Goal: Task Accomplishment & Management: Manage account settings

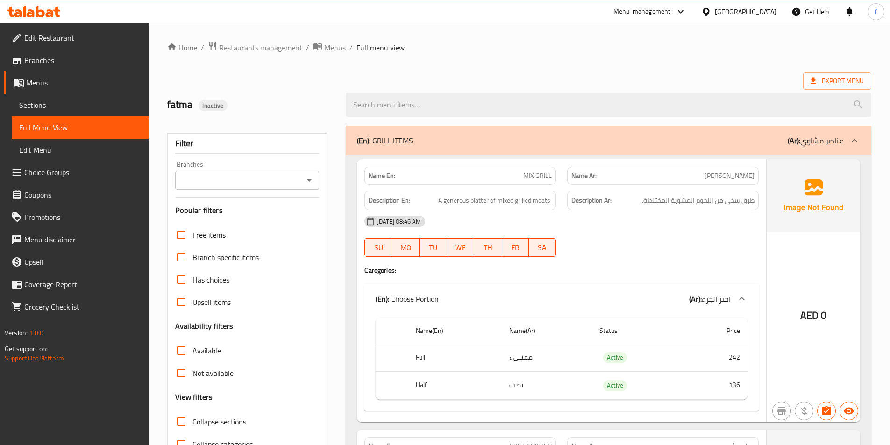
scroll to position [4487, 0]
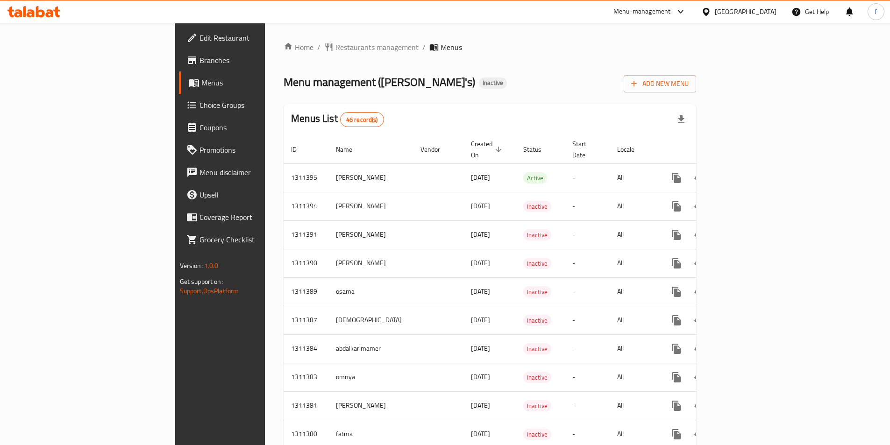
click at [201, 87] on span "Menus" at bounding box center [258, 82] width 115 height 11
drag, startPoint x: 113, startPoint y: 87, endPoint x: 121, endPoint y: 88, distance: 7.5
click at [201, 87] on span "Menus" at bounding box center [258, 82] width 115 height 11
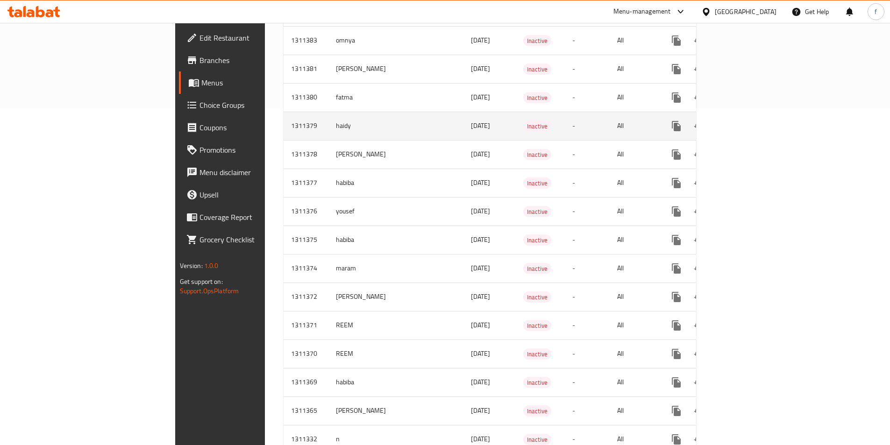
scroll to position [234, 0]
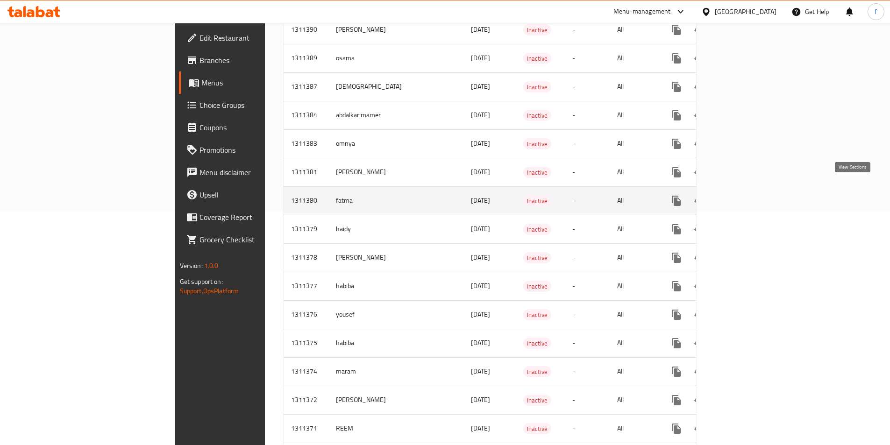
click at [749, 195] on icon "enhanced table" at bounding box center [743, 200] width 11 height 11
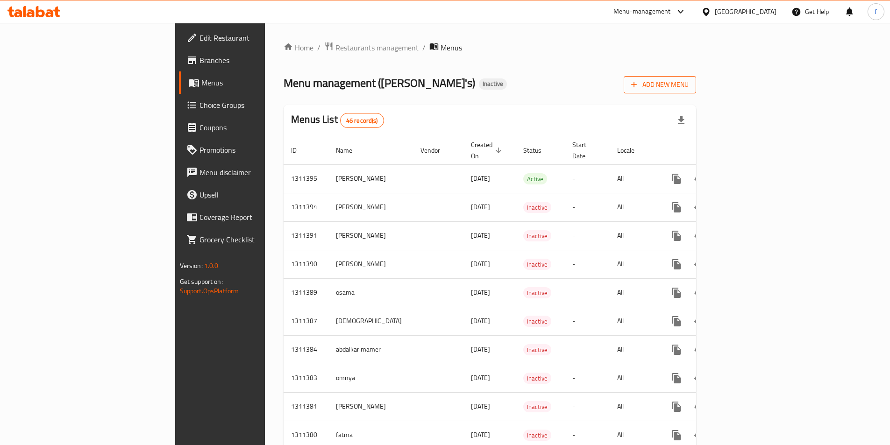
click at [688, 86] on span "Add New Menu" at bounding box center [659, 85] width 57 height 12
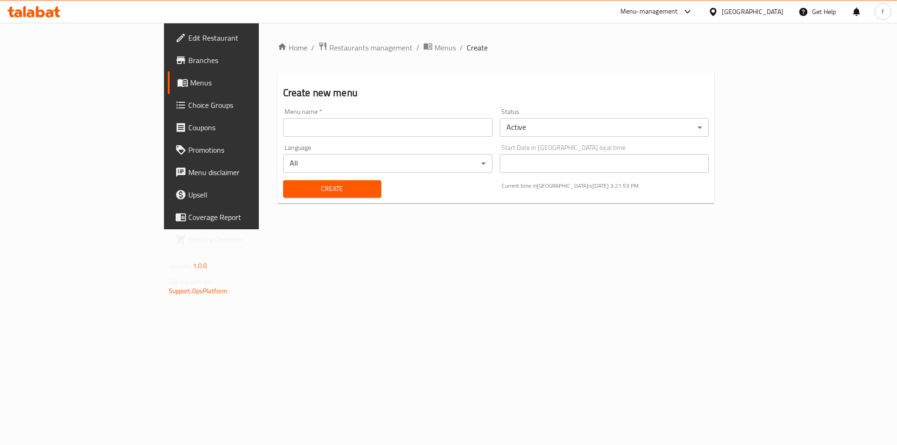
drag, startPoint x: 366, startPoint y: 132, endPoint x: 405, endPoint y: 131, distance: 38.8
click at [366, 132] on input "text" at bounding box center [387, 127] width 209 height 19
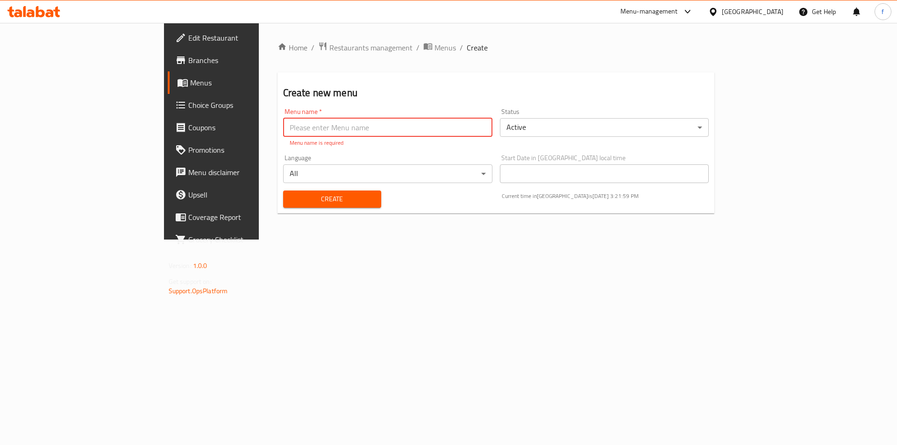
drag, startPoint x: 856, startPoint y: 100, endPoint x: 399, endPoint y: 127, distance: 457.6
click at [399, 127] on input "text" at bounding box center [387, 127] width 209 height 19
click at [290, 132] on input "fatma" at bounding box center [387, 127] width 209 height 19
type input "fatma 2"
click at [288, 199] on div "Create" at bounding box center [331, 199] width 109 height 28
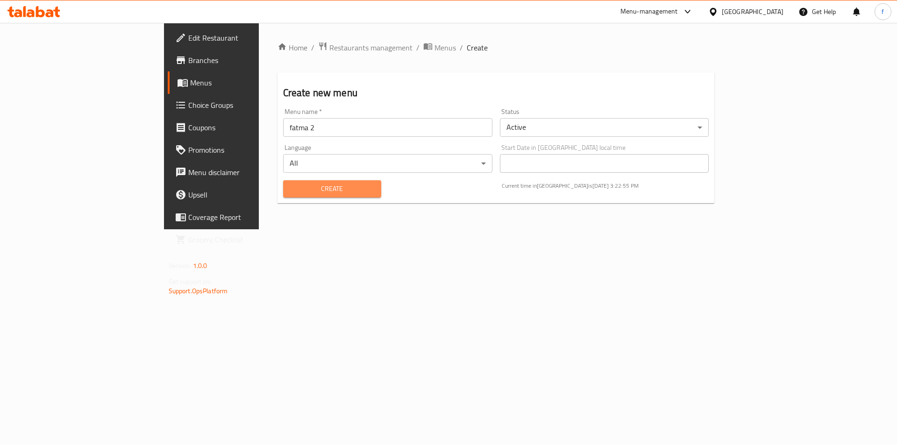
click at [303, 185] on span "Create" at bounding box center [332, 189] width 83 height 12
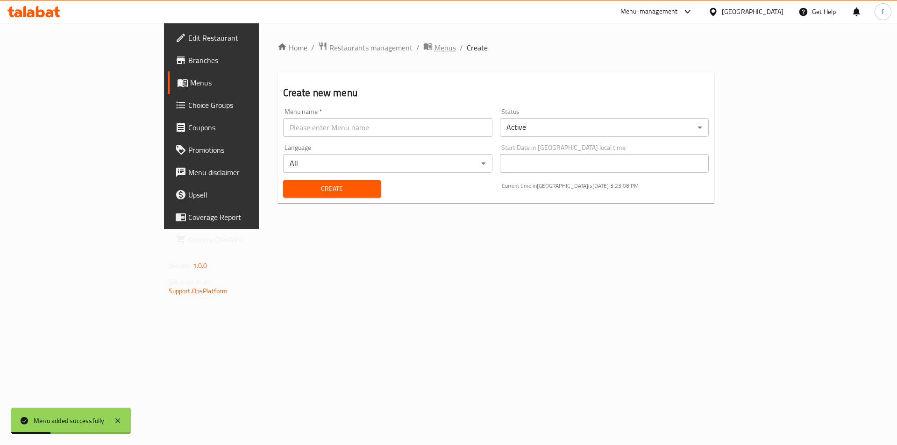
click at [434, 47] on span "Menus" at bounding box center [444, 47] width 21 height 11
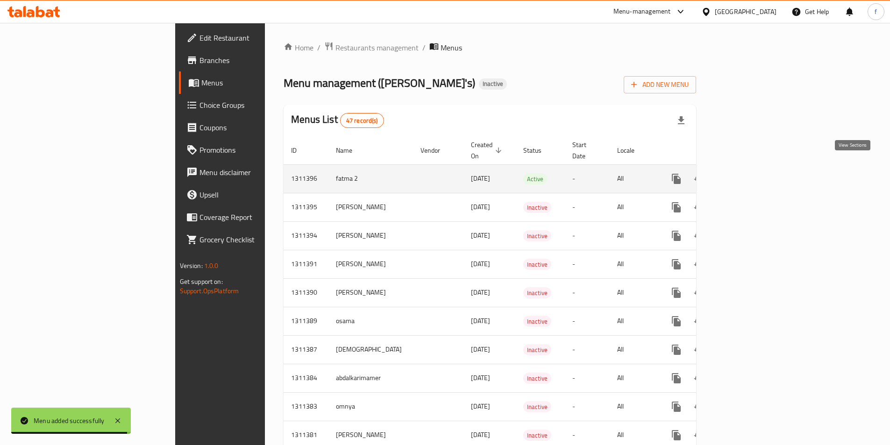
click at [749, 173] on icon "enhanced table" at bounding box center [743, 178] width 11 height 11
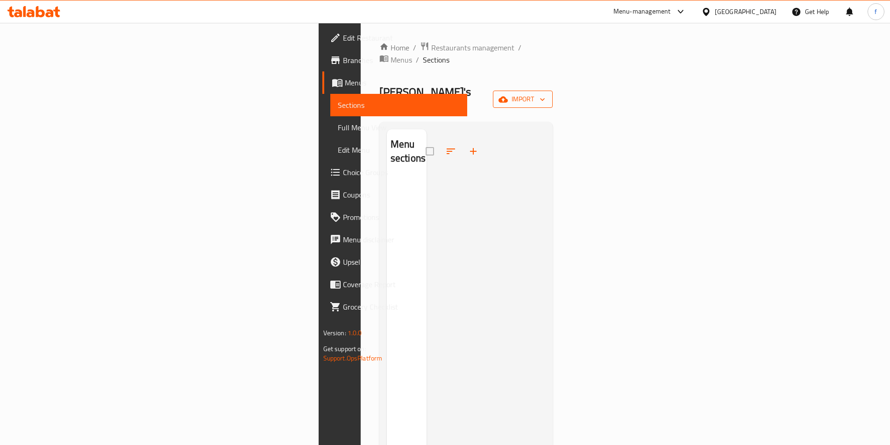
click at [545, 93] on span "import" at bounding box center [522, 99] width 45 height 12
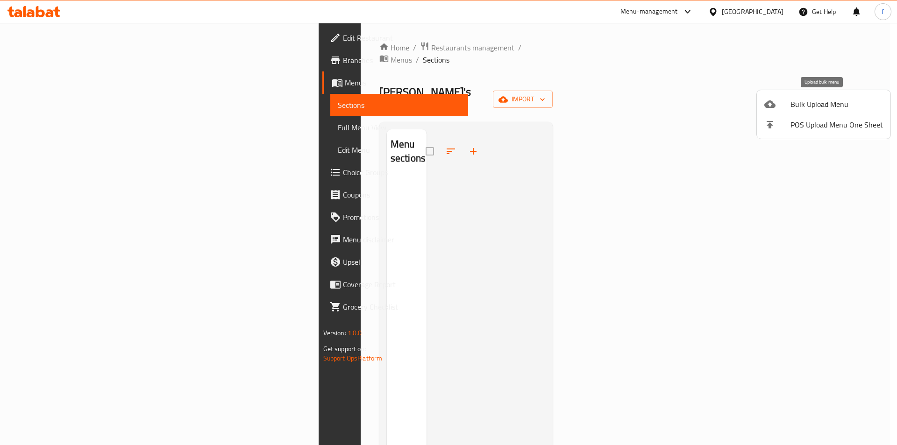
click at [819, 107] on span "Bulk Upload Menu" at bounding box center [836, 104] width 92 height 11
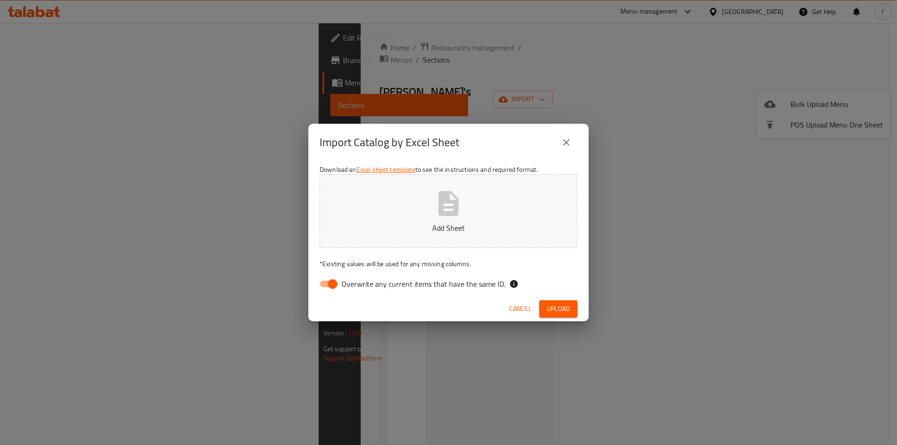
click at [359, 284] on span "Overwrite any current items that have the same ID." at bounding box center [423, 283] width 164 height 11
click at [359, 284] on input "Overwrite any current items that have the same ID." at bounding box center [332, 284] width 53 height 18
checkbox input "false"
click at [473, 198] on button "Add Sheet" at bounding box center [448, 211] width 258 height 74
drag, startPoint x: 560, startPoint y: 307, endPoint x: 552, endPoint y: 305, distance: 7.7
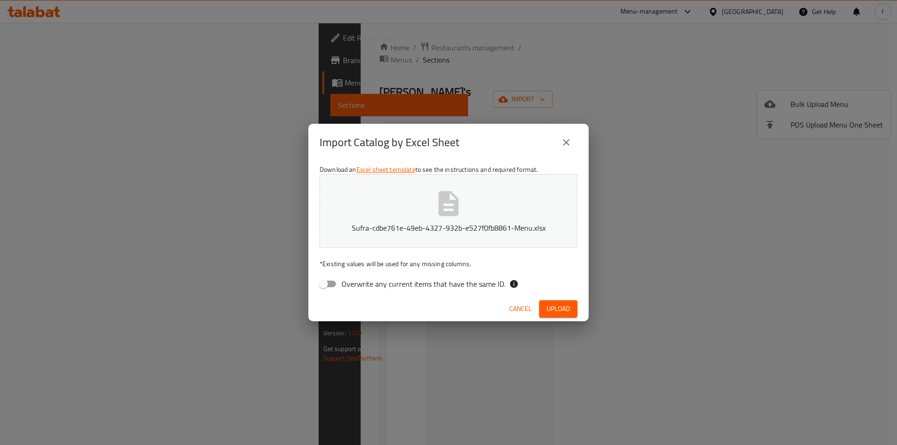
click at [559, 307] on span "Upload" at bounding box center [557, 309] width 23 height 12
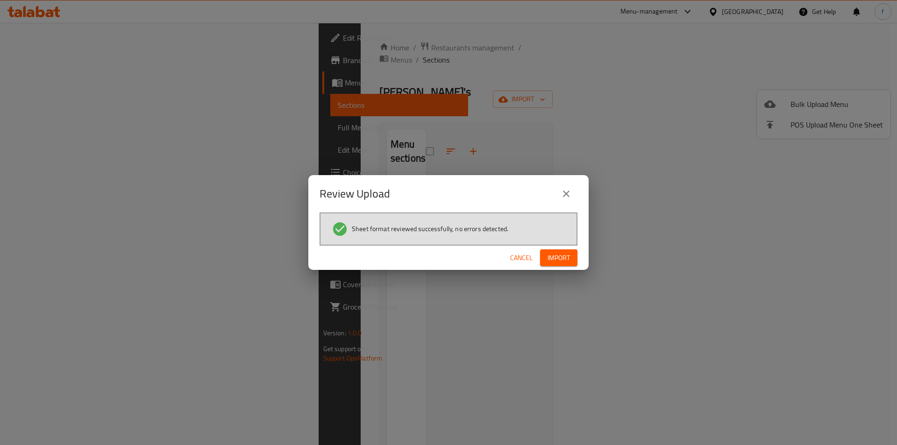
click at [558, 259] on span "Import" at bounding box center [558, 258] width 22 height 12
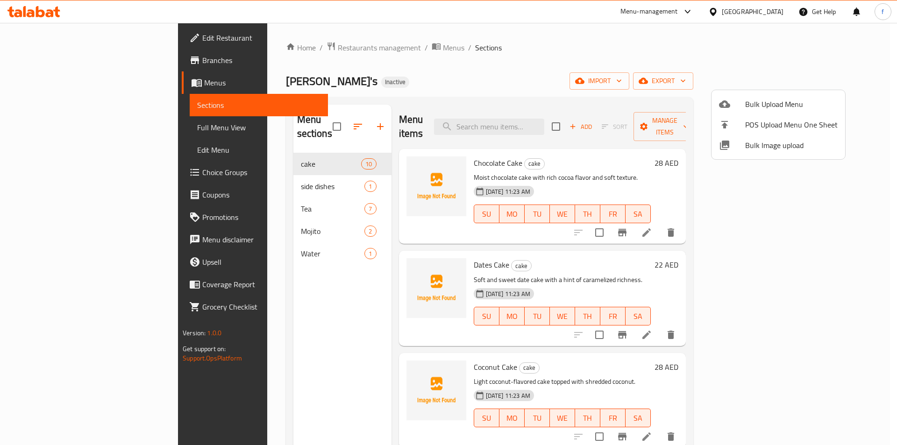
click at [67, 110] on div at bounding box center [448, 222] width 897 height 445
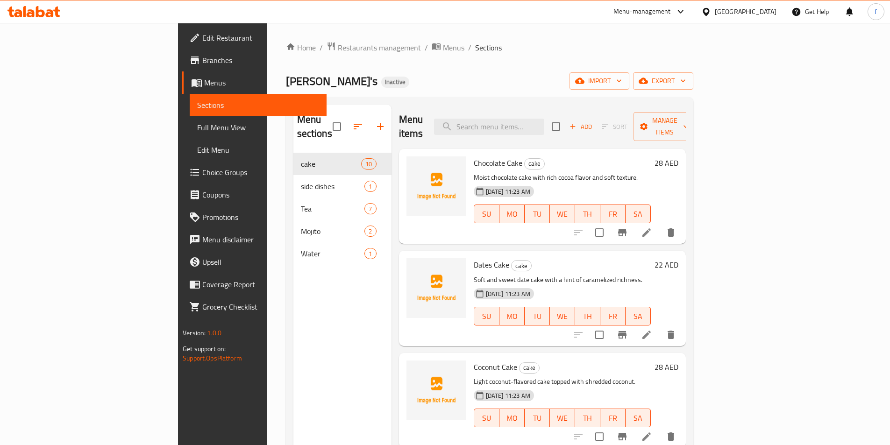
click at [197, 126] on span "Full Menu View" at bounding box center [258, 127] width 122 height 11
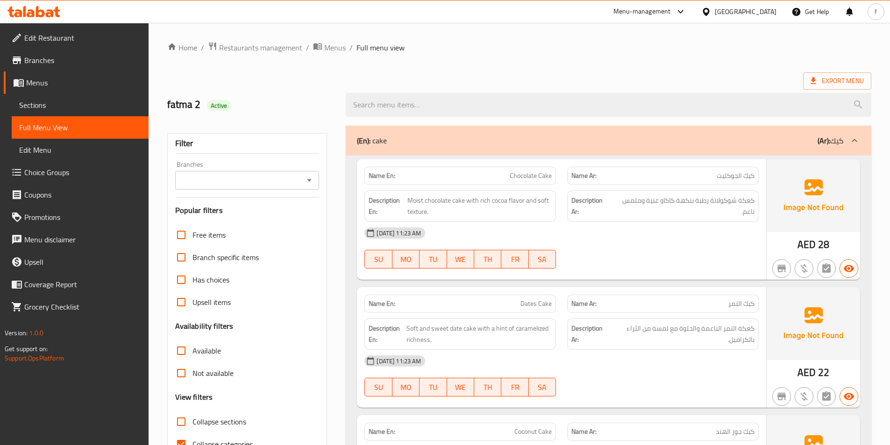
scroll to position [140, 0]
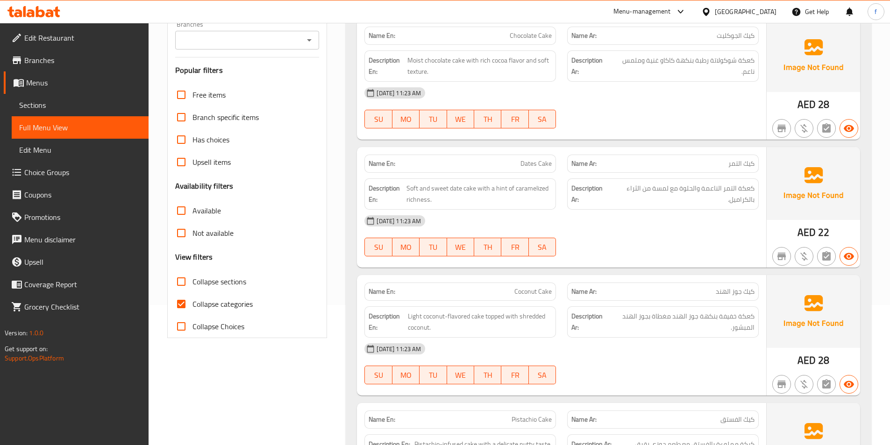
click at [207, 309] on span "Collapse categories" at bounding box center [222, 303] width 60 height 11
click at [192, 309] on input "Collapse categories" at bounding box center [181, 304] width 22 height 22
checkbox input "false"
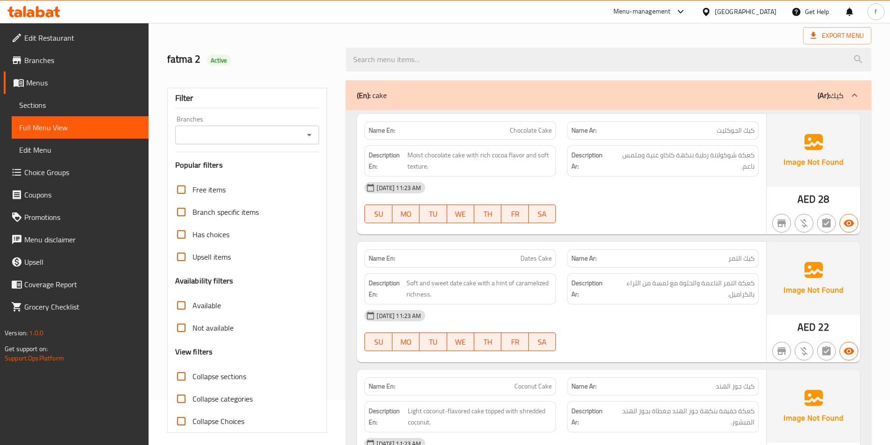
scroll to position [0, 0]
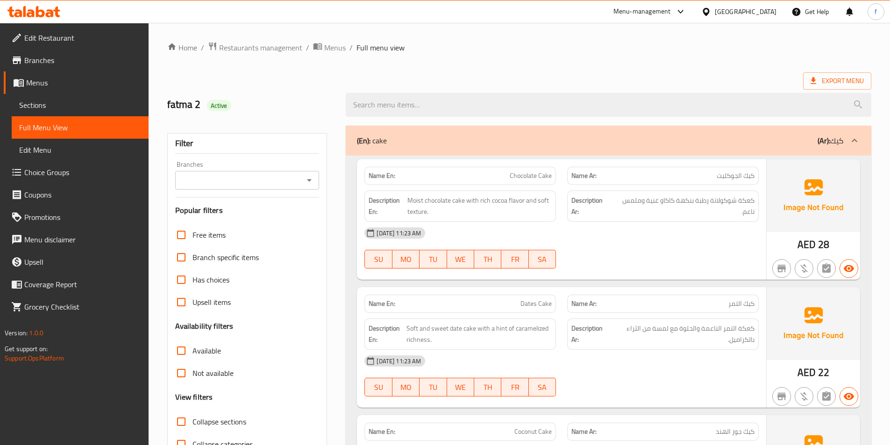
click at [66, 100] on span "Sections" at bounding box center [80, 104] width 122 height 11
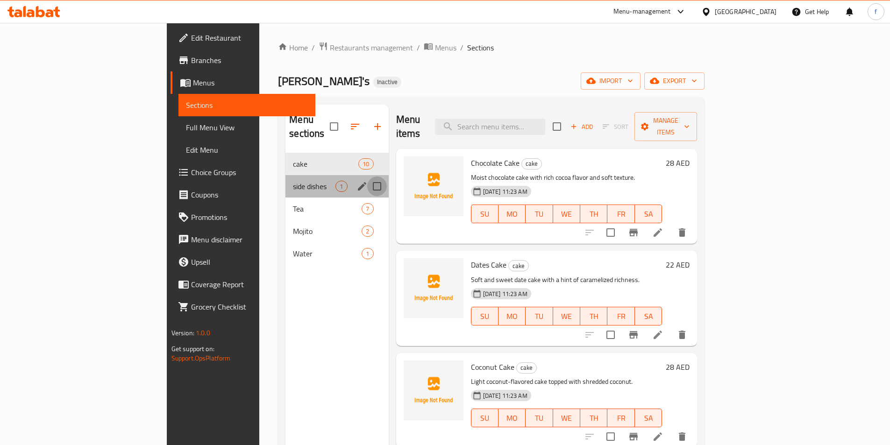
click at [367, 177] on input "Menu sections" at bounding box center [377, 187] width 20 height 20
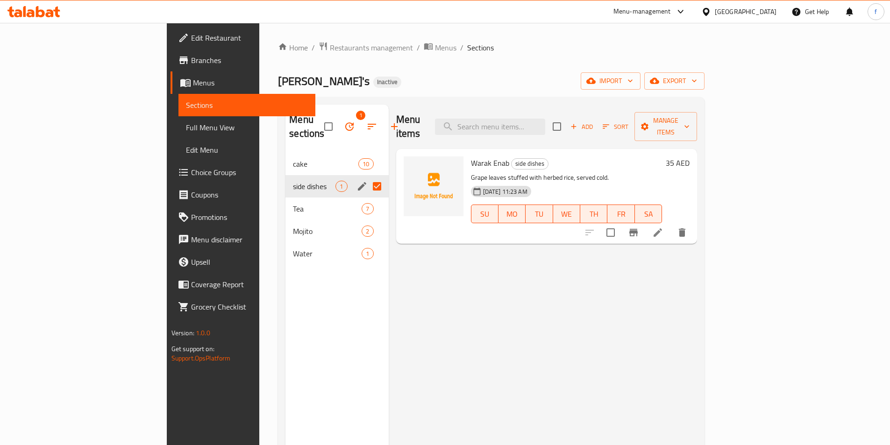
click at [367, 177] on input "Menu sections" at bounding box center [377, 187] width 20 height 20
checkbox input "false"
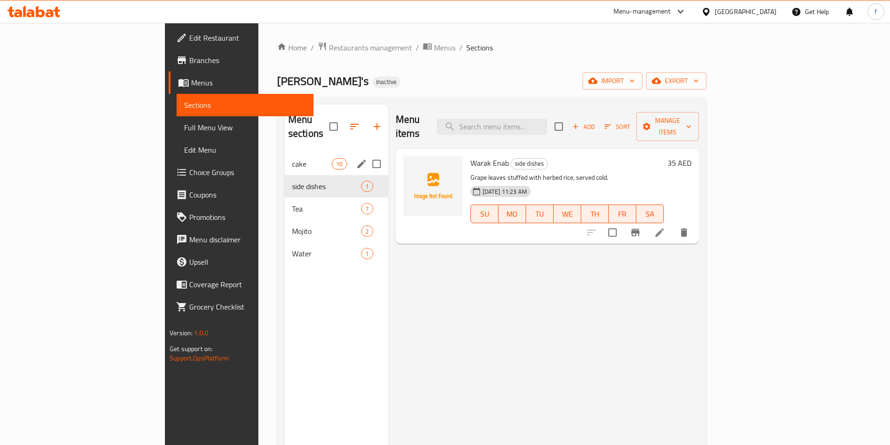
click at [284, 153] on div "cake 10" at bounding box center [336, 164] width 104 height 22
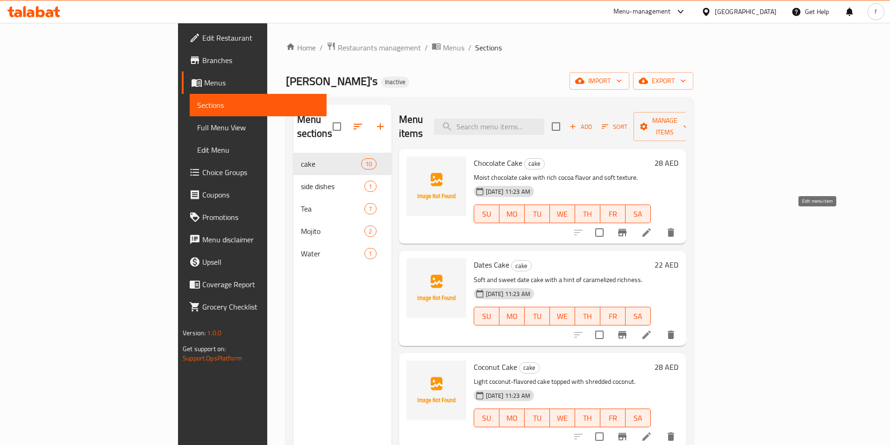
click at [652, 227] on icon at bounding box center [646, 232] width 11 height 11
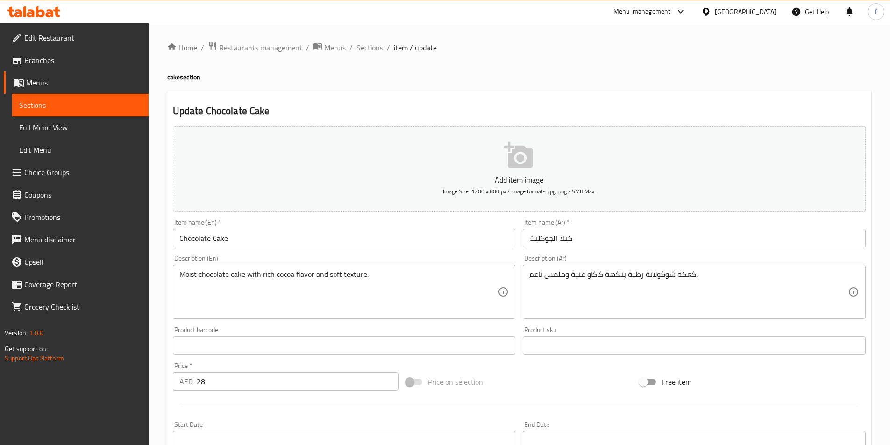
click at [567, 239] on input "كيك الجوكليت" at bounding box center [694, 238] width 343 height 19
click at [189, 277] on textarea "Moist chocolate cake with rich cocoa flavor and soft texture." at bounding box center [338, 292] width 319 height 44
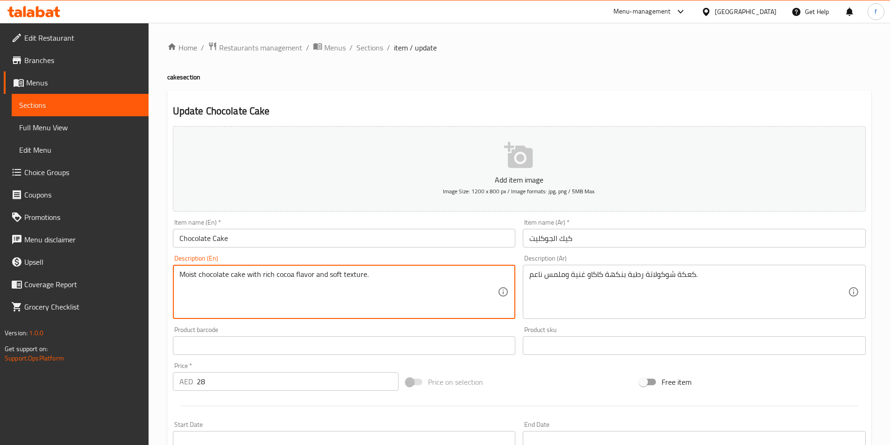
click at [240, 277] on textarea "Moist chocolate cake with rich cocoa flavor and soft texture." at bounding box center [338, 292] width 319 height 44
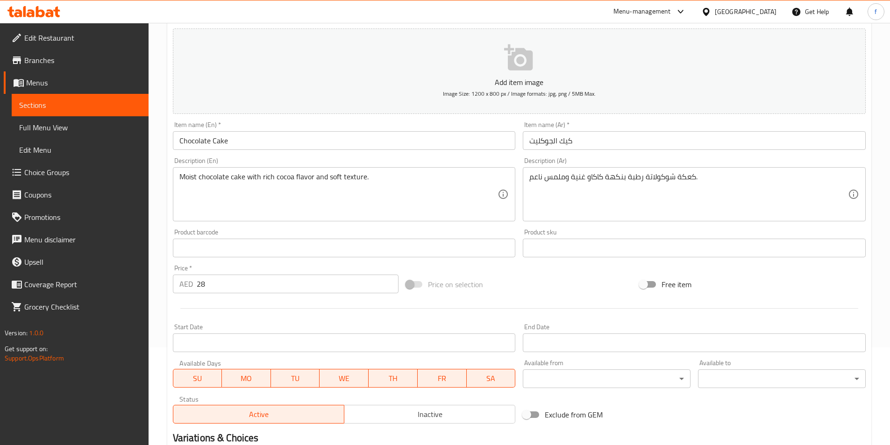
scroll to position [28, 0]
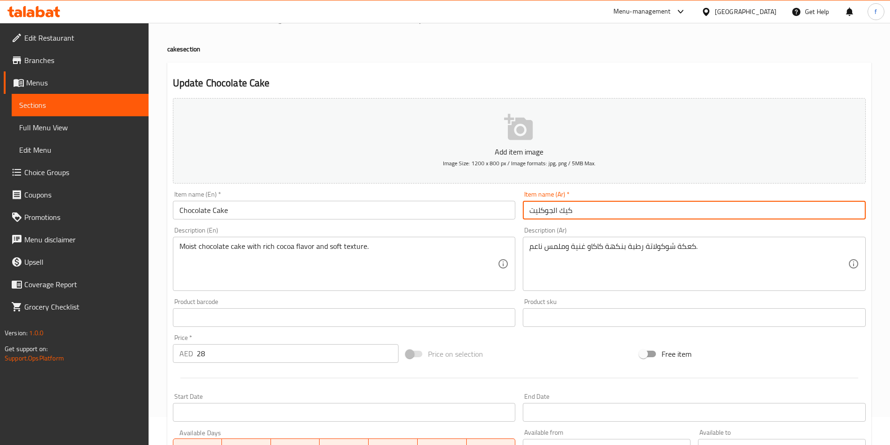
click at [546, 212] on input "كيك الجوكليت" at bounding box center [694, 210] width 343 height 19
type input "كيك الشوكلاتة"
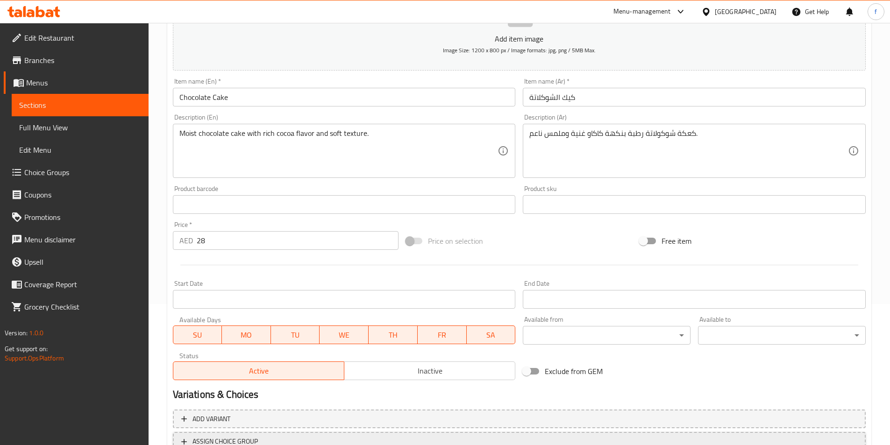
scroll to position [215, 0]
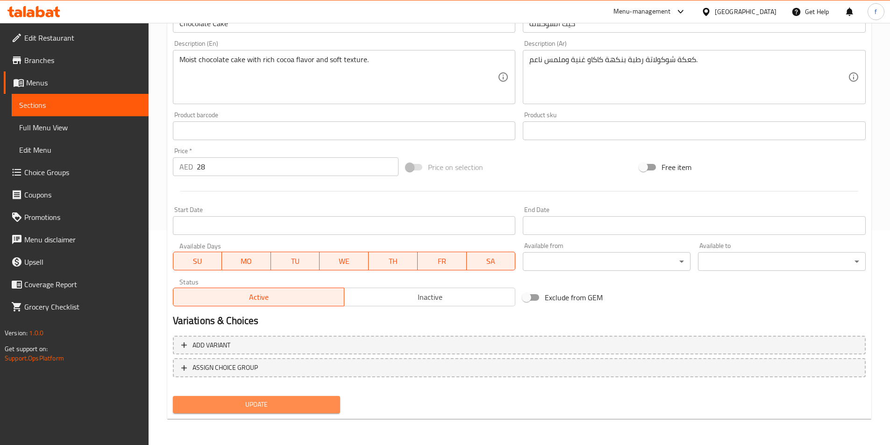
click at [315, 406] on span "Update" at bounding box center [256, 405] width 153 height 12
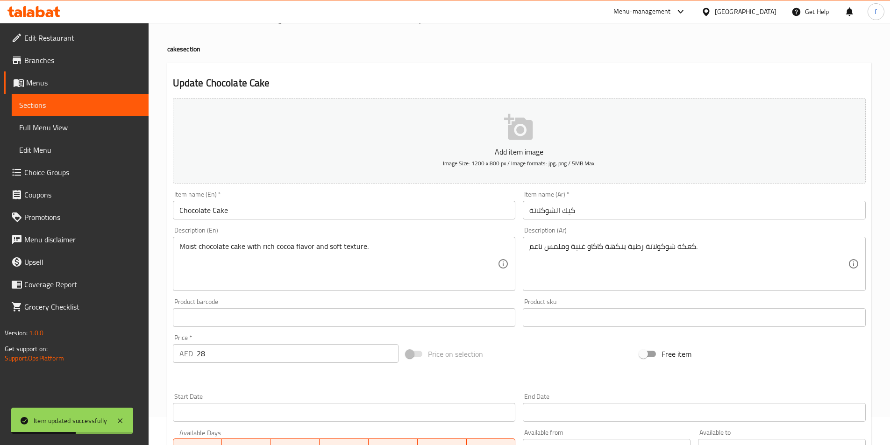
scroll to position [0, 0]
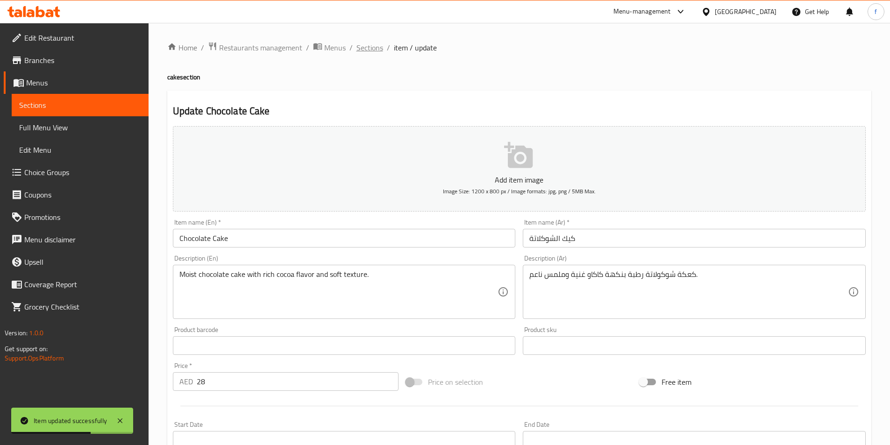
click at [379, 48] on span "Sections" at bounding box center [369, 47] width 27 height 11
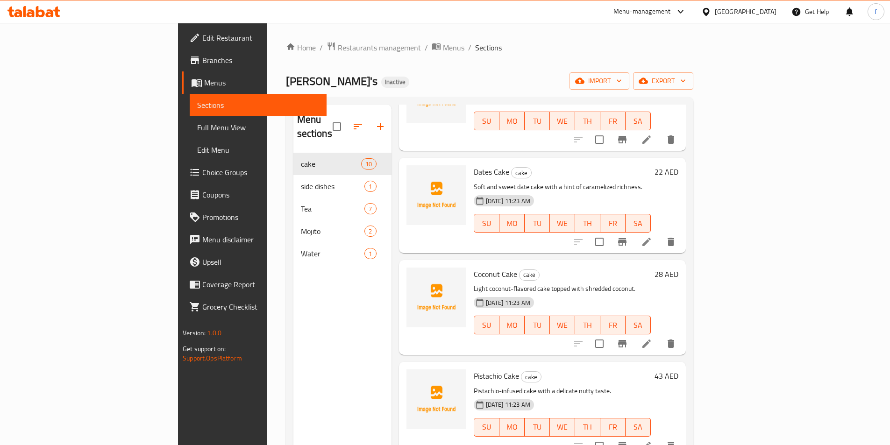
scroll to position [93, 0]
click at [652, 236] on icon at bounding box center [646, 241] width 11 height 11
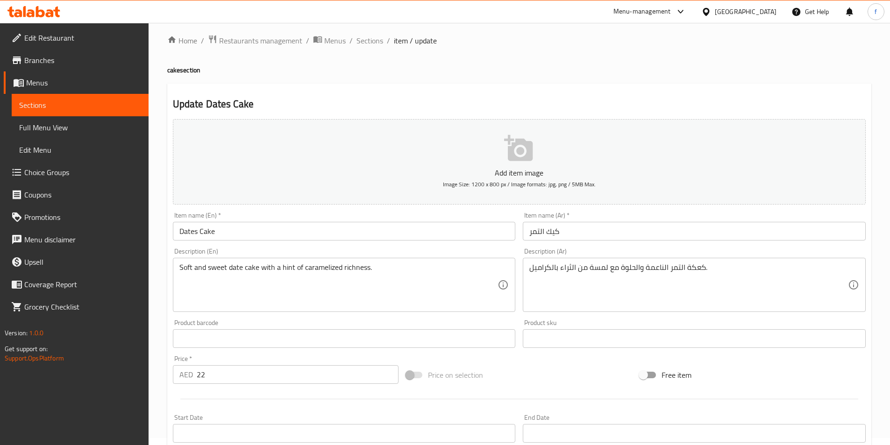
scroll to position [93, 0]
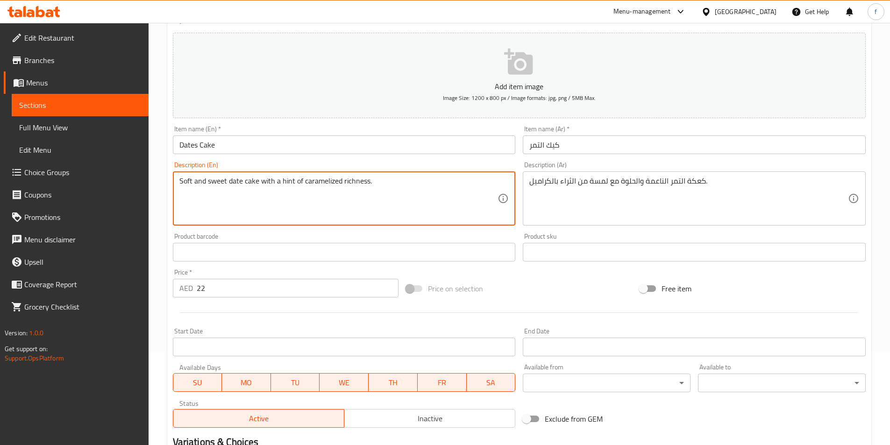
click at [275, 179] on textarea "Soft and sweet date cake with a hint of caramelized richness." at bounding box center [338, 199] width 319 height 44
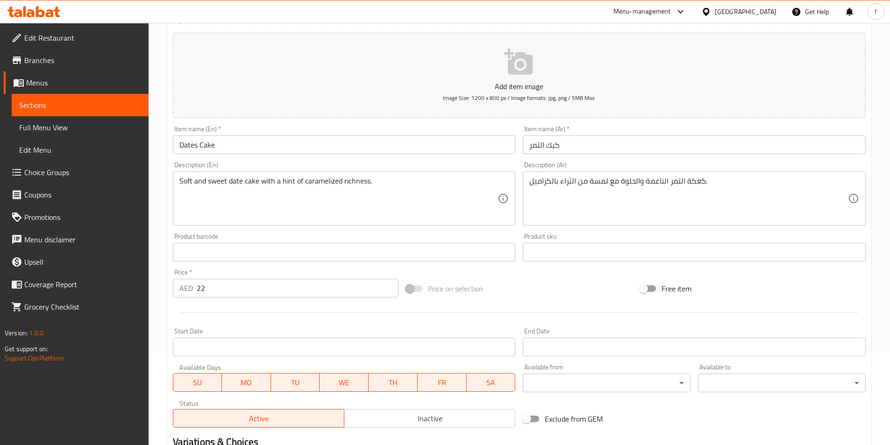
click at [336, 180] on textarea "Soft and sweet date cake with a hint of caramelized richness." at bounding box center [338, 199] width 319 height 44
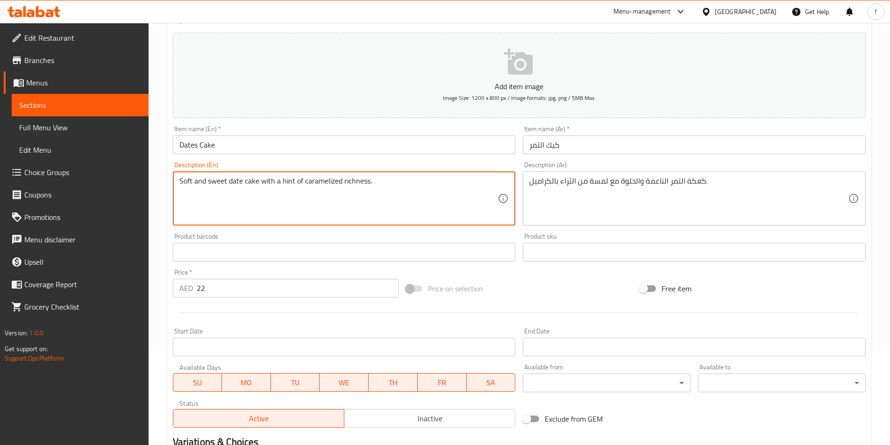
click at [336, 180] on textarea "Soft and sweet date cake with a hint of caramelized richness." at bounding box center [338, 199] width 319 height 44
click at [333, 181] on textarea "Soft and sweet date cake with a hint of caramelized richness." at bounding box center [338, 199] width 319 height 44
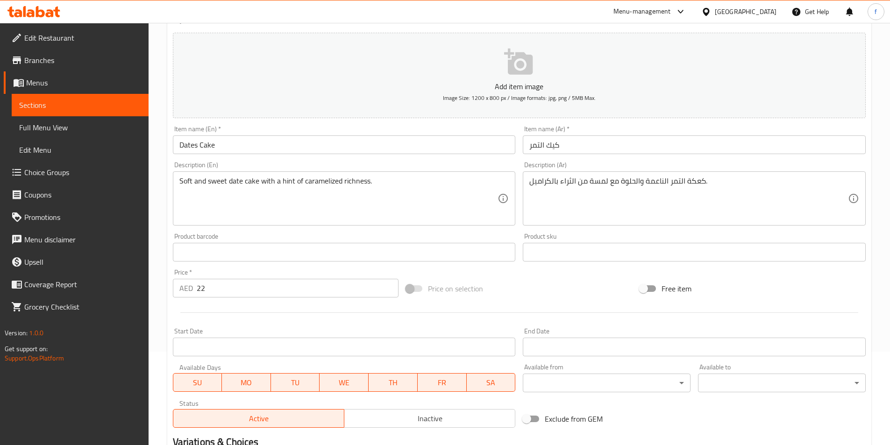
click at [349, 181] on textarea "Soft and sweet date cake with a hint of caramelized richness." at bounding box center [338, 199] width 319 height 44
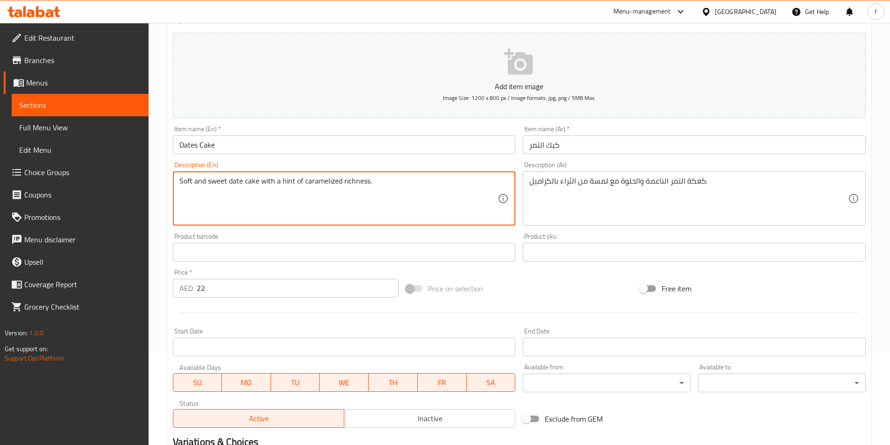
click at [349, 181] on textarea "Soft and sweet date cake with a hint of caramelized richness." at bounding box center [338, 199] width 319 height 44
click at [352, 187] on textarea "Soft and sweet date cake with a hint of caramelized richness." at bounding box center [338, 199] width 319 height 44
drag, startPoint x: 285, startPoint y: 181, endPoint x: 373, endPoint y: 183, distance: 87.4
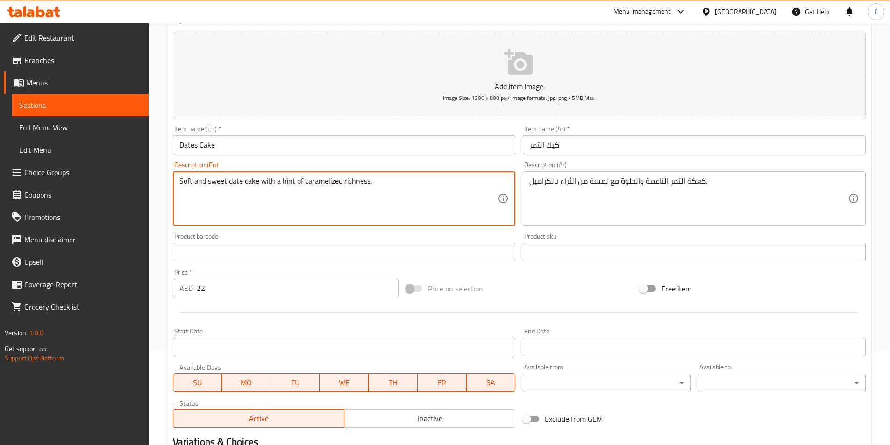
click at [373, 183] on textarea "Soft and sweet date cake with a hint of caramelized richness." at bounding box center [338, 199] width 319 height 44
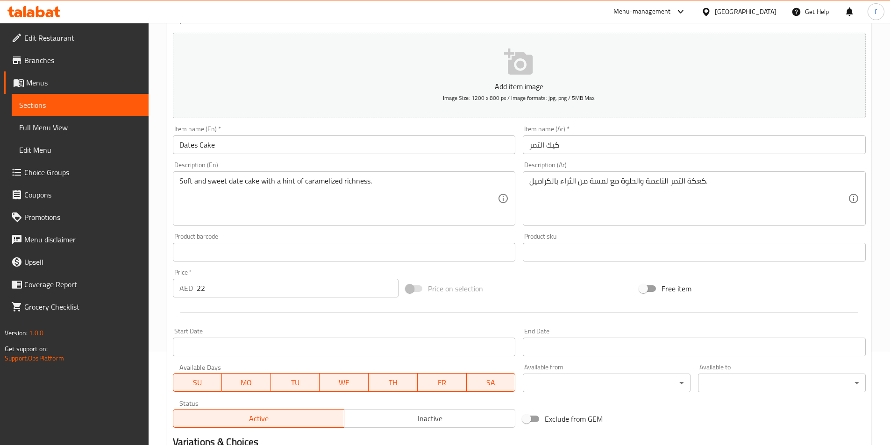
click at [317, 188] on textarea "Soft and sweet date cake with a hint of caramelized richness." at bounding box center [338, 199] width 319 height 44
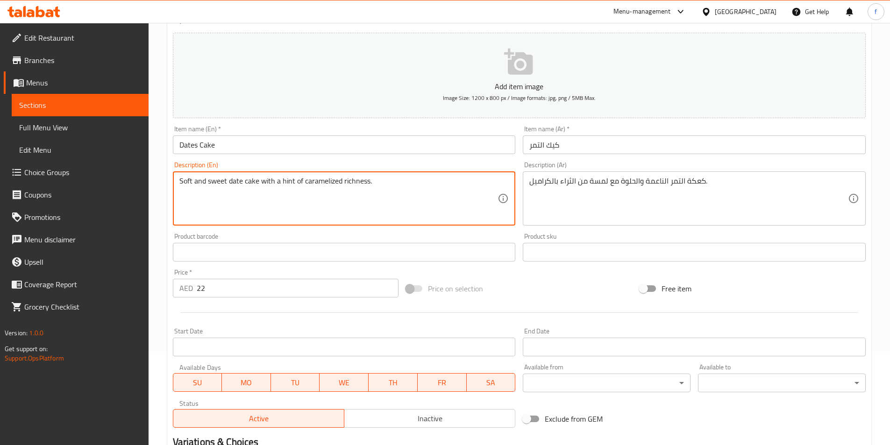
drag, startPoint x: 305, startPoint y: 182, endPoint x: 340, endPoint y: 184, distance: 35.1
click at [340, 184] on textarea "Soft and sweet date cake with a hint of caramelized richness." at bounding box center [338, 199] width 319 height 44
drag, startPoint x: 282, startPoint y: 185, endPoint x: 419, endPoint y: 180, distance: 137.4
click at [418, 181] on textarea "Soft and sweet date cake with a hint of caramelized richness." at bounding box center [338, 199] width 319 height 44
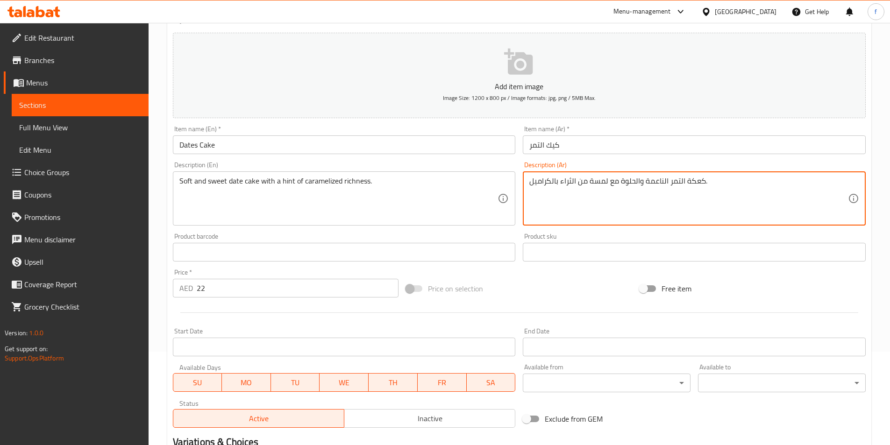
click at [570, 181] on textarea "كعكة التمر الناعمة والحلوة مع لمسة من الثراء بالكراميل." at bounding box center [688, 199] width 319 height 44
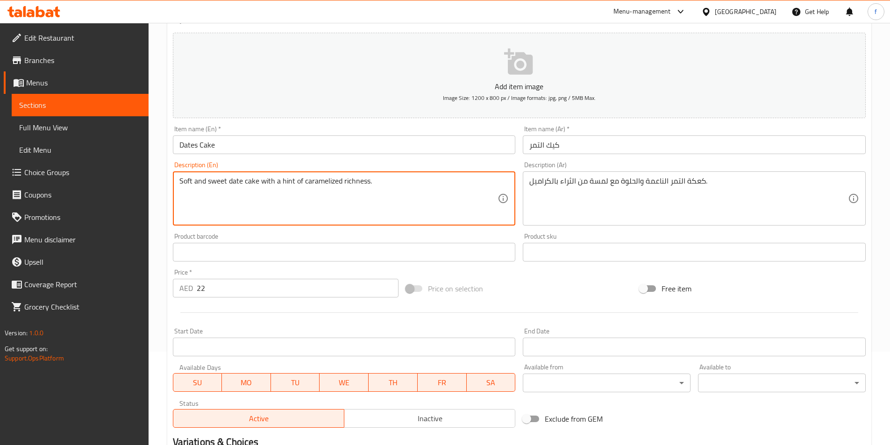
click at [390, 184] on textarea "Soft and sweet date cake with a hint of caramelized richness." at bounding box center [338, 199] width 319 height 44
click at [390, 178] on textarea "Soft and sweet date cake with a hint of caramelized richness." at bounding box center [338, 199] width 319 height 44
click at [395, 179] on textarea "Soft and sweet date cake with a hint of caramelized richness." at bounding box center [338, 199] width 319 height 44
click at [382, 197] on textarea "Soft and sweet date cake with a hint of caramelized richness." at bounding box center [338, 199] width 319 height 44
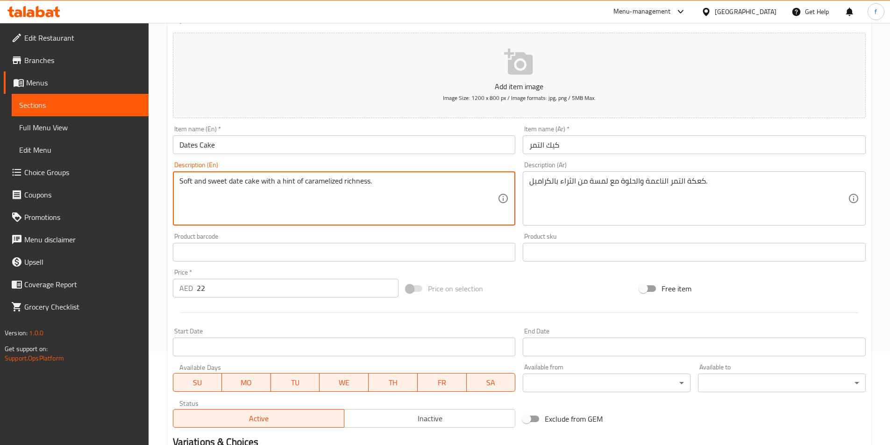
click at [390, 179] on textarea "Soft and sweet date cake with a hint of caramelized richness." at bounding box center [338, 199] width 319 height 44
click at [568, 173] on div "كعكة التمر الناعمة والحلوة مع لمسة من الثراء بالكراميل. Description (Ar)" at bounding box center [694, 198] width 343 height 54
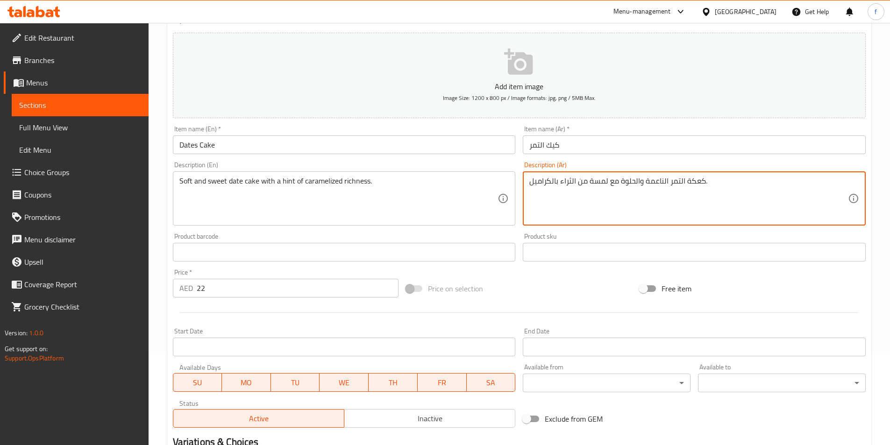
click at [569, 188] on textarea "كعكة التمر الناعمة والحلوة مع لمسة من الثراء بالكراميل." at bounding box center [688, 199] width 319 height 44
click at [570, 184] on textarea "كعكة التمر الناعمة والحلوة مع لمسة من الثراء بالكراميل." at bounding box center [688, 199] width 319 height 44
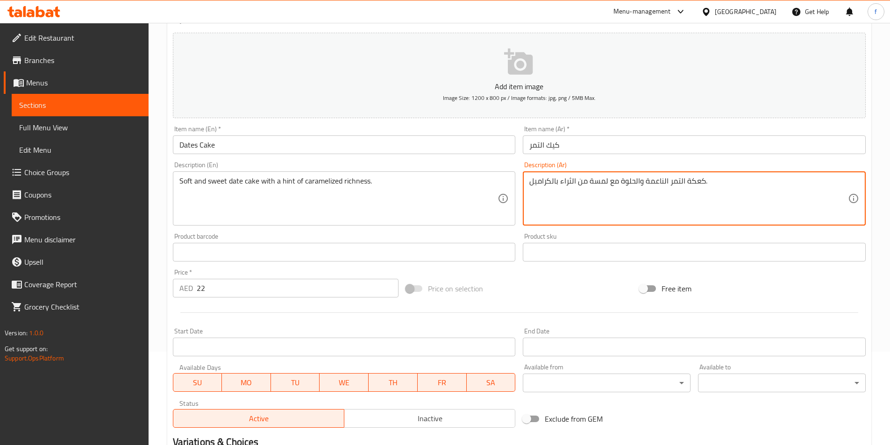
click at [742, 202] on textarea "كعكة التمر الناعمة والحلوة مع لمسة من الثراء بالكراميل." at bounding box center [688, 199] width 319 height 44
click at [568, 182] on textarea "كعكة التمر الناعمة والحلوة مع لمسة من الثراء بالكراميل." at bounding box center [688, 199] width 319 height 44
click at [554, 180] on textarea "كعكة التمر الناعمة والحلوة مع لمسة من بالكراميل." at bounding box center [688, 199] width 319 height 44
click at [554, 181] on textarea "كعكة التمر الناعمة والحلوة مع لمسة من بالكراميل." at bounding box center [688, 199] width 319 height 44
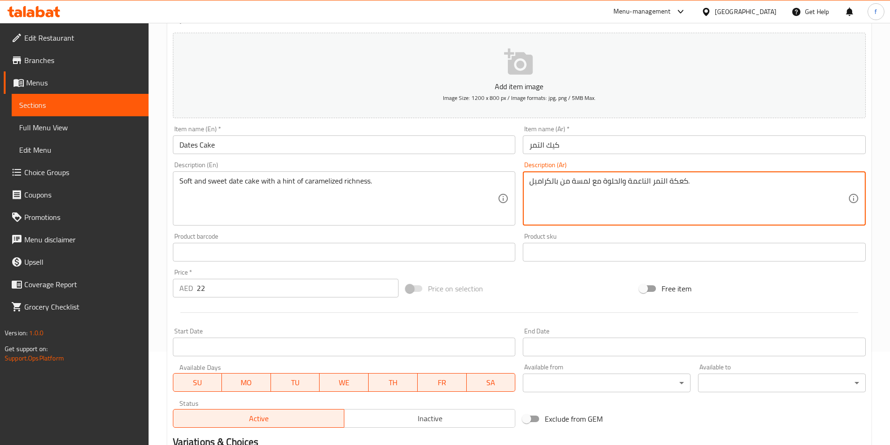
click at [555, 182] on textarea "كعكة التمر الناعمة والحلوة مع لمسة من بالكراميل." at bounding box center [688, 199] width 319 height 44
click at [557, 182] on textarea "كعكة التمر الناعمة والحلوة مع لمسة من بالكراميل." at bounding box center [688, 199] width 319 height 44
click at [529, 184] on div "كعكة التمر الناعمة والحلوة مع لمسة من الكراميل. Description (Ar)" at bounding box center [694, 198] width 343 height 54
click at [528, 179] on div "كعكة التمر الناعمة والحلوة مع لمسة من الكراميل. Description (Ar)" at bounding box center [694, 198] width 343 height 54
click at [530, 184] on textarea "كعكة التمر الناعمة والحلوة مع لمسة من الكراميل." at bounding box center [688, 199] width 319 height 44
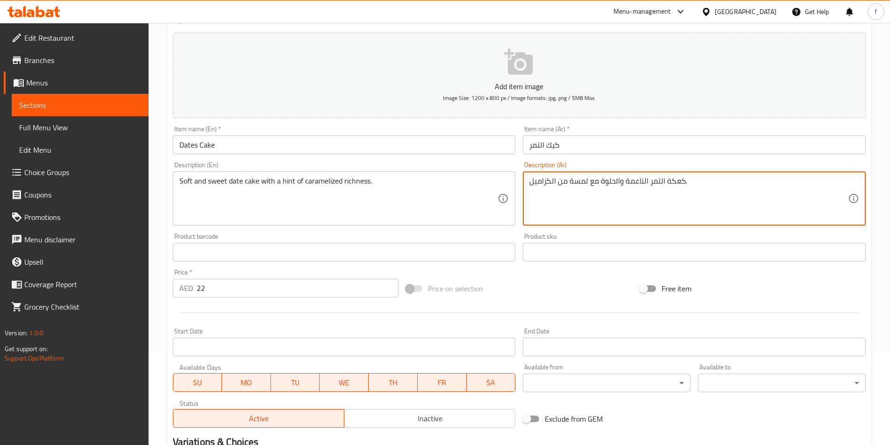
click at [689, 178] on textarea "كعكة التمر الناعمة والحلوة مع لمسة من الكراميل." at bounding box center [688, 199] width 319 height 44
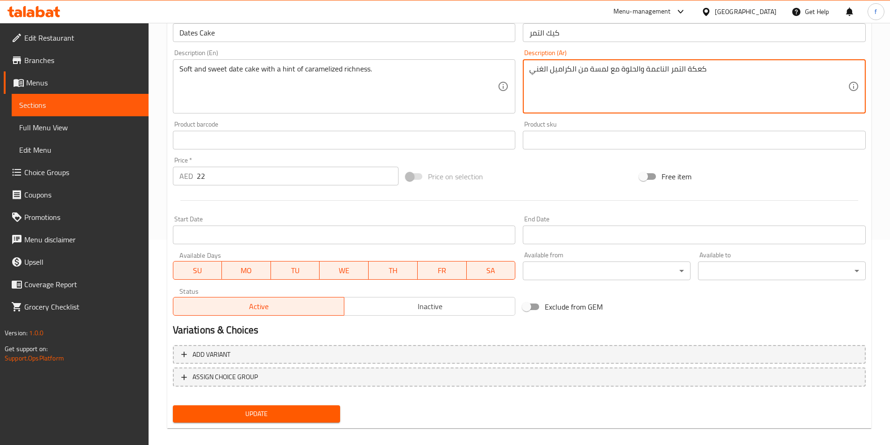
scroll to position [215, 0]
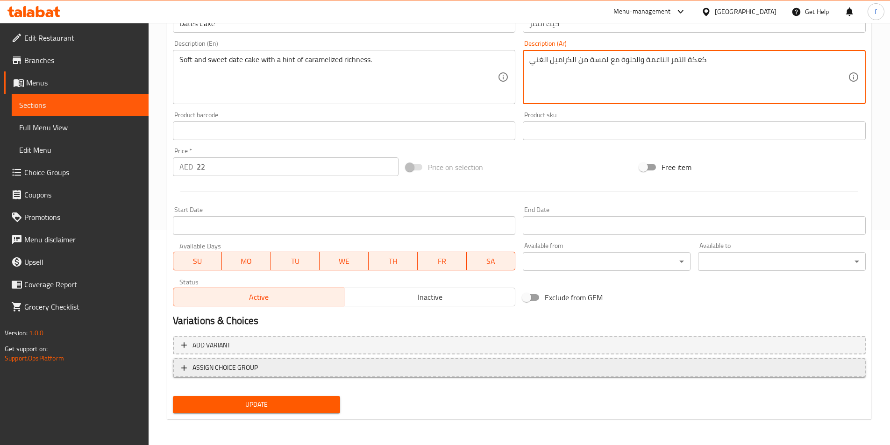
type textarea "كعكة التمر الناعمة والحلوة مع لمسة من الكراميل الغني"
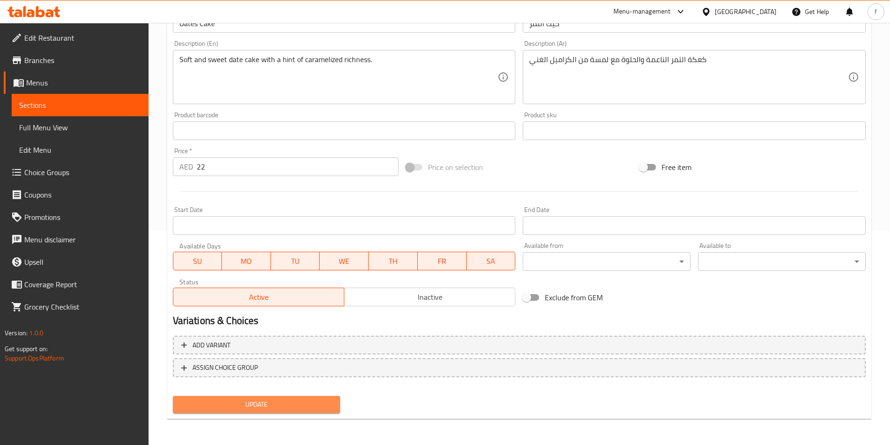
click at [274, 405] on span "Update" at bounding box center [256, 405] width 153 height 12
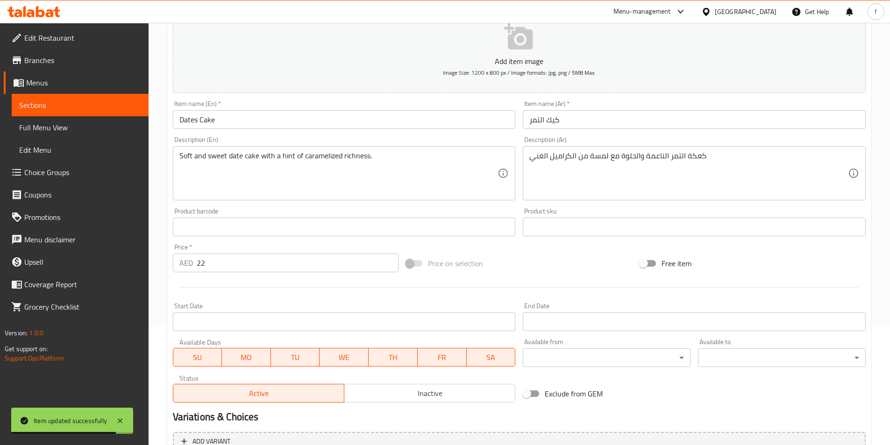
scroll to position [0, 0]
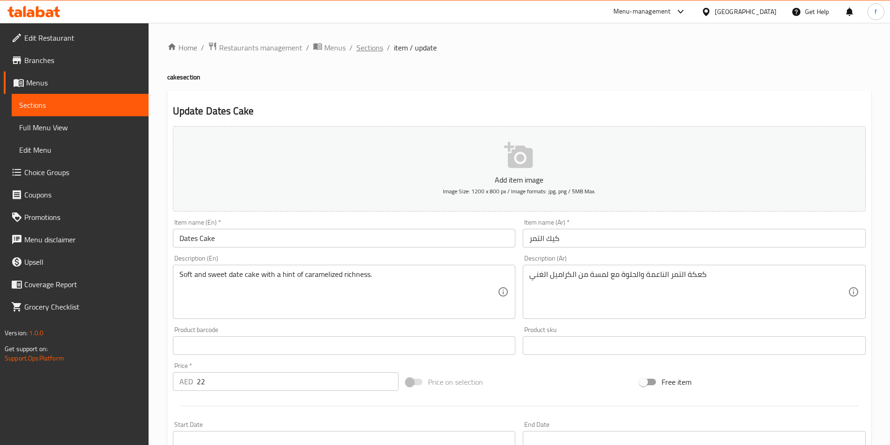
click at [374, 45] on span "Sections" at bounding box center [369, 47] width 27 height 11
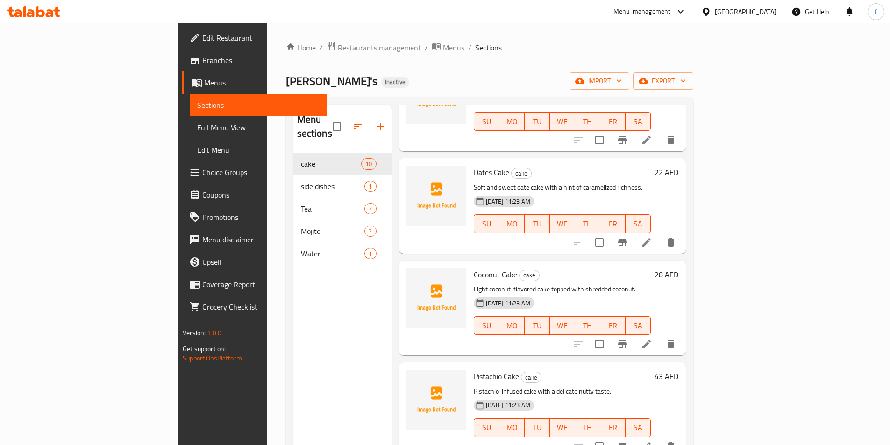
scroll to position [93, 0]
click at [652, 338] on icon at bounding box center [646, 343] width 11 height 11
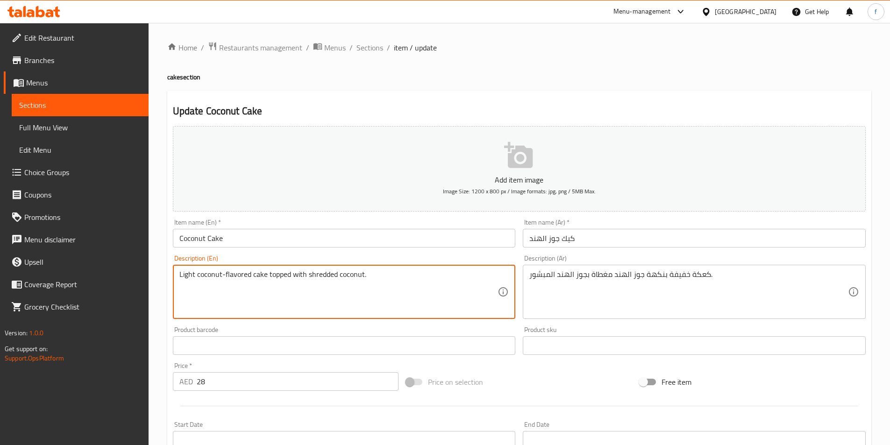
click at [322, 274] on textarea "Light coconut-flavored cake topped with shredded coconut." at bounding box center [338, 292] width 319 height 44
click at [326, 275] on textarea "Light coconut-flavored cake topped with shredded coconut." at bounding box center [338, 292] width 319 height 44
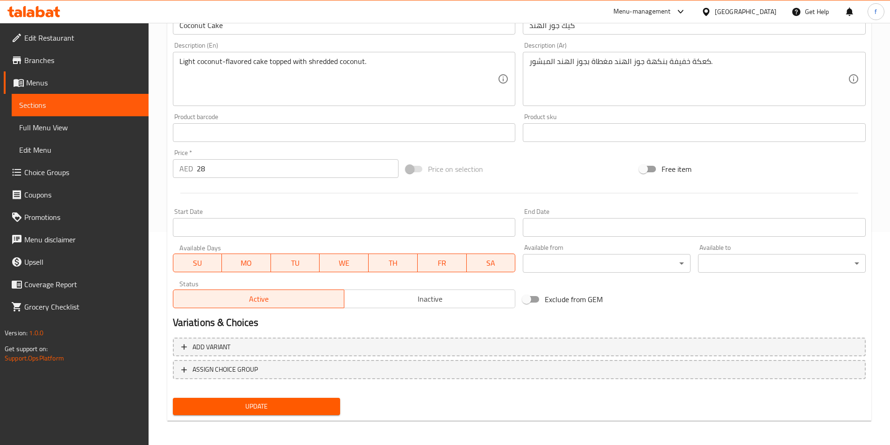
scroll to position [215, 0]
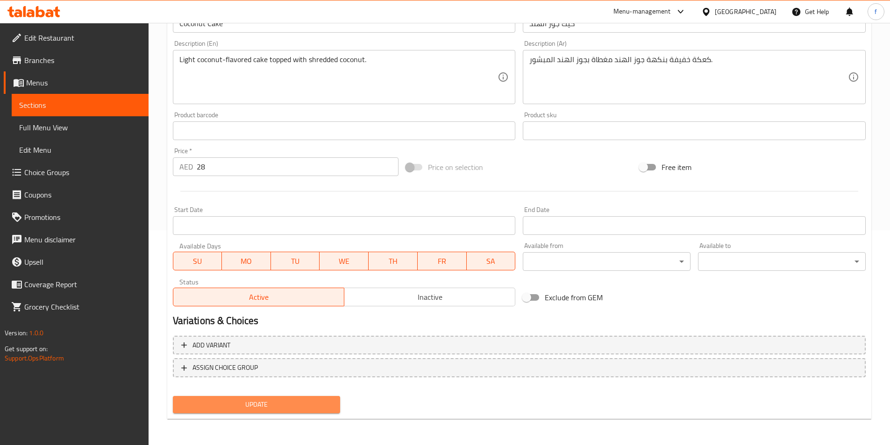
click at [292, 407] on span "Update" at bounding box center [256, 405] width 153 height 12
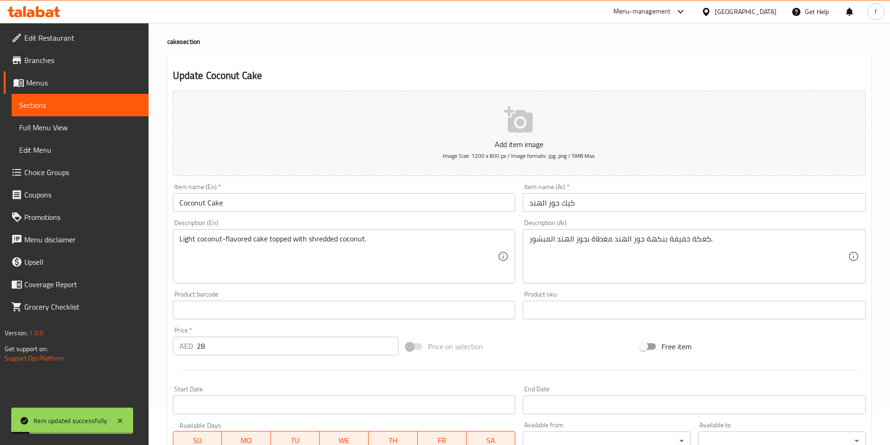
scroll to position [0, 0]
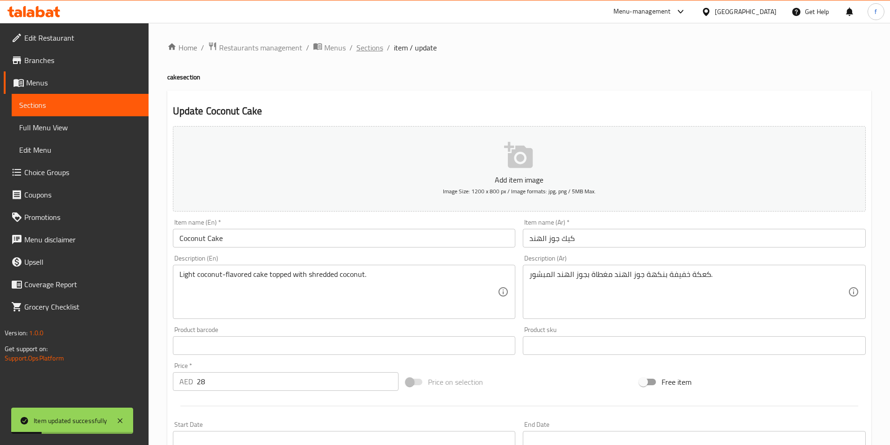
click at [373, 48] on span "Sections" at bounding box center [369, 47] width 27 height 11
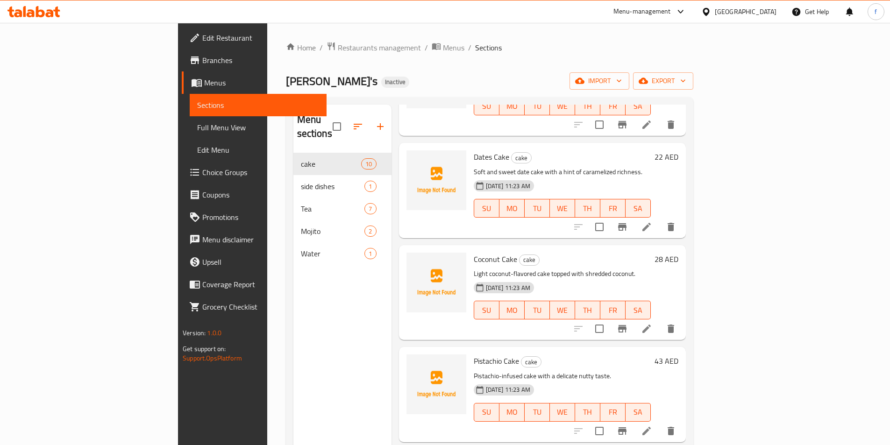
scroll to position [187, 0]
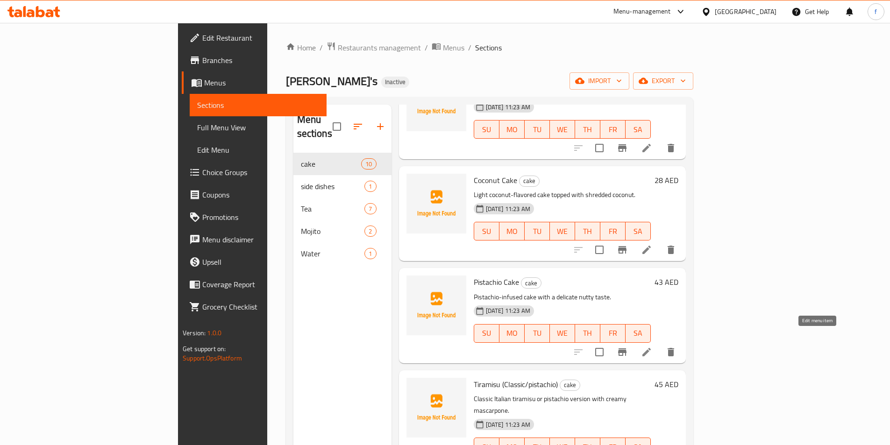
click at [652, 347] on icon at bounding box center [646, 352] width 11 height 11
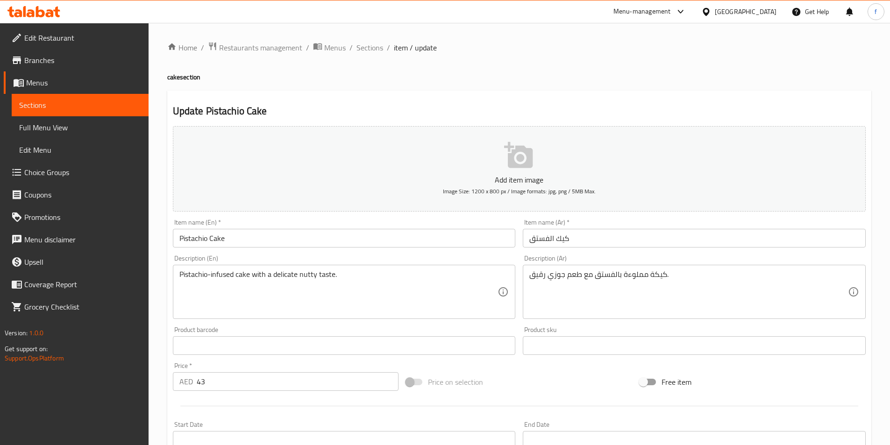
click at [189, 239] on input "Pistachio Cake" at bounding box center [344, 238] width 343 height 19
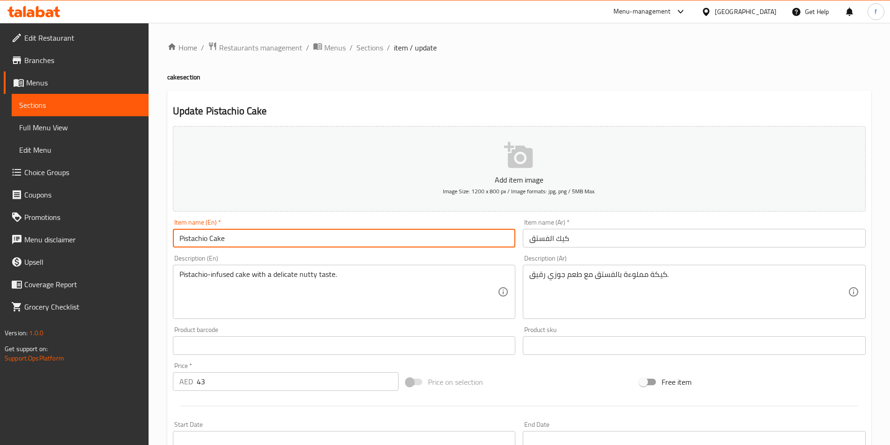
click at [189, 239] on input "Pistachio Cake" at bounding box center [344, 238] width 343 height 19
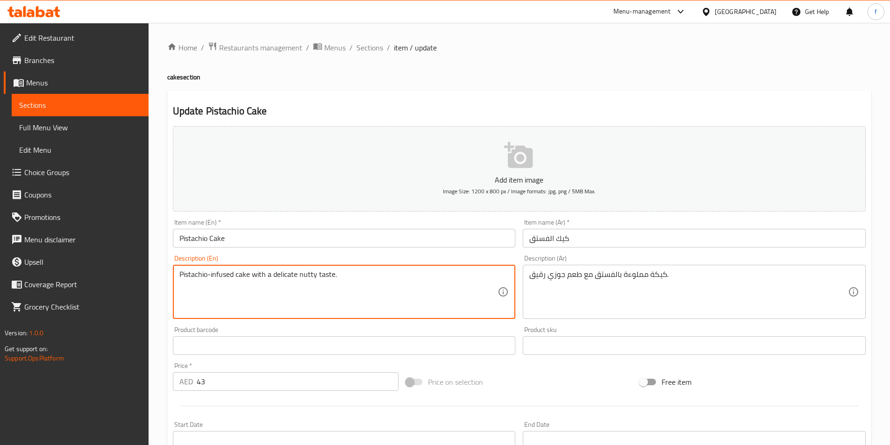
click at [227, 275] on textarea "Pistachio-infused cake with a delicate nutty taste." at bounding box center [338, 292] width 319 height 44
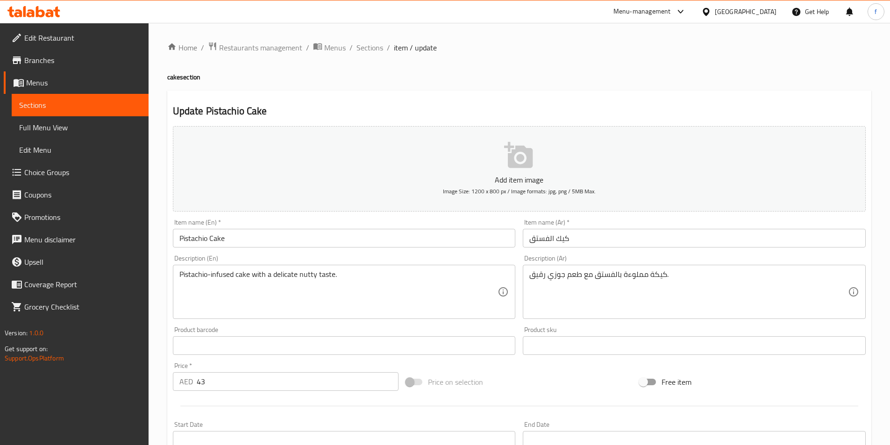
click at [307, 277] on textarea "Pistachio-infused cake with a delicate nutty taste." at bounding box center [338, 292] width 319 height 44
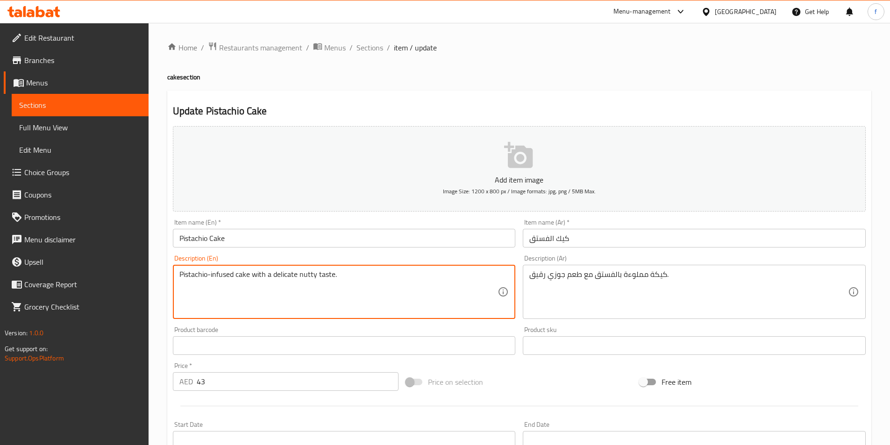
click at [307, 277] on textarea "Pistachio-infused cake with a delicate nutty taste." at bounding box center [338, 292] width 319 height 44
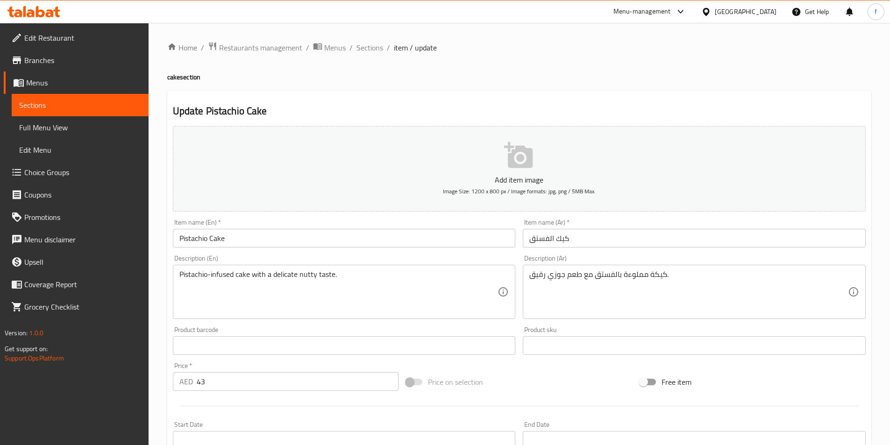
click at [288, 277] on textarea "Pistachio-infused cake with a delicate nutty taste." at bounding box center [338, 292] width 319 height 44
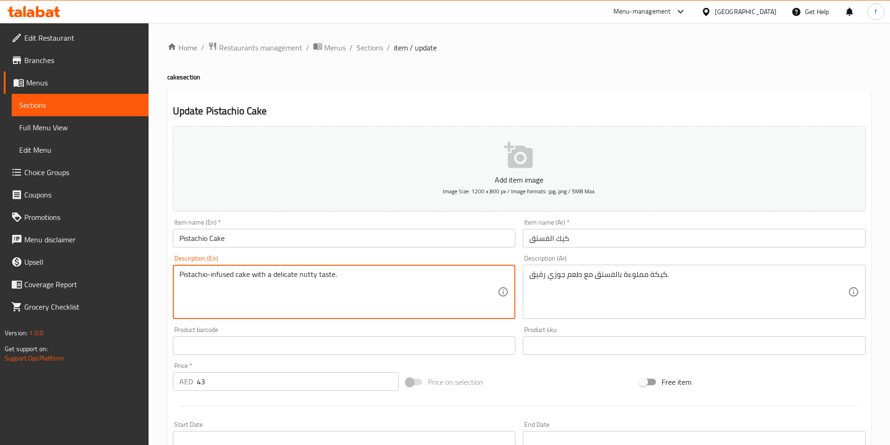
click at [288, 277] on textarea "Pistachio-infused cake with a delicate nutty taste." at bounding box center [338, 292] width 319 height 44
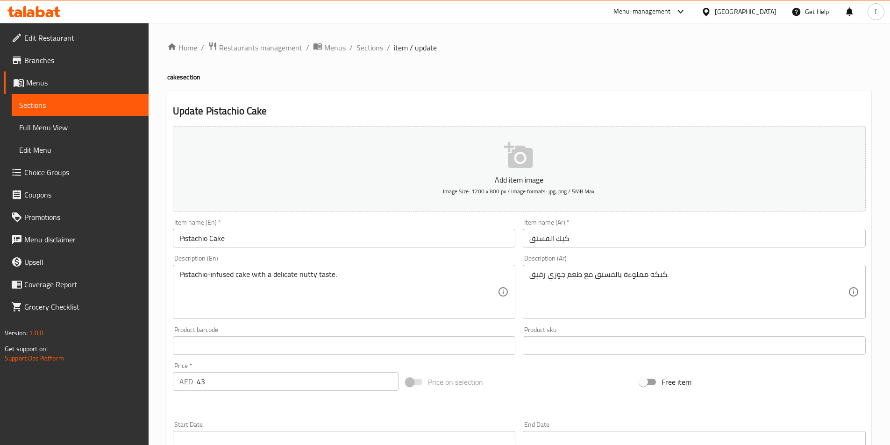
click at [259, 278] on textarea "Pistachio-infused cake with a delicate nutty taste." at bounding box center [338, 292] width 319 height 44
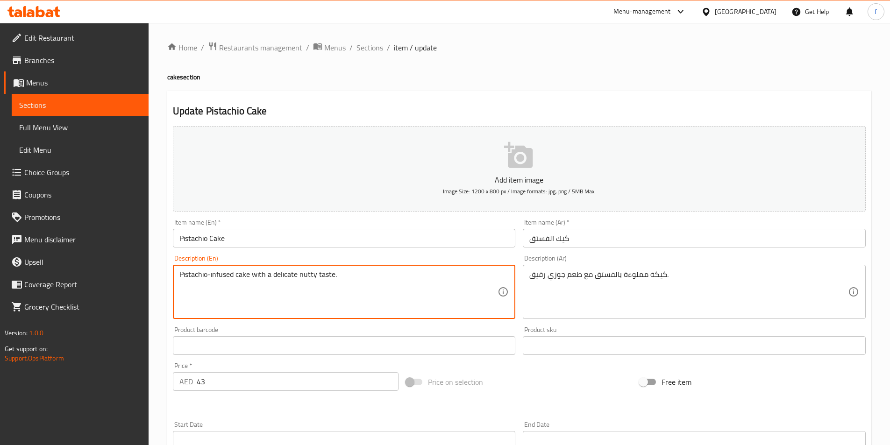
click at [259, 278] on textarea "Pistachio-infused cake with a delicate nutty taste." at bounding box center [338, 292] width 319 height 44
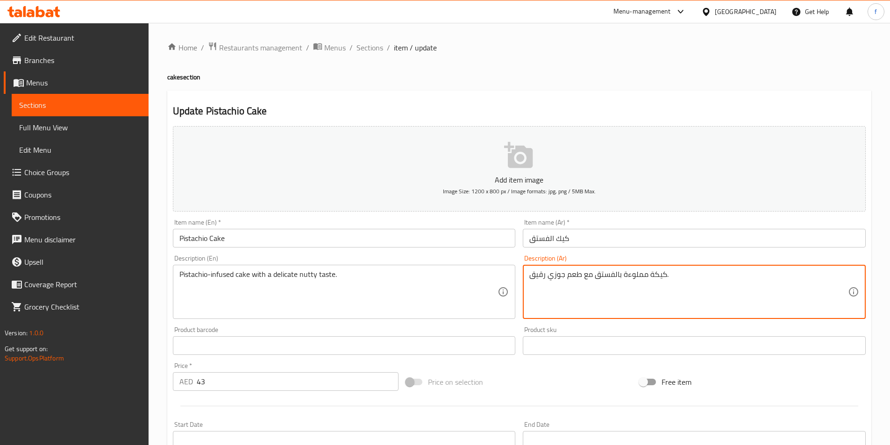
click at [556, 277] on textarea "كيكة مملوءة بالفستق مع طعم جوزي رقيق." at bounding box center [688, 292] width 319 height 44
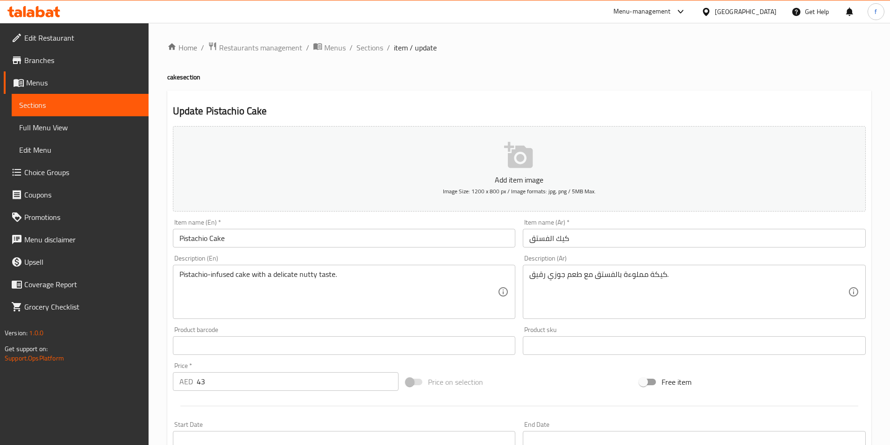
click at [554, 276] on textarea "كيكة مملوءة بالفستق مع طعم جوزي رقيق." at bounding box center [688, 292] width 319 height 44
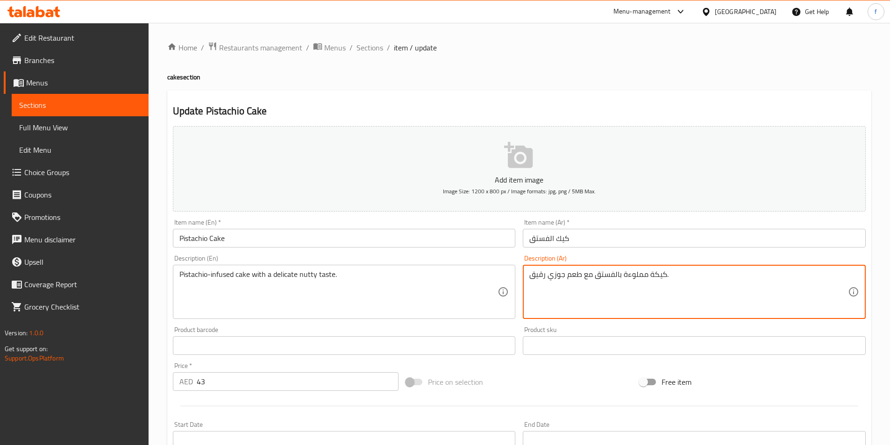
click at [554, 276] on textarea "كيكة مملوءة بالفستق مع طعم جوزي رقيق." at bounding box center [688, 292] width 319 height 44
type textarea "كيكة مملوءة بالفستق مع طعم مكسرات رقيق."
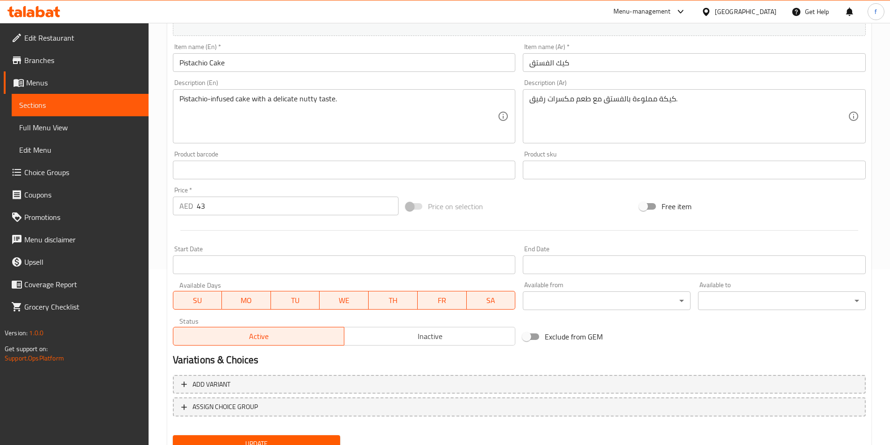
scroll to position [215, 0]
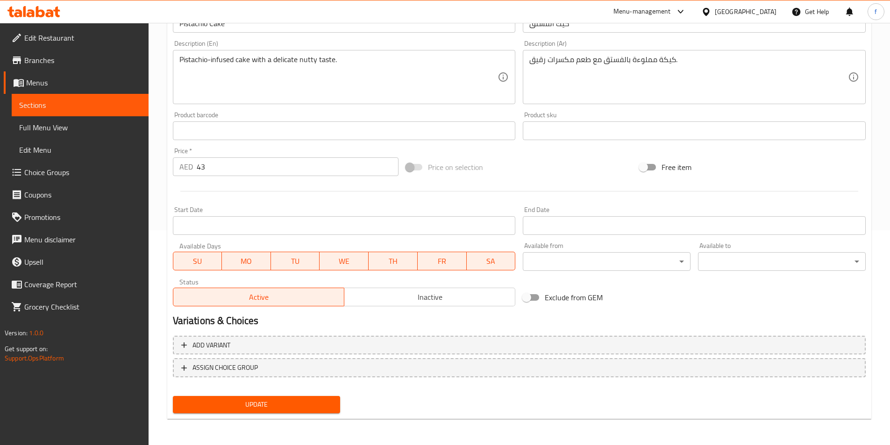
click at [248, 404] on span "Update" at bounding box center [256, 405] width 153 height 12
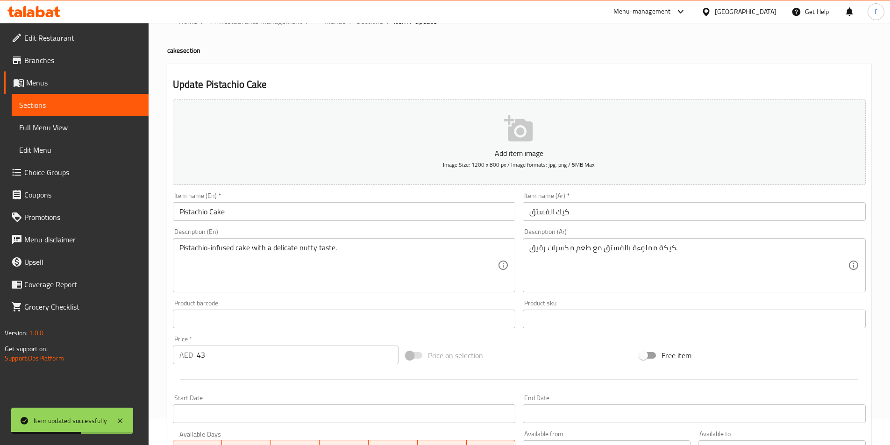
scroll to position [0, 0]
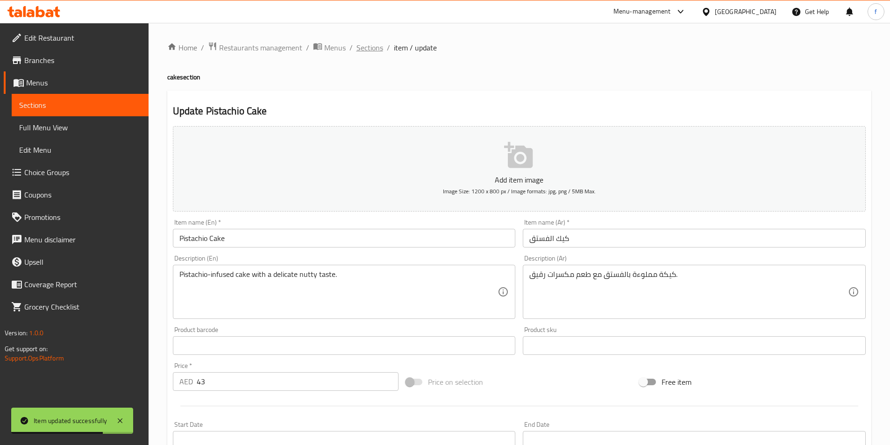
click at [373, 46] on span "Sections" at bounding box center [369, 47] width 27 height 11
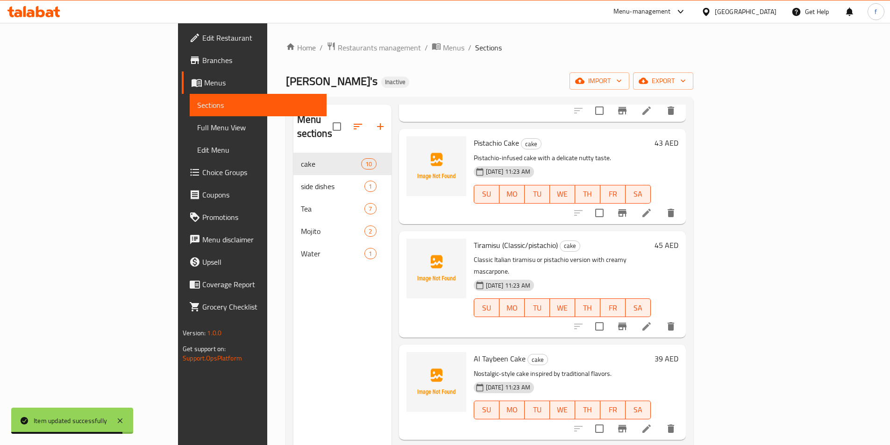
scroll to position [327, 0]
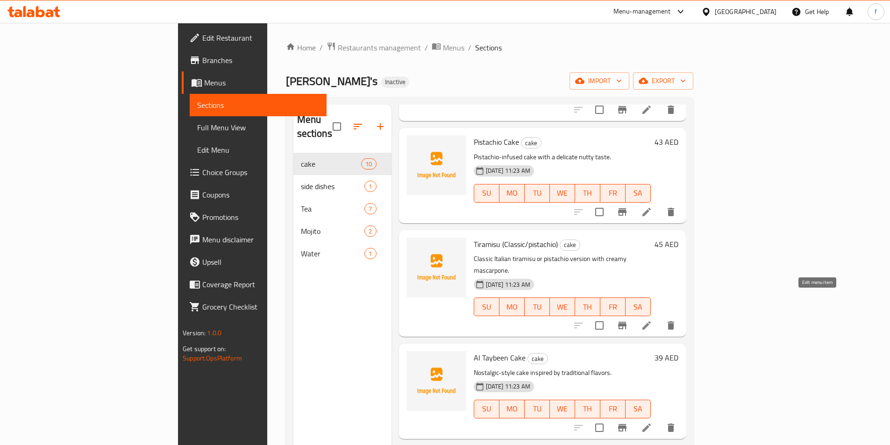
click at [652, 320] on icon at bounding box center [646, 325] width 11 height 11
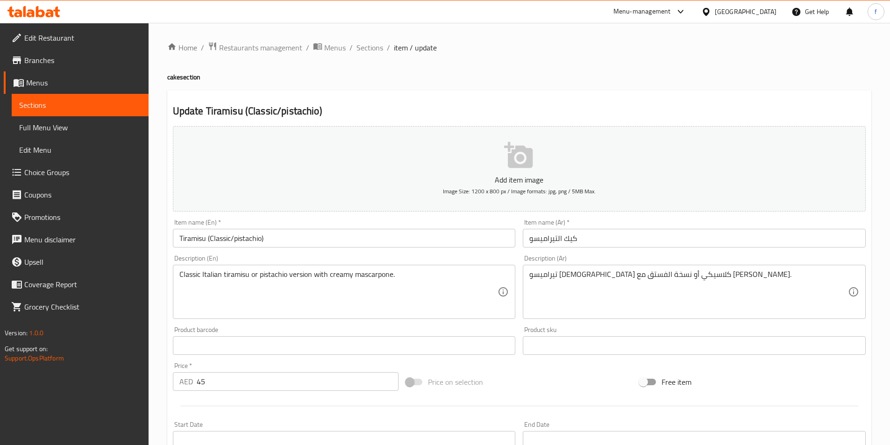
click at [527, 237] on input "كيك التيراميسو" at bounding box center [694, 238] width 343 height 19
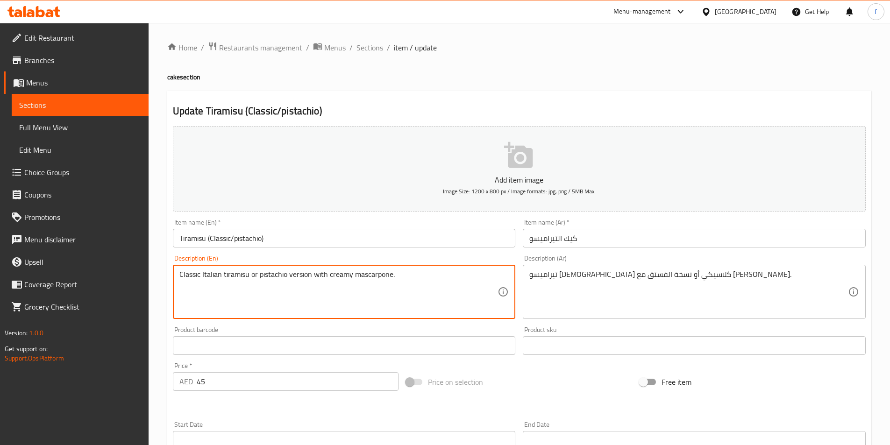
click at [380, 276] on textarea "Classic Italian tiramisu or pistachio version with creamy mascarpone." at bounding box center [338, 292] width 319 height 44
click at [407, 294] on textarea "Classic Italian tiramisu or pistachio version with creamy mascarpone." at bounding box center [338, 292] width 319 height 44
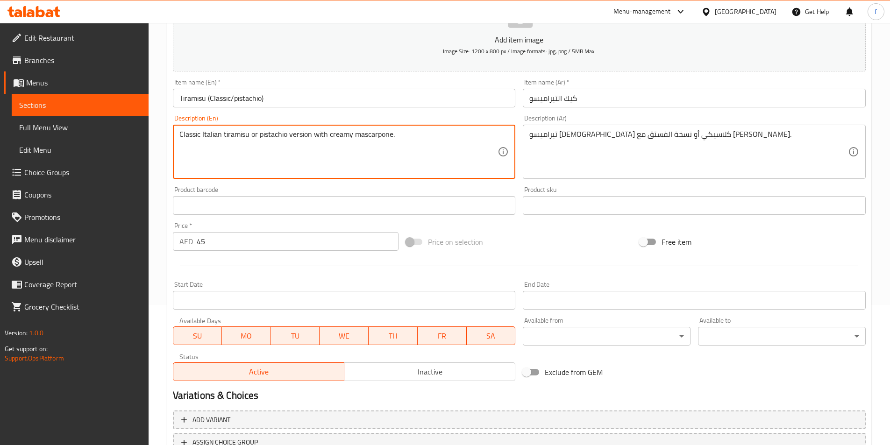
scroll to position [215, 0]
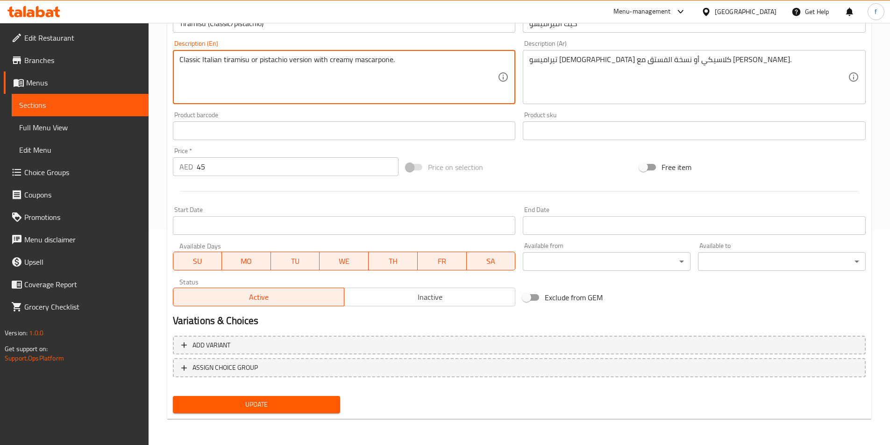
click at [306, 401] on span "Update" at bounding box center [256, 405] width 153 height 12
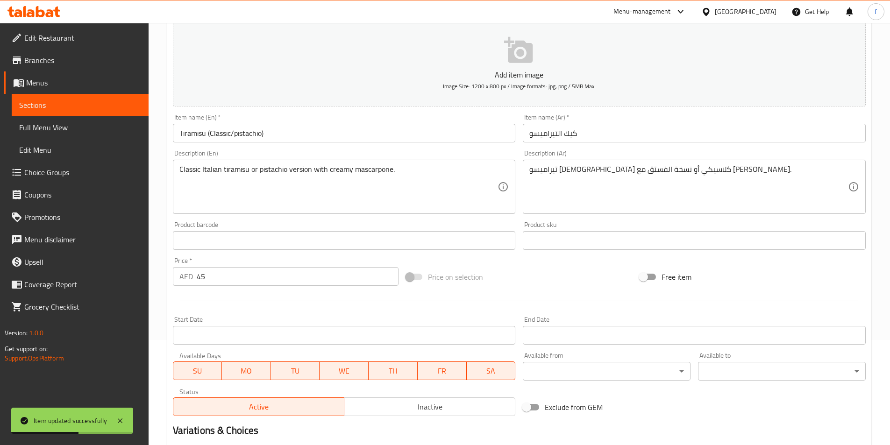
scroll to position [0, 0]
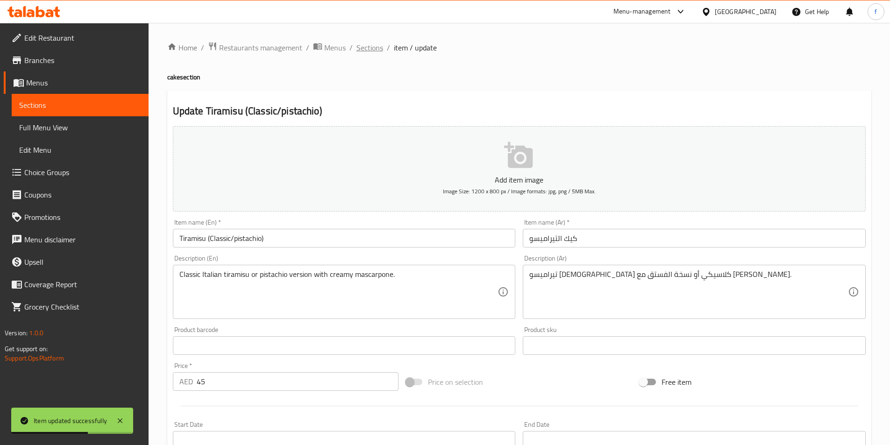
click at [371, 49] on span "Sections" at bounding box center [369, 47] width 27 height 11
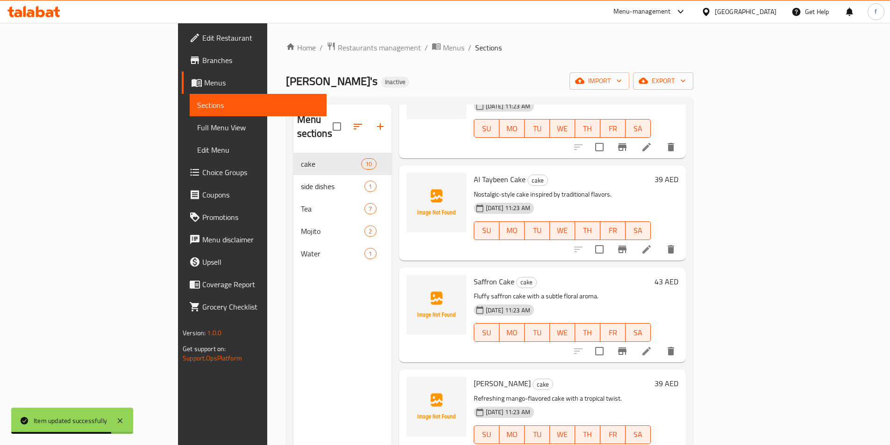
scroll to position [514, 0]
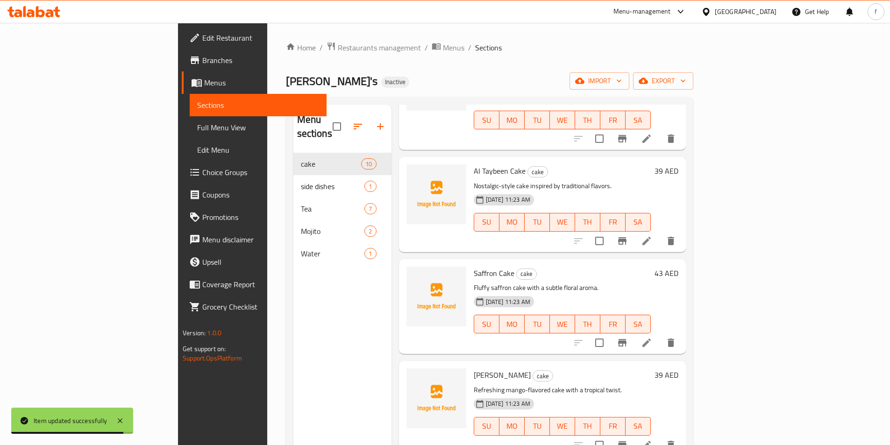
click at [652, 235] on icon at bounding box center [646, 240] width 11 height 11
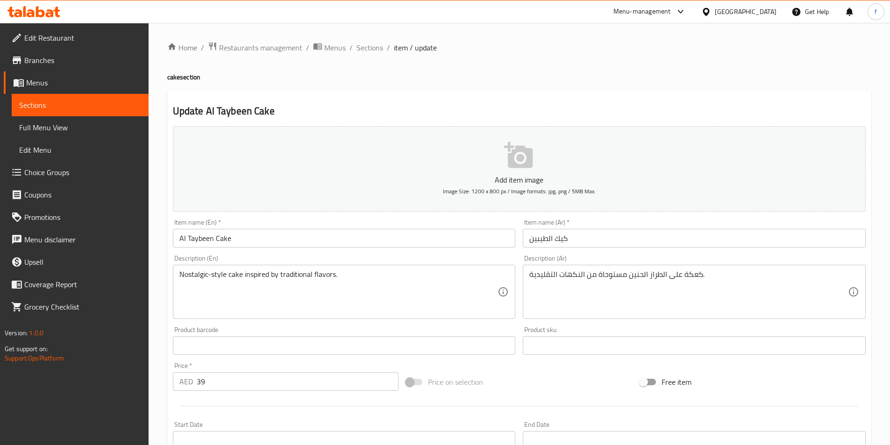
click at [251, 272] on textarea "Nostalgic-style cake inspired by traditional flavors." at bounding box center [338, 292] width 319 height 44
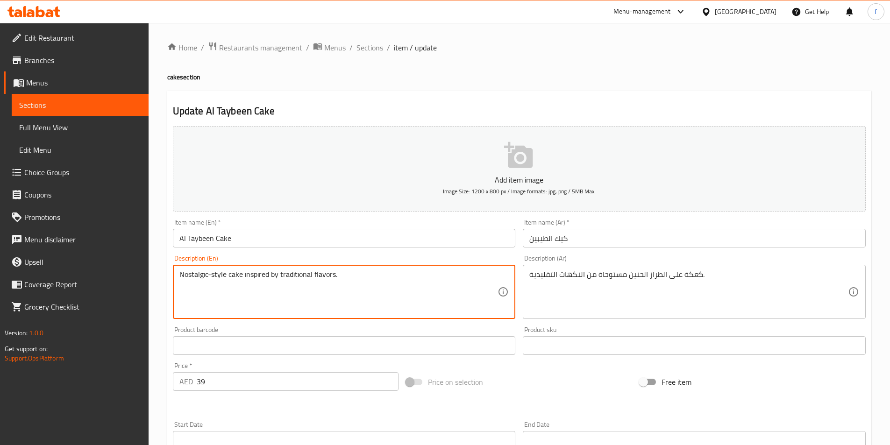
click at [202, 275] on textarea "Nostalgic-style cake inspired by traditional flavors." at bounding box center [338, 292] width 319 height 44
click at [251, 275] on textarea "Nostalgic-style cake inspired by traditional flavors." at bounding box center [338, 292] width 319 height 44
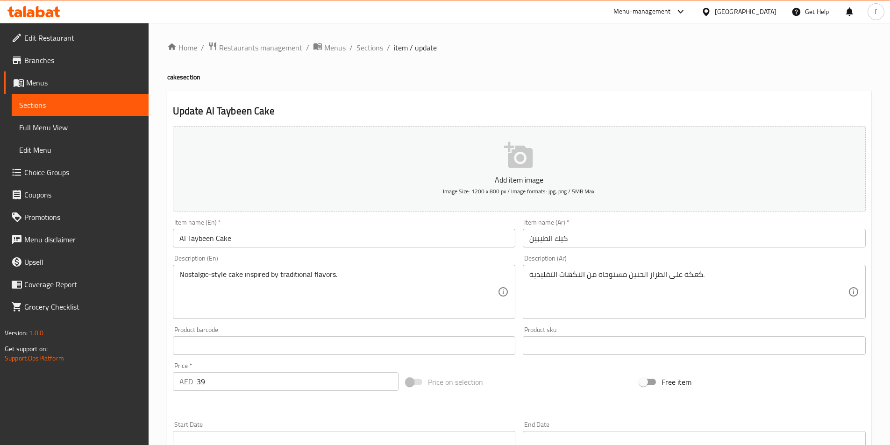
click at [194, 276] on textarea "Nostalgic-style cake inspired by traditional flavors." at bounding box center [338, 292] width 319 height 44
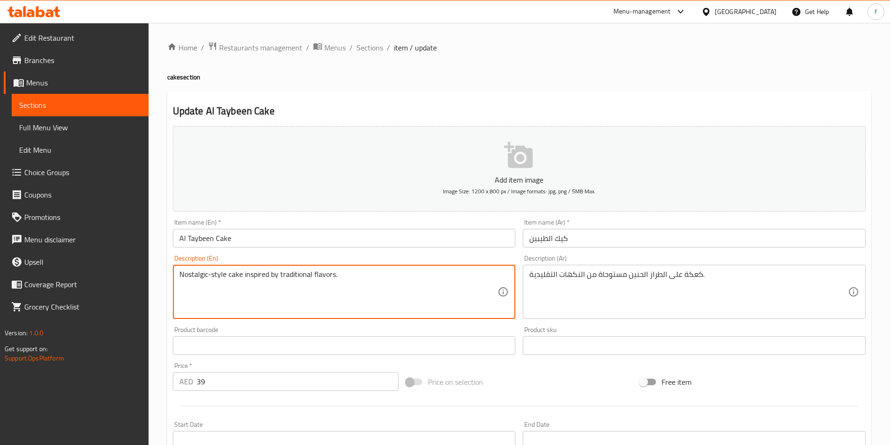
click at [194, 276] on textarea "Nostalgic-style cake inspired by traditional flavors." at bounding box center [338, 292] width 319 height 44
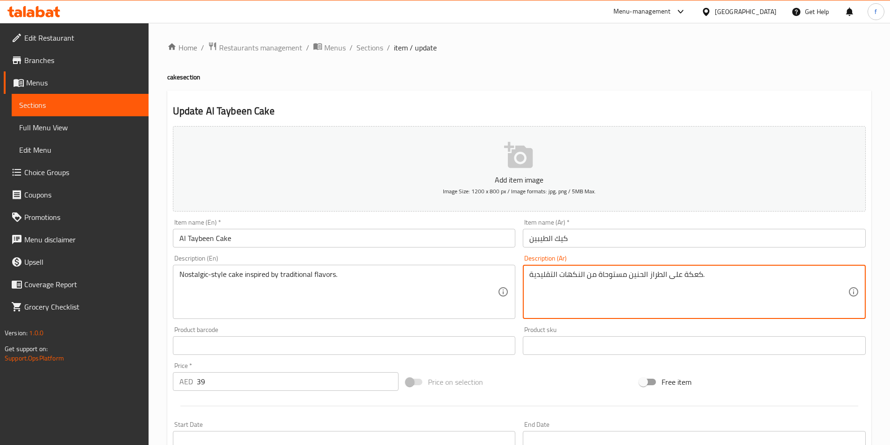
click at [640, 275] on textarea "كعكة على الطراز الحنين مستوحاة من النكهات التقليدية." at bounding box center [688, 292] width 319 height 44
click at [638, 273] on textarea "كعكة على الطراز النوستلك مستوحاة من النكهات التقليدية." at bounding box center [688, 292] width 319 height 44
type textarea "كعكة على الطراز النوستلك مستوحاة من النكهات التقليدية."
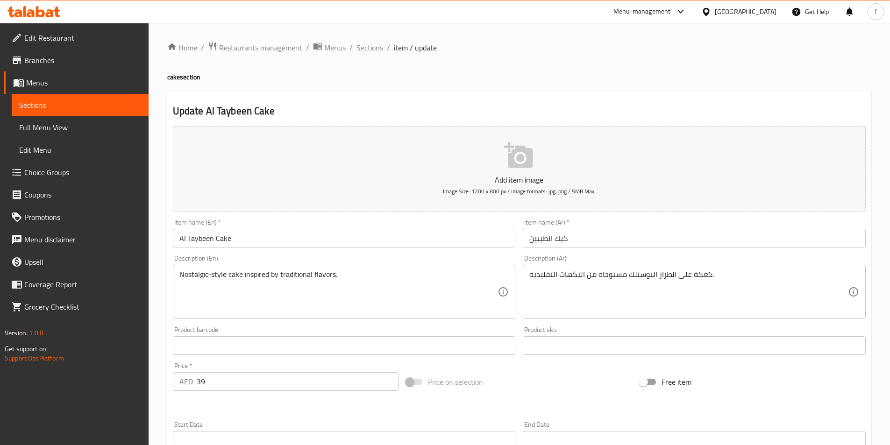
scroll to position [215, 0]
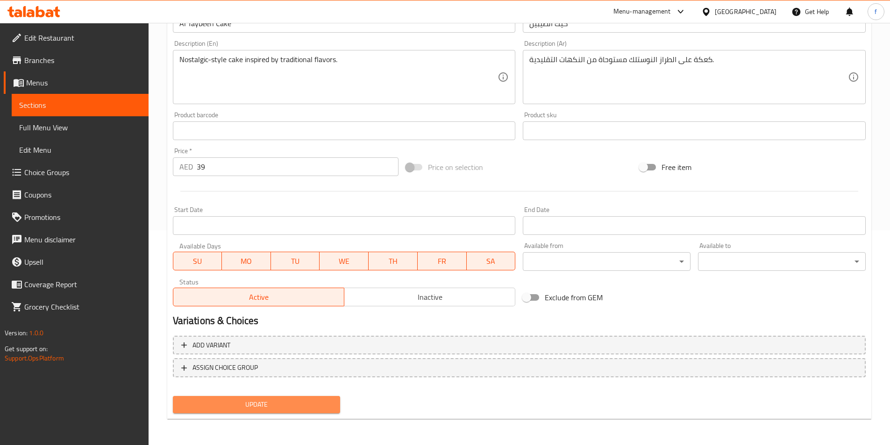
click at [312, 406] on span "Update" at bounding box center [256, 405] width 153 height 12
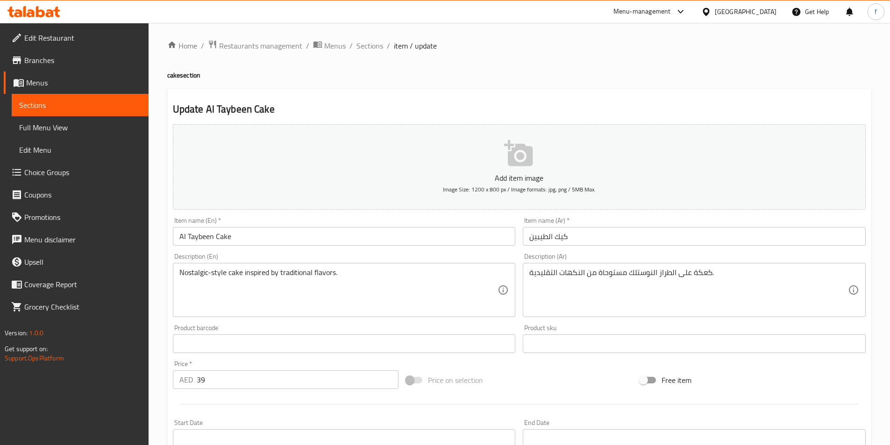
scroll to position [0, 0]
click at [368, 52] on span "Sections" at bounding box center [369, 47] width 27 height 11
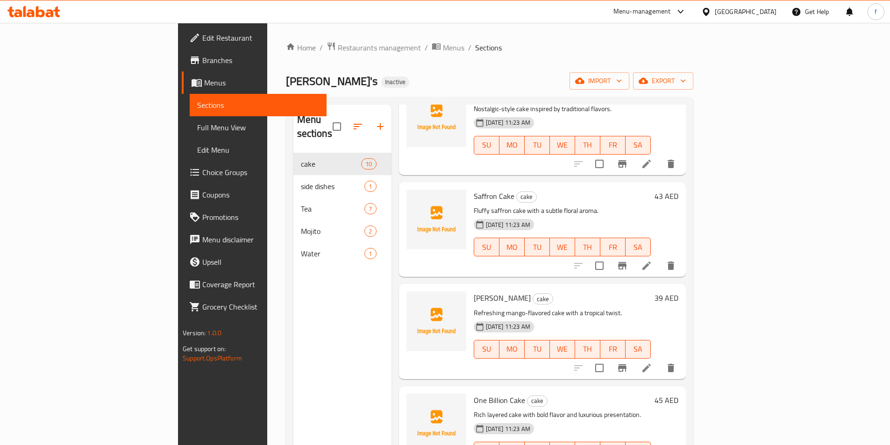
scroll to position [599, 0]
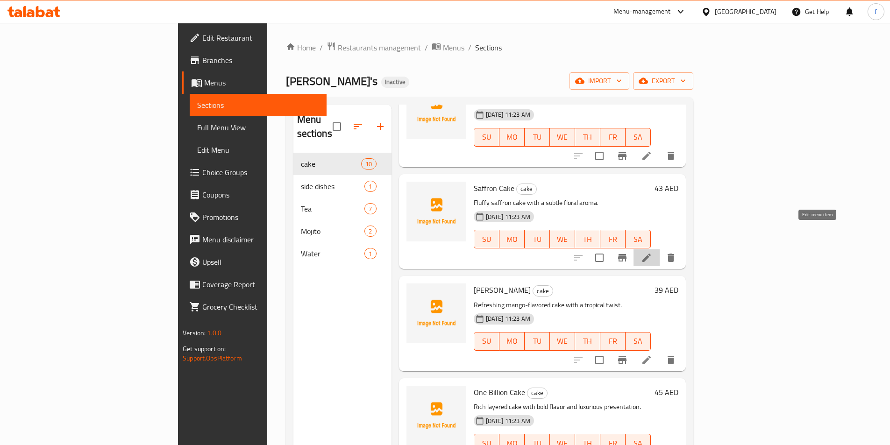
click at [652, 252] on icon at bounding box center [646, 257] width 11 height 11
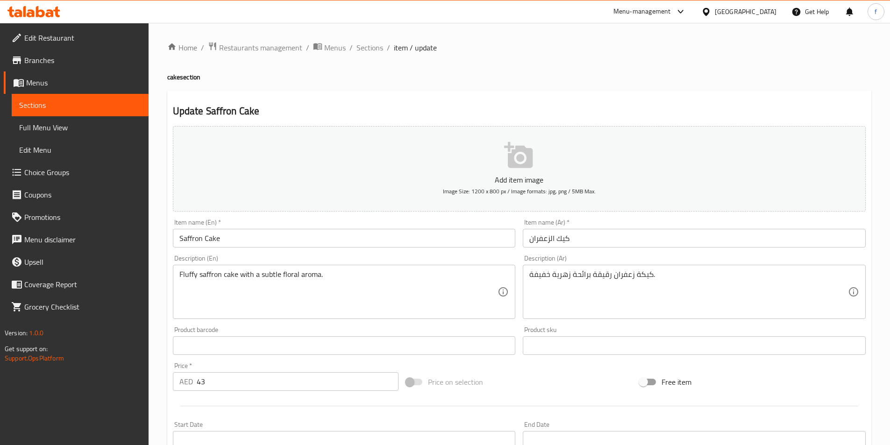
click at [195, 237] on input "Saffron Cake" at bounding box center [344, 238] width 343 height 19
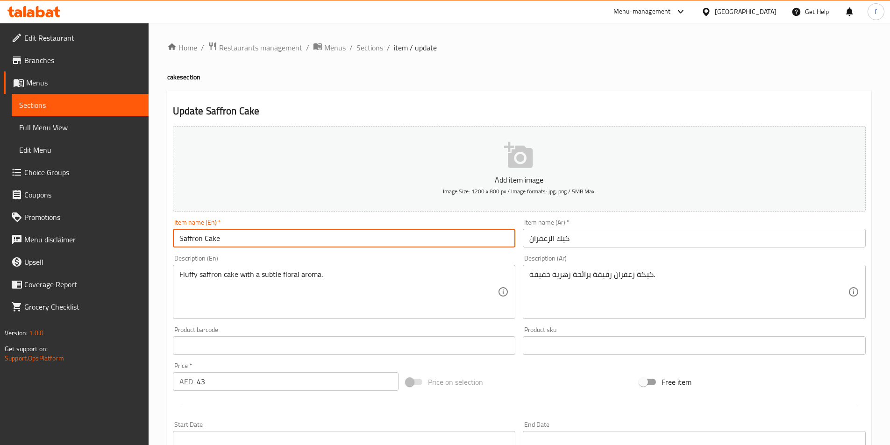
click at [195, 237] on input "Saffron Cake" at bounding box center [344, 238] width 343 height 19
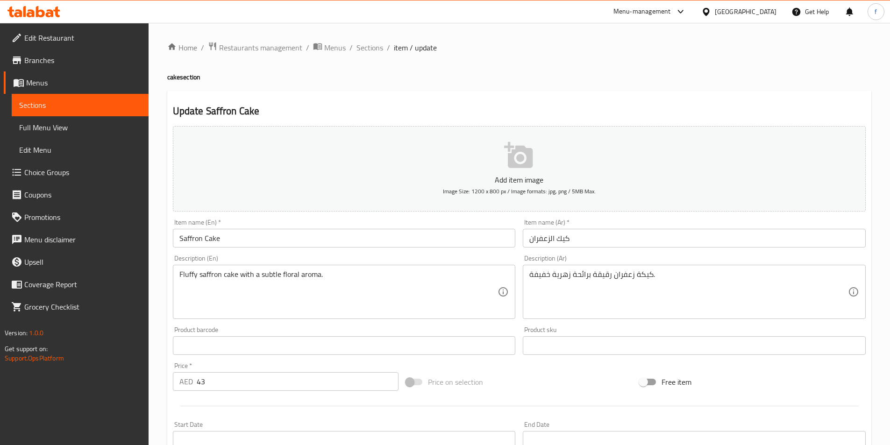
drag, startPoint x: 268, startPoint y: 284, endPoint x: 247, endPoint y: 282, distance: 21.1
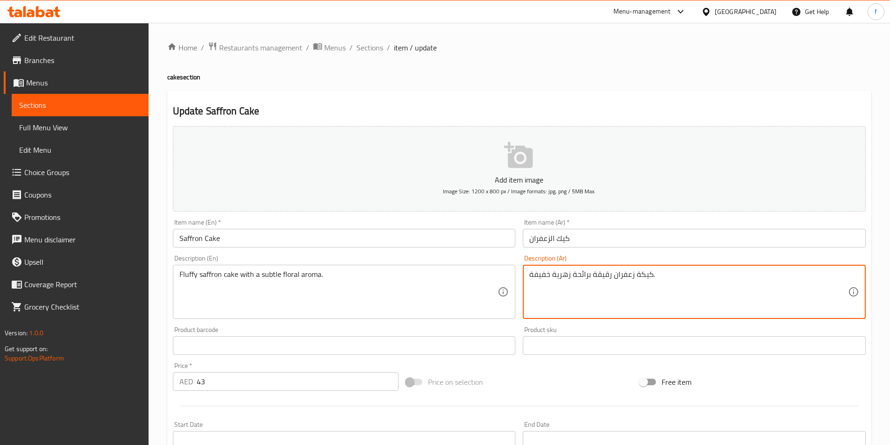
click at [602, 279] on textarea "كيكة زعفران رقيقة برائحة زهرية خفيفة." at bounding box center [688, 292] width 319 height 44
type textarea "كيكة زعفران الفلفي برائحة زهرية خفيفة."
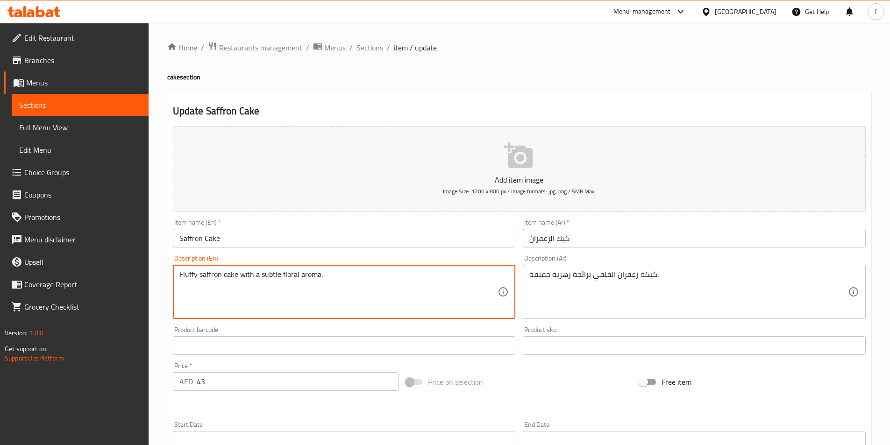
click at [265, 277] on textarea "Fluffy saffron cake with a subtle floral aroma." at bounding box center [338, 292] width 319 height 44
click at [291, 275] on textarea "Fluffy saffron cake with a subtle floral aroma." at bounding box center [338, 292] width 319 height 44
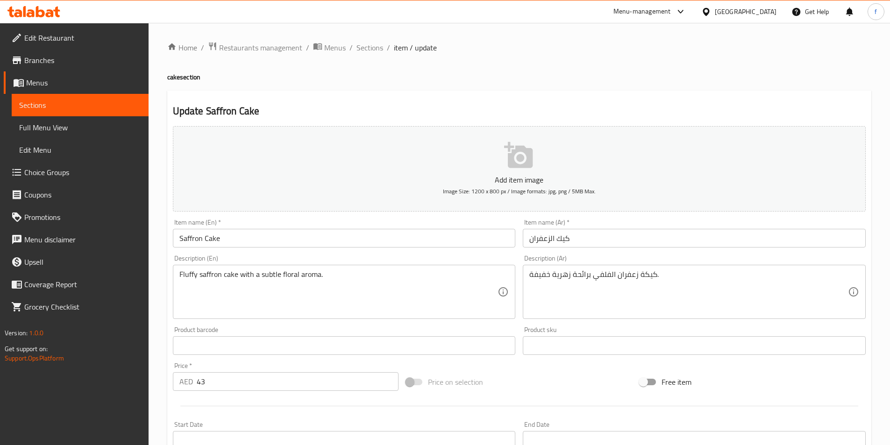
click at [311, 275] on textarea "Fluffy saffron cake with a subtle floral aroma." at bounding box center [338, 292] width 319 height 44
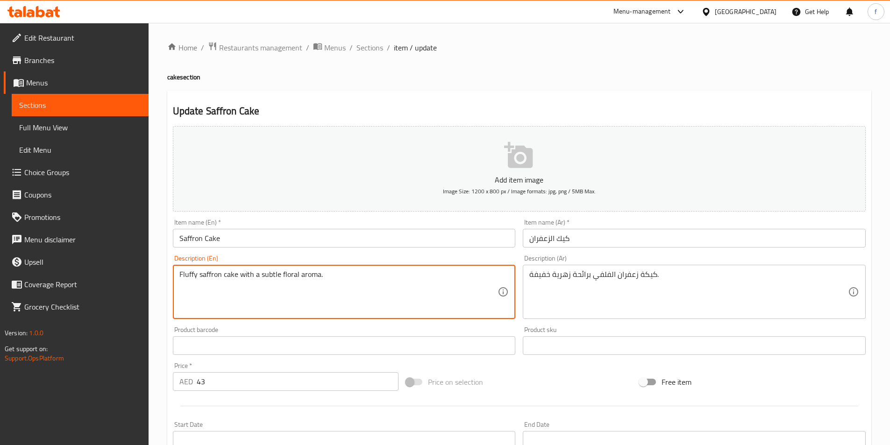
click at [311, 275] on textarea "Fluffy saffron cake with a subtle floral aroma." at bounding box center [338, 292] width 319 height 44
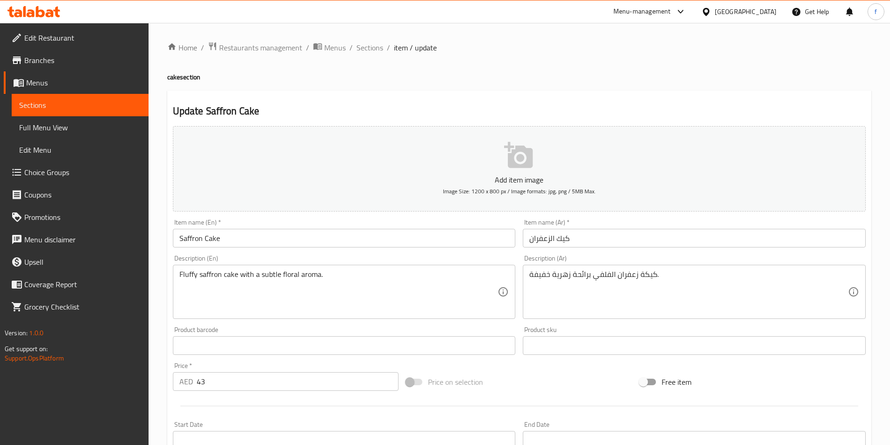
click at [285, 277] on textarea "Fluffy saffron cake with a subtle floral aroma." at bounding box center [338, 292] width 319 height 44
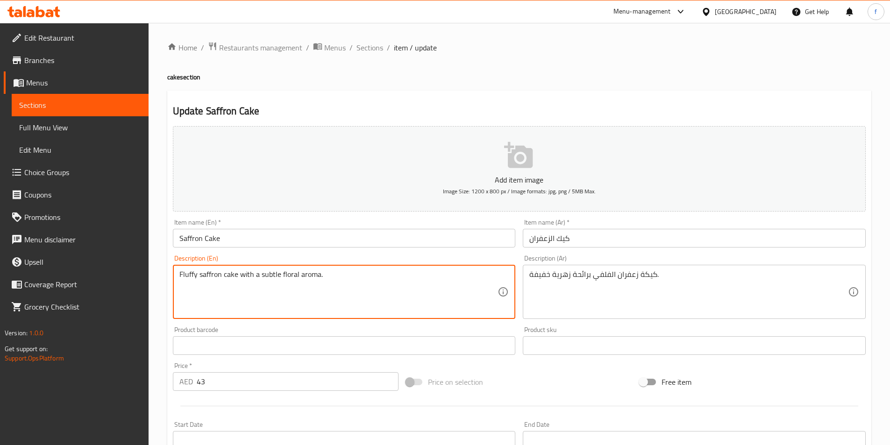
click at [285, 277] on textarea "Fluffy saffron cake with a subtle floral aroma." at bounding box center [338, 292] width 319 height 44
click at [268, 276] on textarea "Fluffy saffron cake with a subtle floral aroma." at bounding box center [338, 292] width 319 height 44
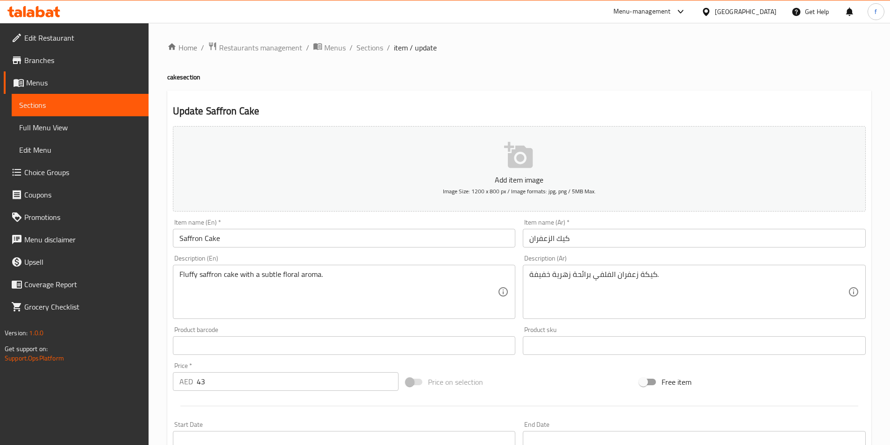
click at [256, 275] on textarea "Fluffy saffron cake with a subtle floral aroma." at bounding box center [338, 292] width 319 height 44
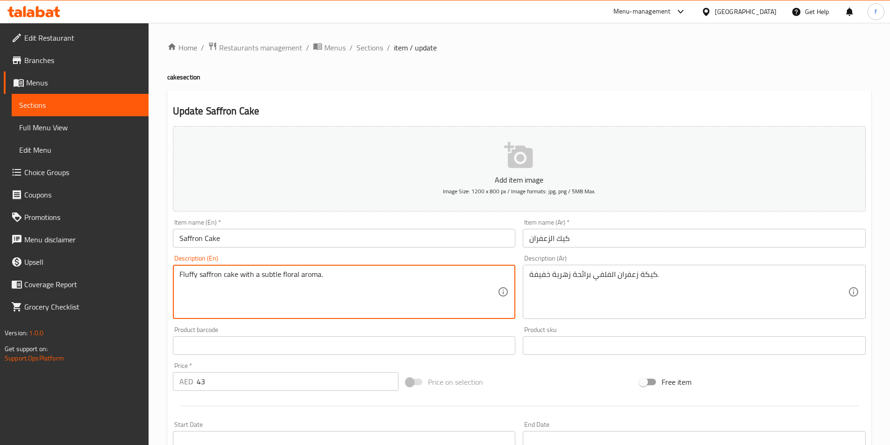
click at [256, 275] on textarea "Fluffy saffron cake with a subtle floral aroma." at bounding box center [338, 292] width 319 height 44
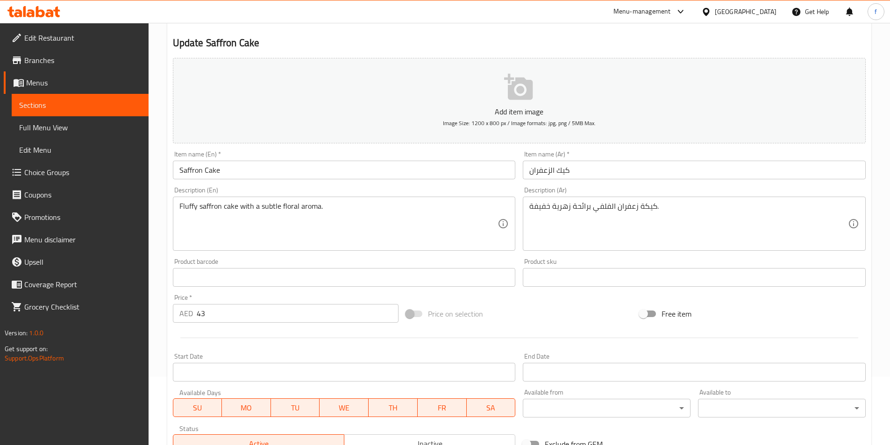
scroll to position [140, 0]
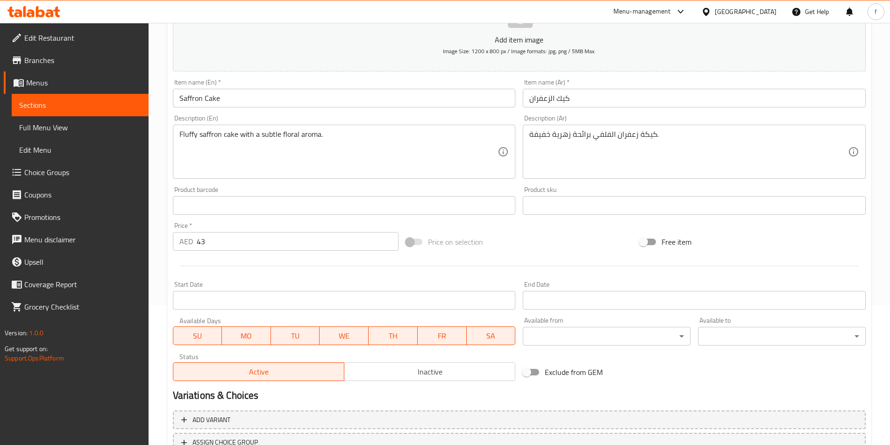
click at [327, 150] on textarea "Fluffy saffron cake with a subtle floral aroma." at bounding box center [338, 152] width 319 height 44
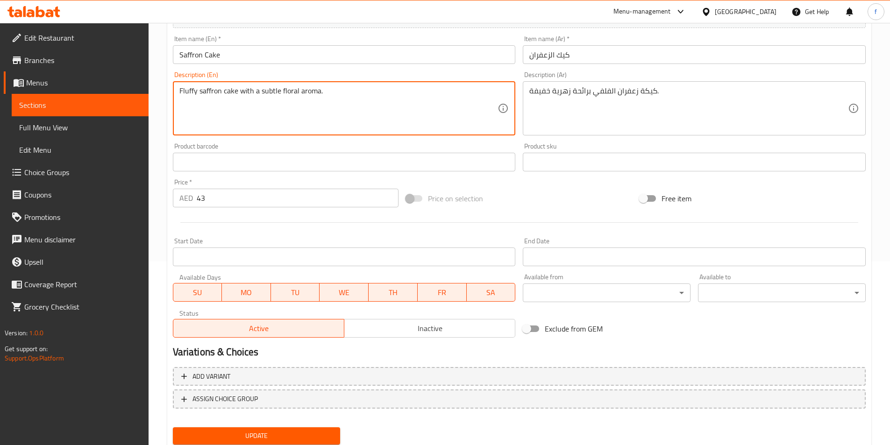
scroll to position [215, 0]
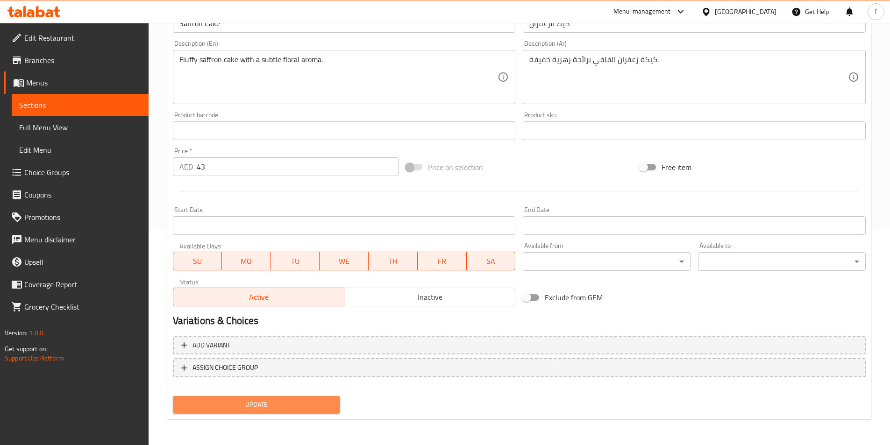
click at [258, 406] on span "Update" at bounding box center [256, 405] width 153 height 12
drag, startPoint x: 299, startPoint y: 404, endPoint x: 302, endPoint y: 398, distance: 6.5
click at [299, 404] on span "Update" at bounding box center [256, 405] width 153 height 12
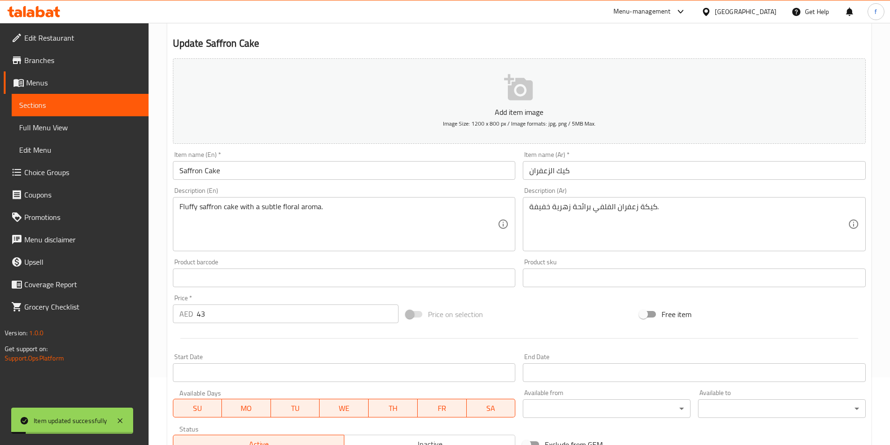
scroll to position [0, 0]
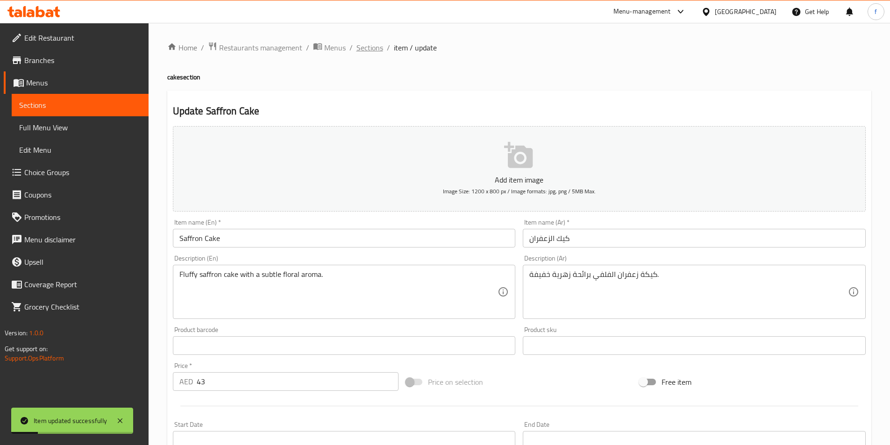
click at [372, 51] on span "Sections" at bounding box center [369, 47] width 27 height 11
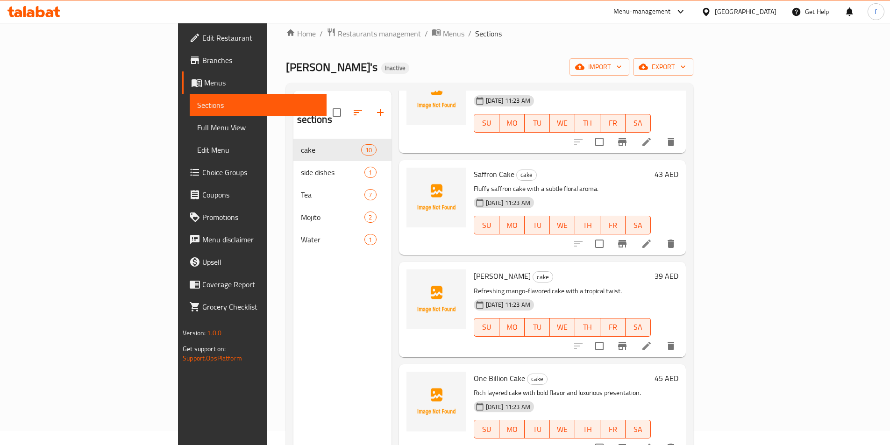
scroll to position [131, 0]
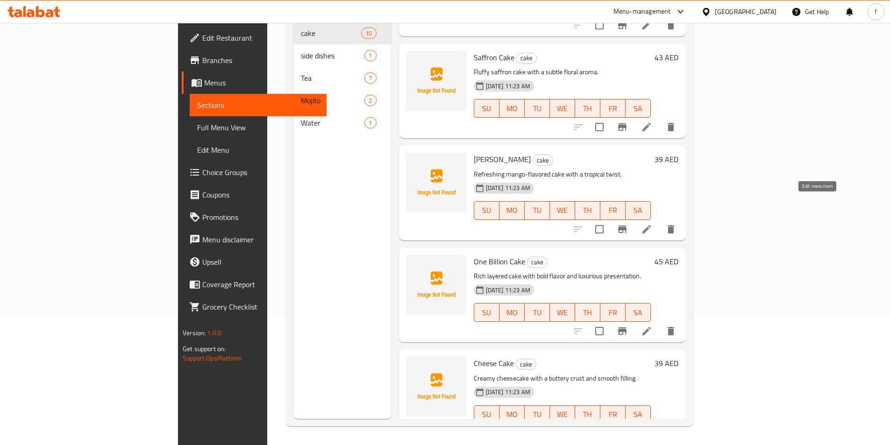
click at [651, 225] on icon at bounding box center [646, 229] width 8 height 8
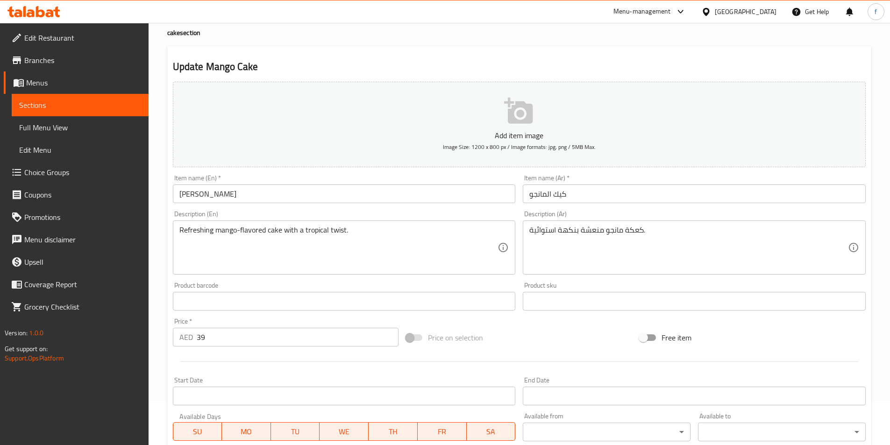
scroll to position [47, 0]
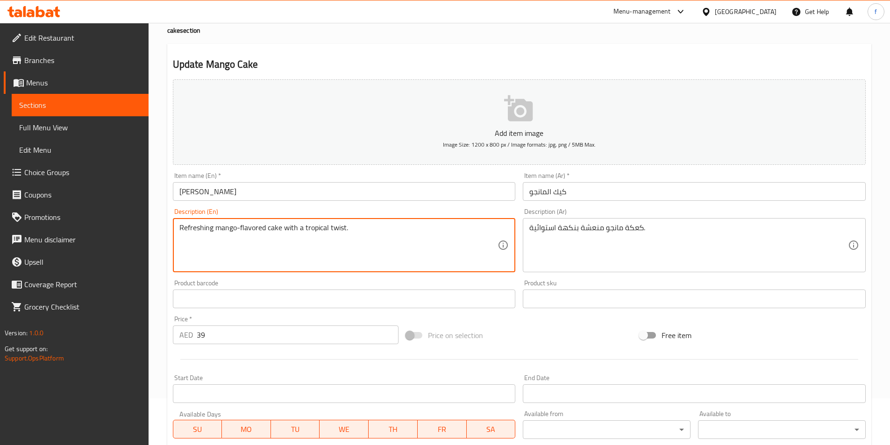
click at [312, 229] on textarea "Refreshing mango-flavored cake with a tropical twist." at bounding box center [338, 245] width 319 height 44
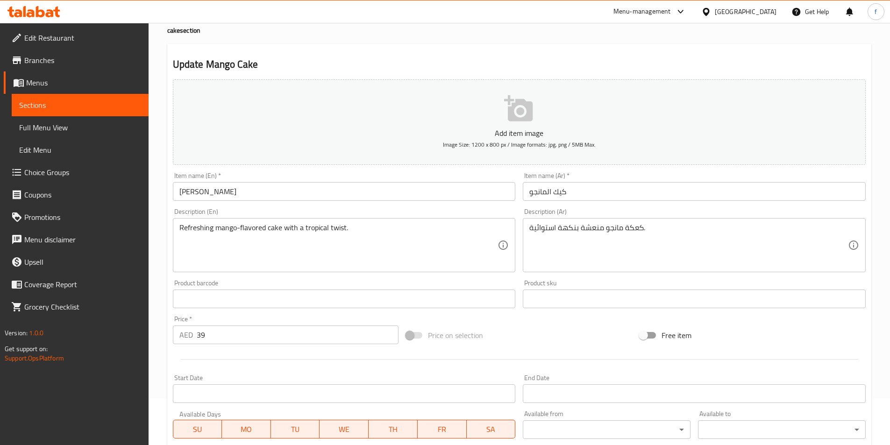
click at [341, 227] on textarea "Refreshing mango-flavored cake with a tropical twist." at bounding box center [338, 245] width 319 height 44
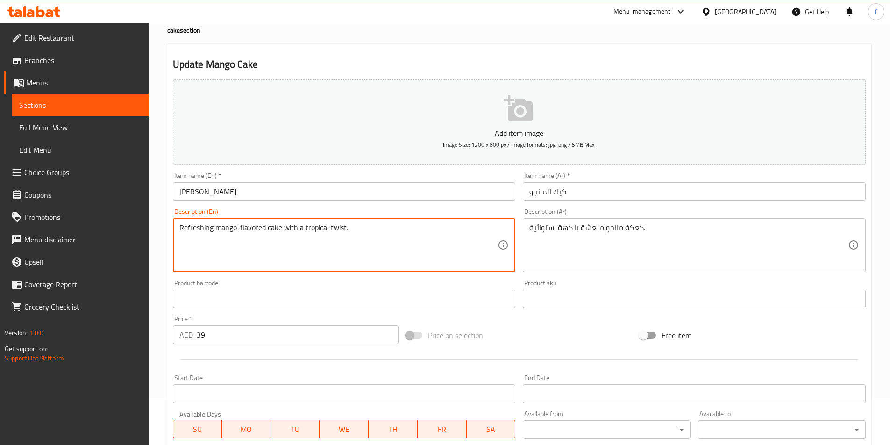
click at [341, 227] on textarea "Refreshing mango-flavored cake with a tropical twist." at bounding box center [338, 245] width 319 height 44
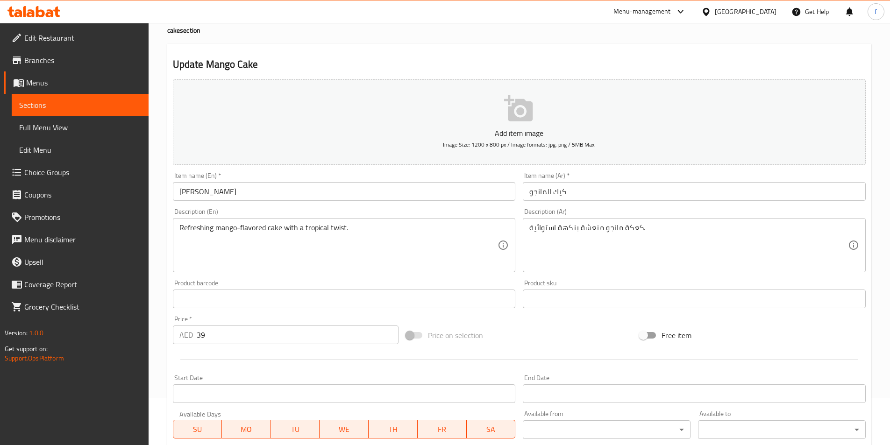
click at [201, 223] on textarea "Refreshing mango-flavored cake with a tropical twist." at bounding box center [338, 245] width 319 height 44
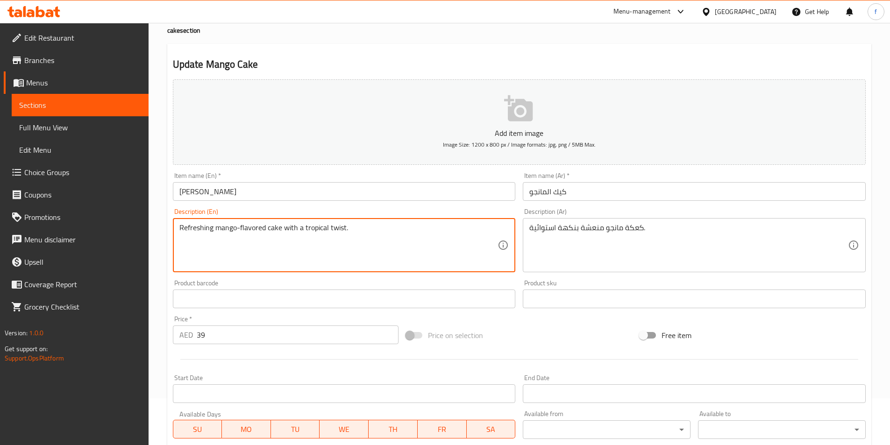
click at [201, 223] on textarea "Refreshing mango-flavored cake with a tropical twist." at bounding box center [338, 245] width 319 height 44
click at [200, 223] on textarea "Refreshing mango-flavored cake with a tropical twist." at bounding box center [338, 245] width 319 height 44
click at [205, 227] on textarea "Refreshing mango-flavored cake with a tropical twist." at bounding box center [338, 245] width 319 height 44
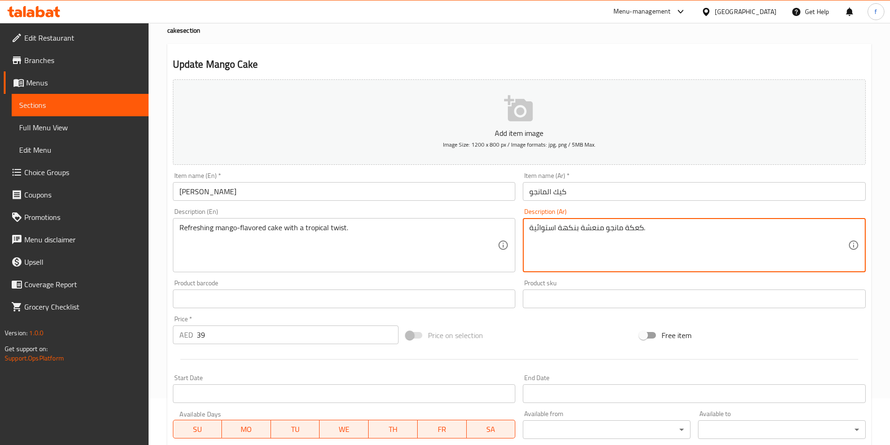
click at [596, 230] on textarea "كعكة مانجو منعشة بنكهة استوائية." at bounding box center [688, 245] width 319 height 44
click at [546, 229] on textarea "كعكة مانجو منعشة بنكهة استوائية." at bounding box center [688, 245] width 319 height 44
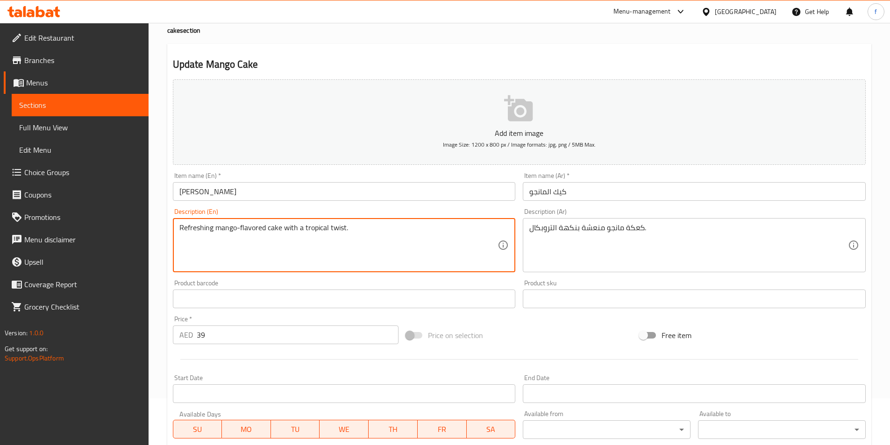
click at [312, 231] on textarea "Refreshing mango-flavored cake with a tropical twist." at bounding box center [338, 245] width 319 height 44
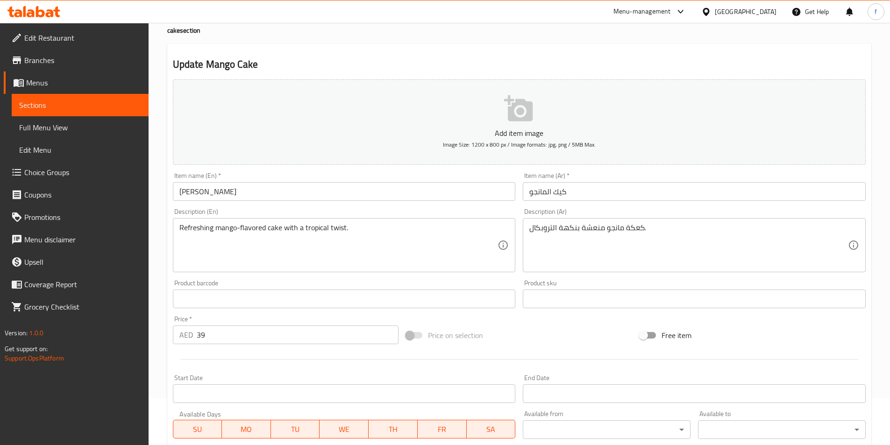
click at [338, 227] on textarea "Refreshing mango-flavored cake with a tropical twist." at bounding box center [338, 245] width 319 height 44
click at [339, 227] on textarea "Refreshing mango-flavored cake with a tropical twist." at bounding box center [338, 245] width 319 height 44
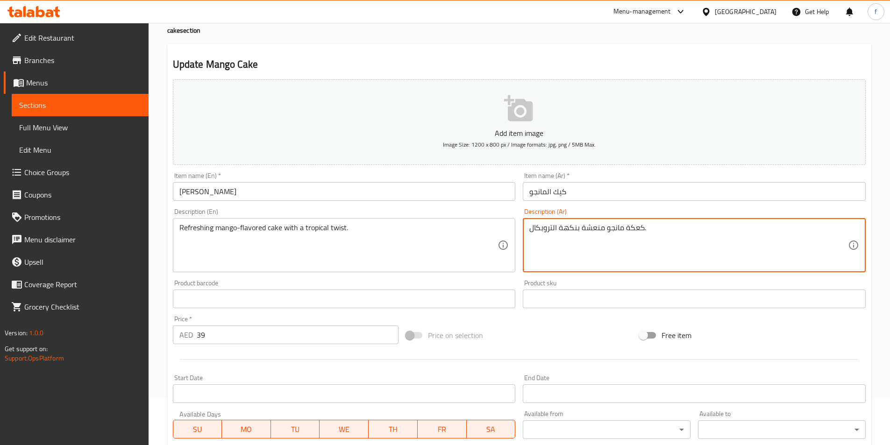
click at [570, 229] on textarea "كعكة مانجو منعشة بنكهة التروبكال." at bounding box center [688, 245] width 319 height 44
click at [548, 227] on textarea "كعكة مانجو منعشة التروبكال." at bounding box center [688, 245] width 319 height 44
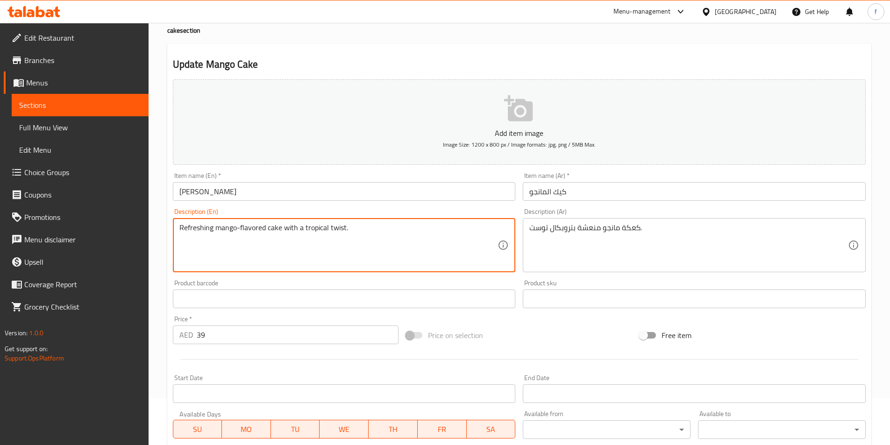
click at [310, 227] on textarea "Refreshing mango-flavored cake with a tropical twist." at bounding box center [338, 245] width 319 height 44
click at [311, 227] on textarea "Refreshing mango-flavored cake with a tropical twist." at bounding box center [338, 245] width 319 height 44
click at [304, 229] on textarea "Refreshing mango-flavored cake with a tropical twist." at bounding box center [338, 245] width 319 height 44
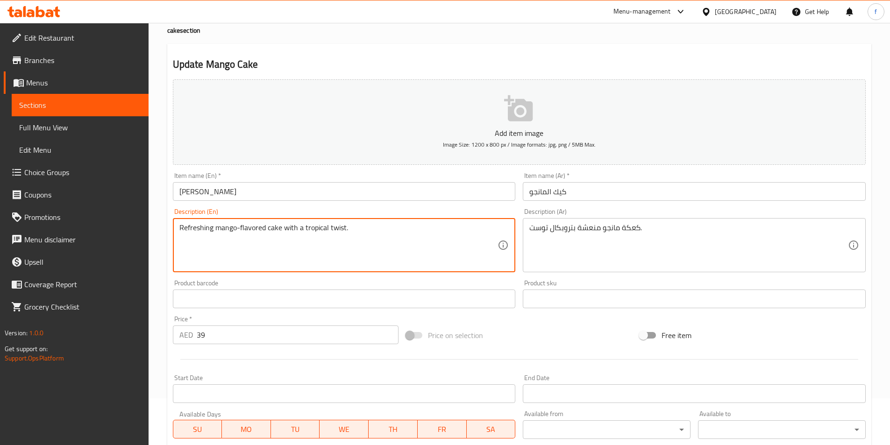
drag, startPoint x: 303, startPoint y: 228, endPoint x: 348, endPoint y: 230, distance: 45.3
click at [348, 230] on textarea "Refreshing mango-flavored cake with a tropical twist." at bounding box center [338, 245] width 319 height 44
click at [277, 230] on textarea "Refreshing mango-flavored cake with a tropical twist." at bounding box center [338, 245] width 319 height 44
click at [308, 231] on textarea "Refreshing mango-flavored cake with a tropical twist." at bounding box center [338, 245] width 319 height 44
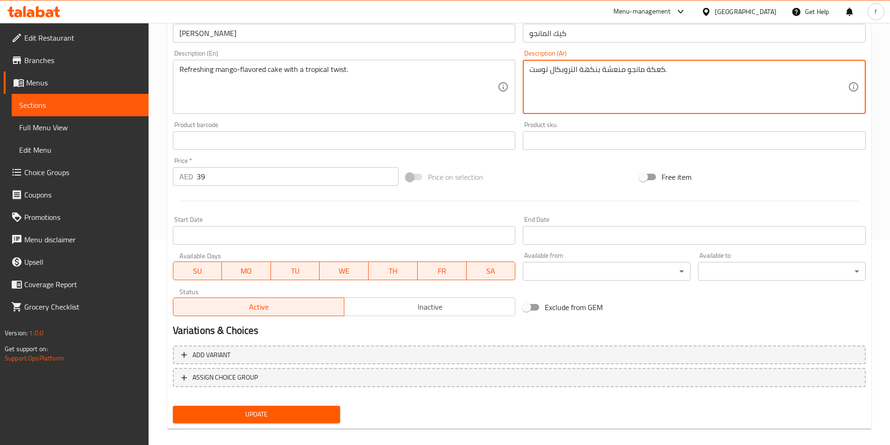
scroll to position [215, 0]
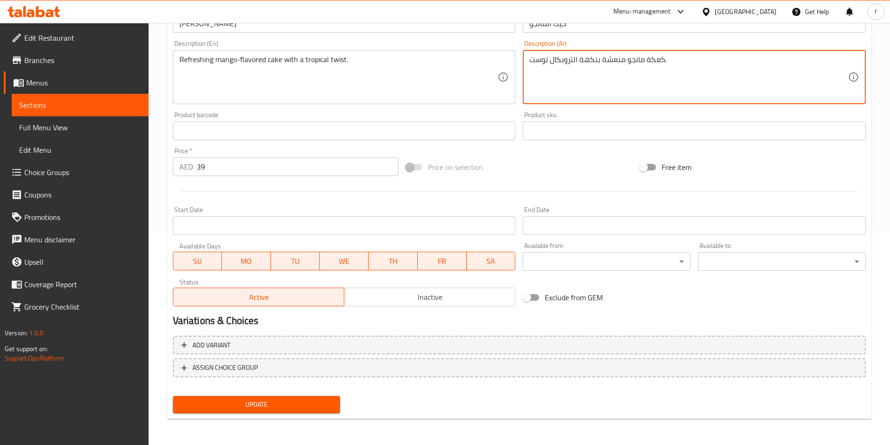
type textarea "كعكة مانجو منعشة بنكهة التروبكال توست."
click at [310, 408] on span "Update" at bounding box center [256, 405] width 153 height 12
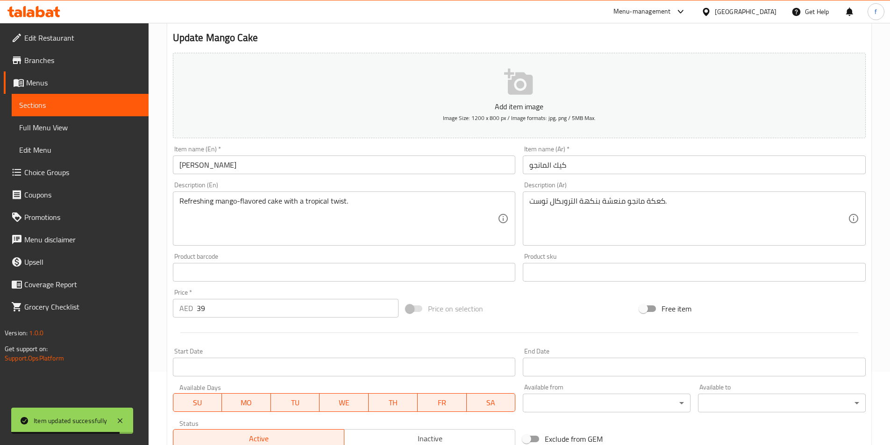
scroll to position [0, 0]
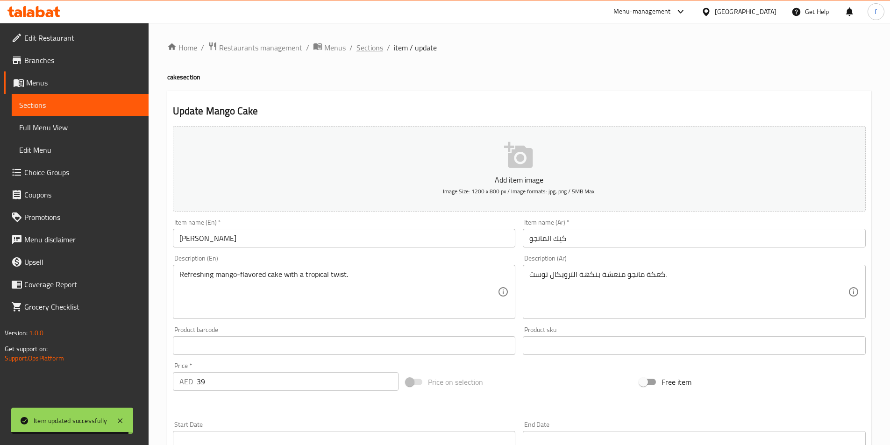
click at [380, 46] on span "Sections" at bounding box center [369, 47] width 27 height 11
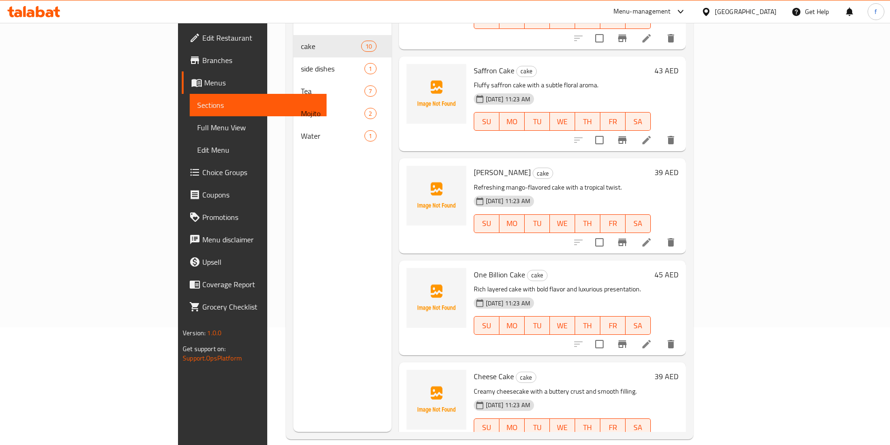
scroll to position [131, 0]
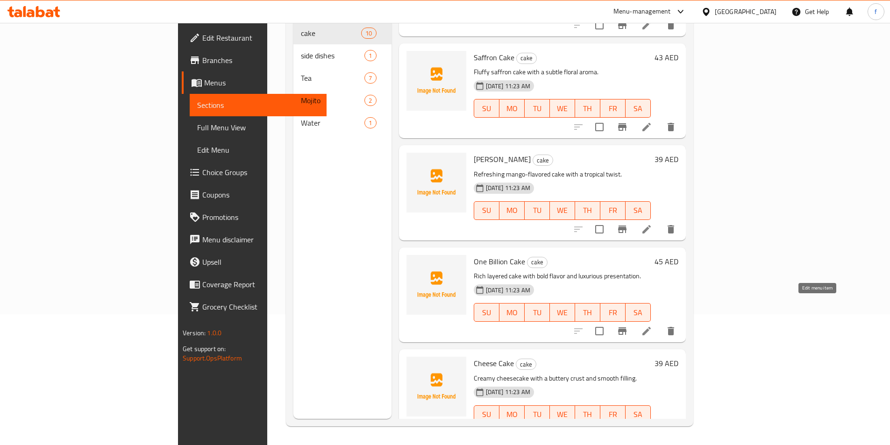
click at [652, 326] on icon at bounding box center [646, 331] width 11 height 11
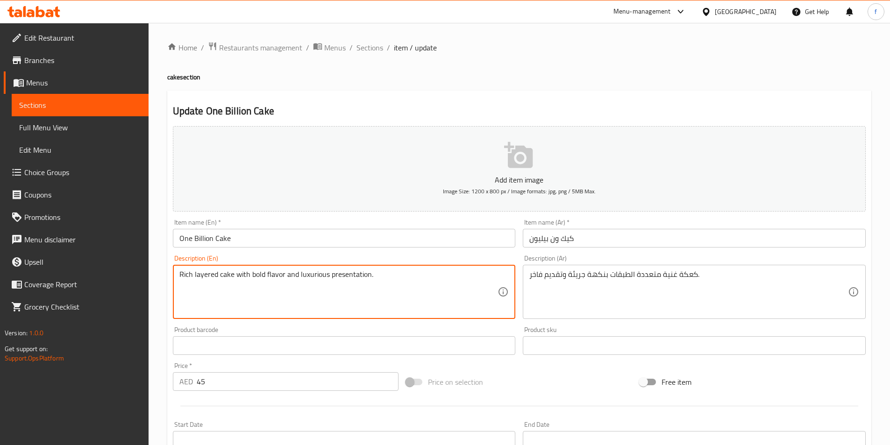
click at [259, 275] on textarea "Rich layered cake with bold flavor and luxurious presentation." at bounding box center [338, 292] width 319 height 44
click at [310, 277] on textarea "Rich layered cake with bold flavor and luxurious presentation." at bounding box center [338, 292] width 319 height 44
click at [264, 276] on textarea "Rich layered cake with bold flavor and luxurious presentation." at bounding box center [338, 292] width 319 height 44
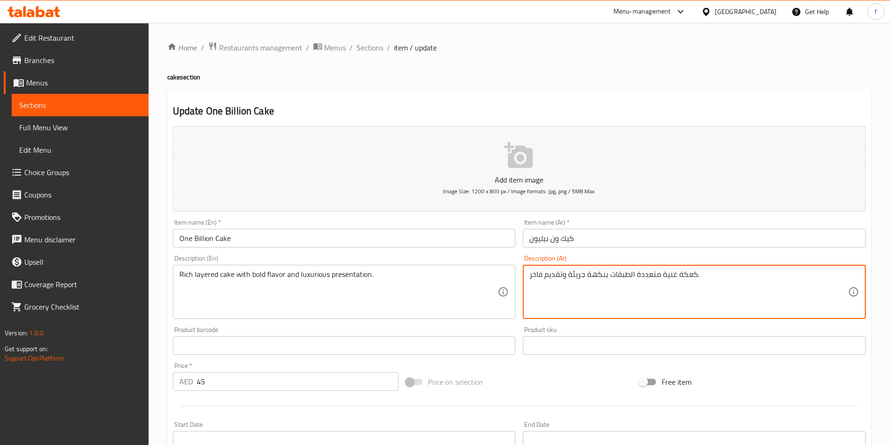
click at [650, 277] on textarea "كعكة غنية متعددة الطبقات بنكهة جريئة وتقديم فاخر." at bounding box center [688, 292] width 319 height 44
click at [629, 274] on textarea "كعكة غنية متعددة الطبقات بنكهة جريئة وتقديم فاخر." at bounding box center [688, 292] width 319 height 44
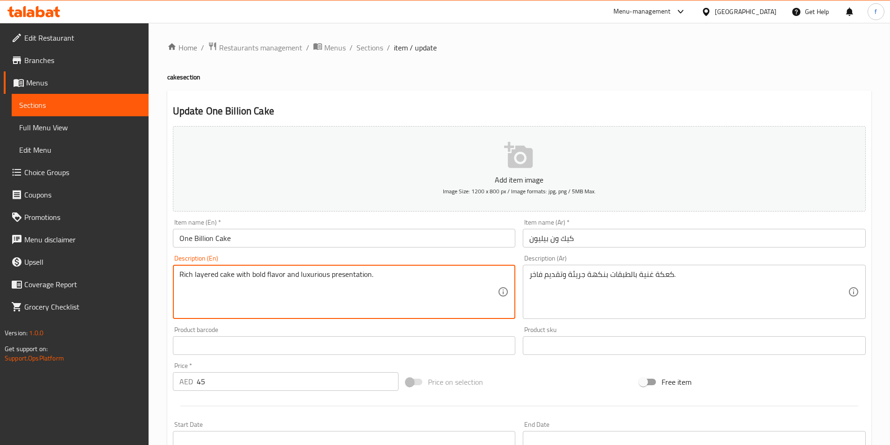
drag, startPoint x: 253, startPoint y: 274, endPoint x: 406, endPoint y: 280, distance: 153.3
click at [406, 280] on textarea "Rich layered cake with bold flavor and luxurious presentation." at bounding box center [338, 292] width 319 height 44
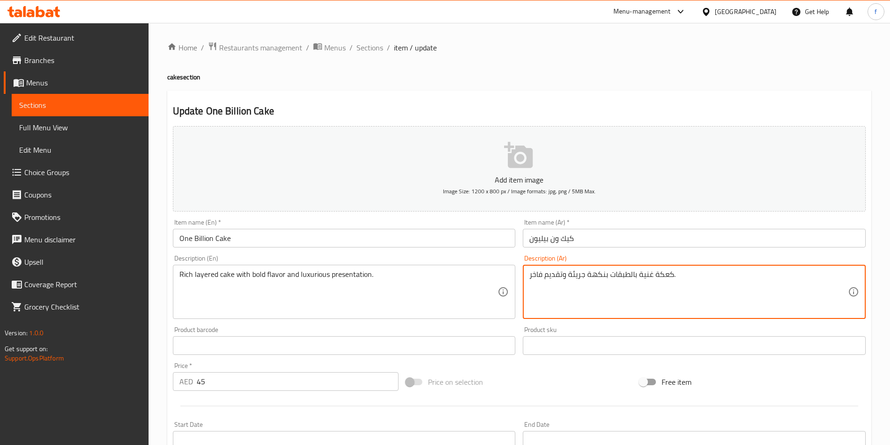
click at [555, 275] on textarea "كعكة غنية بالطبقات بنكهة جريئة وتقديم فاخر." at bounding box center [688, 292] width 319 height 44
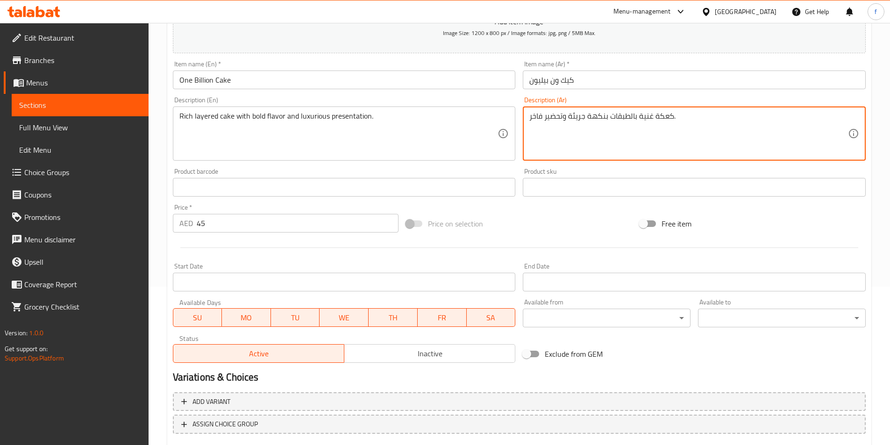
scroll to position [215, 0]
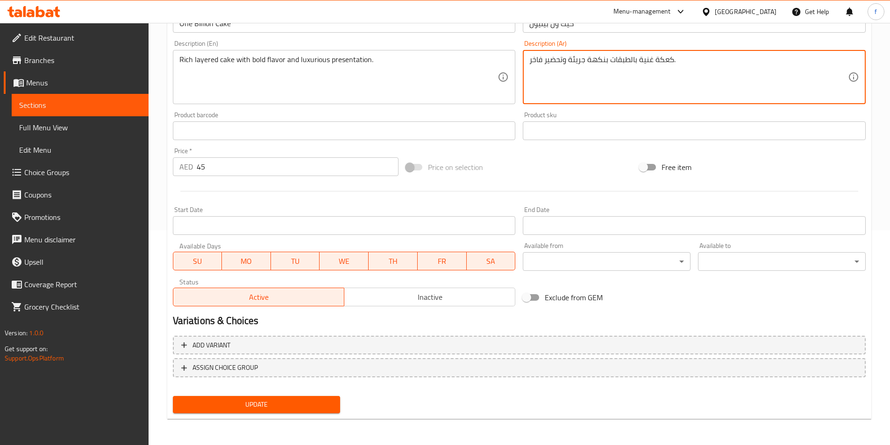
type textarea "كعكة غنية بالطبقات بنكهة جريئة وتحضير فاخر."
drag, startPoint x: 250, startPoint y: 405, endPoint x: 254, endPoint y: 401, distance: 5.0
click at [251, 405] on span "Update" at bounding box center [256, 405] width 153 height 12
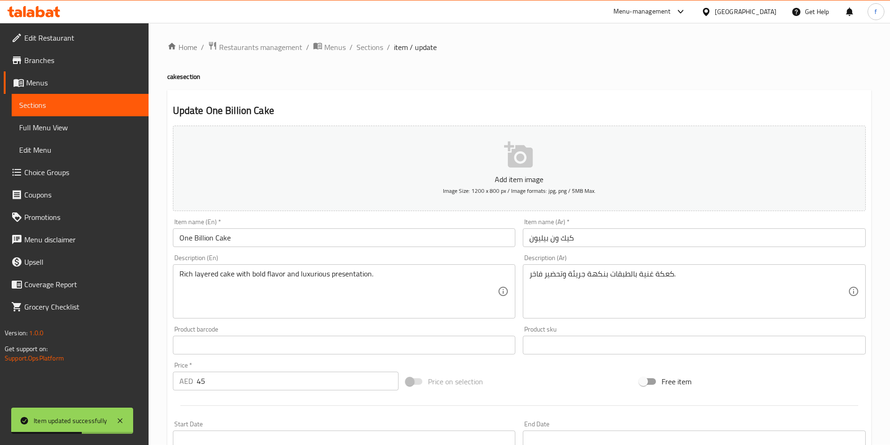
scroll to position [0, 0]
click at [373, 49] on span "Sections" at bounding box center [369, 47] width 27 height 11
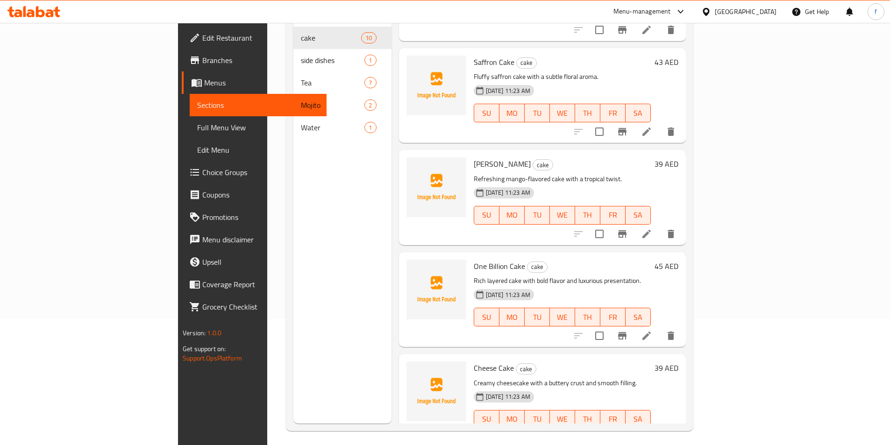
scroll to position [131, 0]
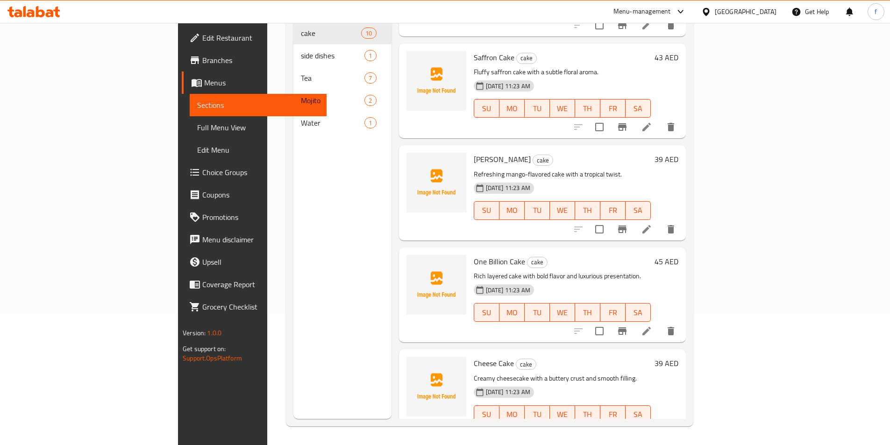
click at [652, 428] on icon at bounding box center [646, 433] width 11 height 11
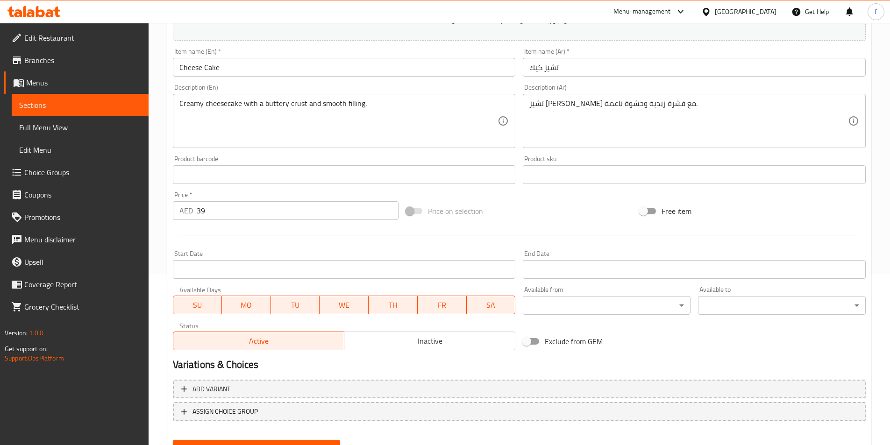
scroll to position [215, 0]
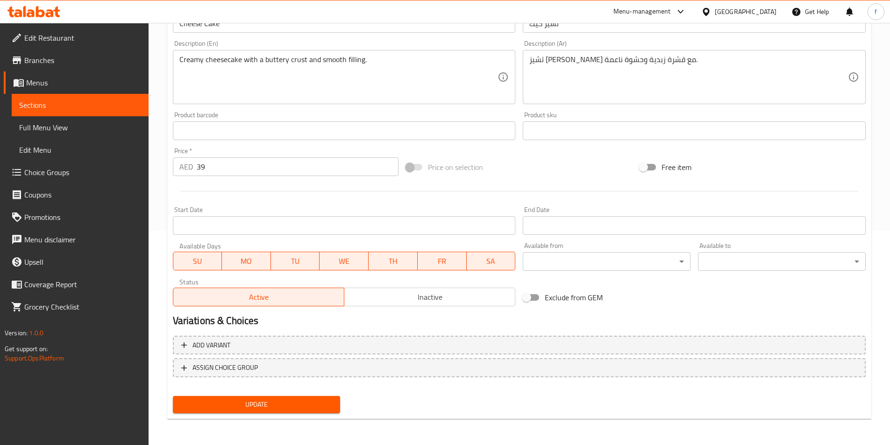
click at [315, 399] on span "Update" at bounding box center [256, 405] width 153 height 12
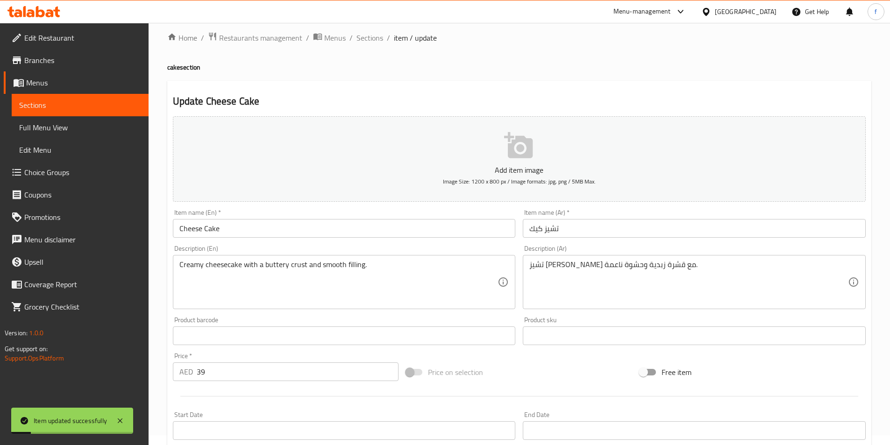
scroll to position [0, 0]
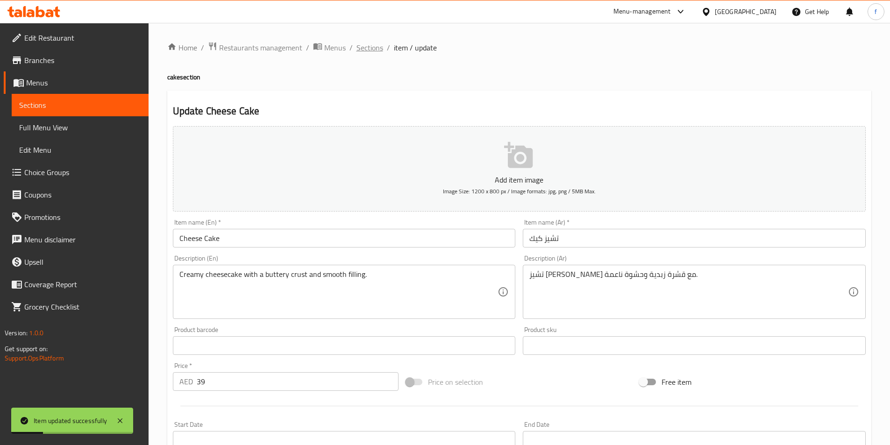
click at [375, 52] on span "Sections" at bounding box center [369, 47] width 27 height 11
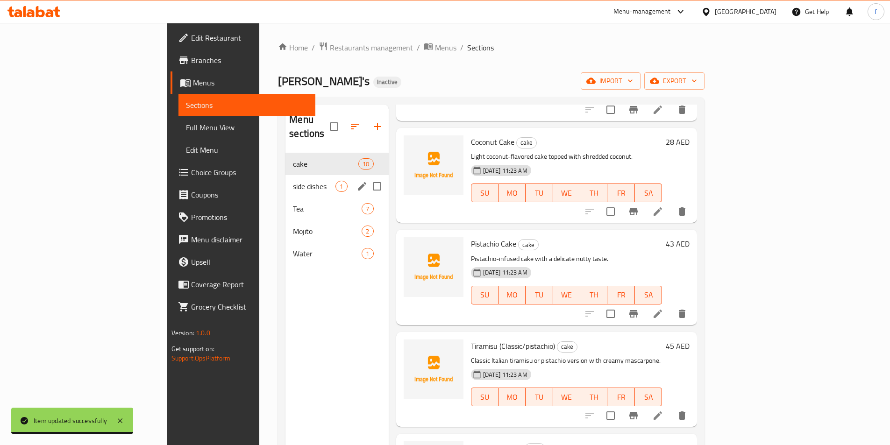
click at [367, 177] on input "Menu sections" at bounding box center [377, 187] width 20 height 20
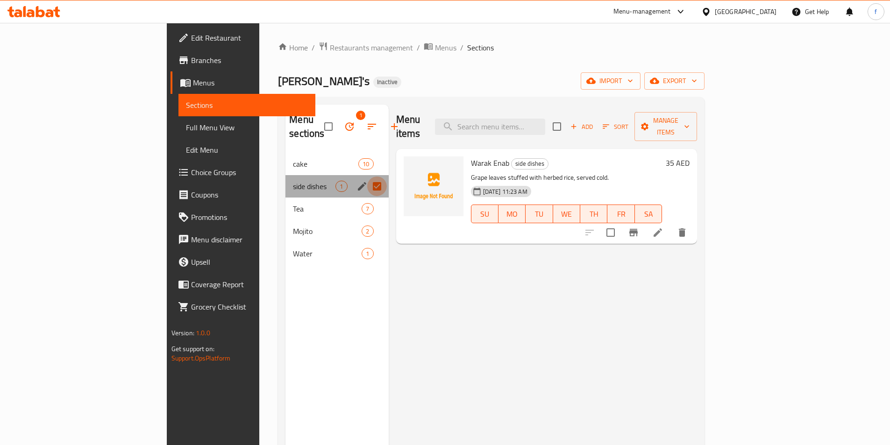
click at [367, 177] on input "Menu sections" at bounding box center [377, 187] width 20 height 20
checkbox input "false"
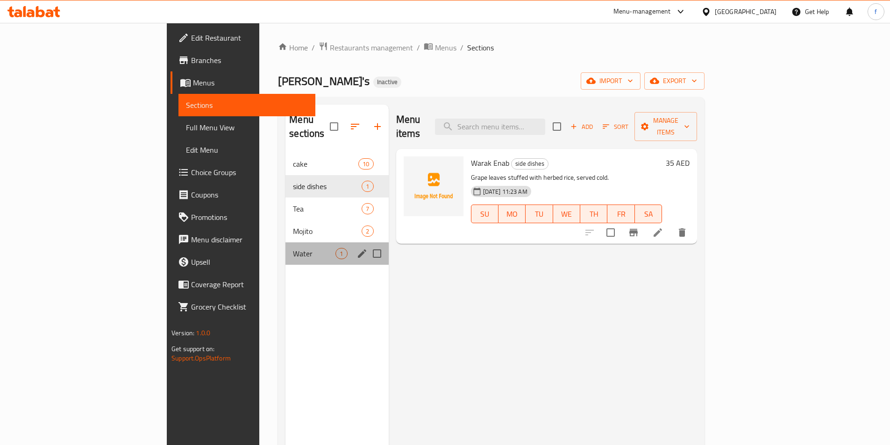
click at [285, 249] on div "Water 1" at bounding box center [336, 253] width 103 height 22
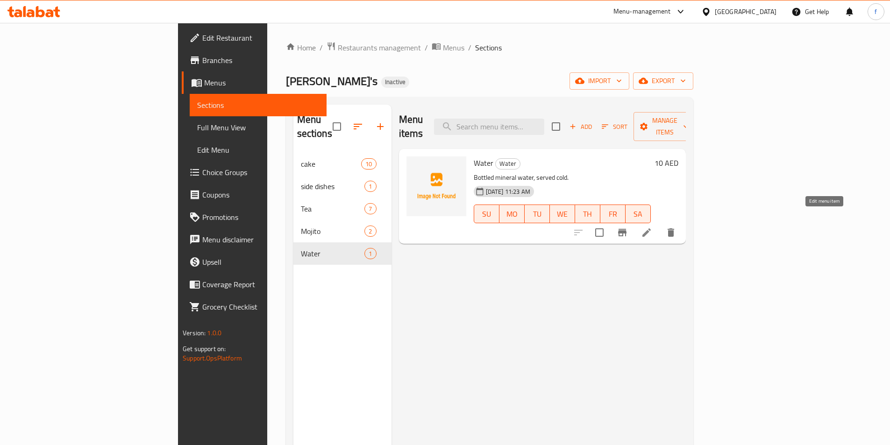
click at [651, 228] on icon at bounding box center [646, 232] width 8 height 8
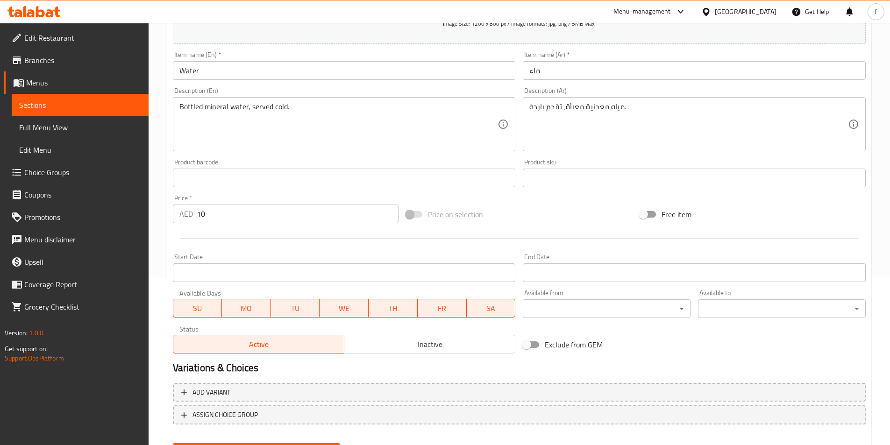
scroll to position [215, 0]
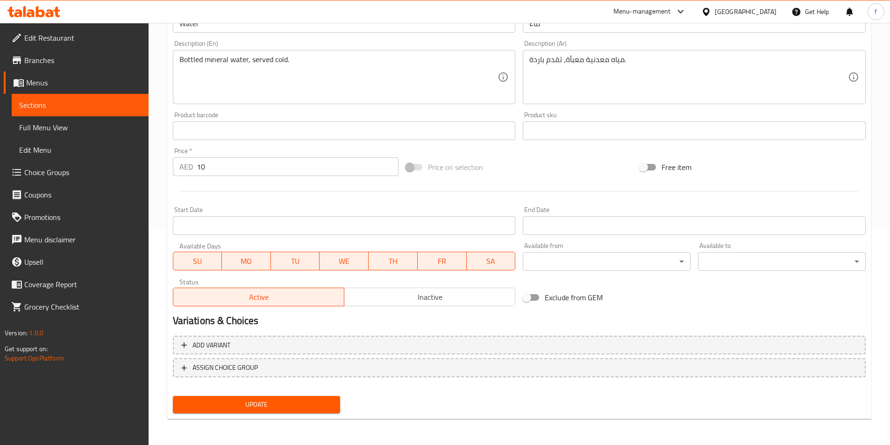
click at [288, 406] on span "Update" at bounding box center [256, 405] width 153 height 12
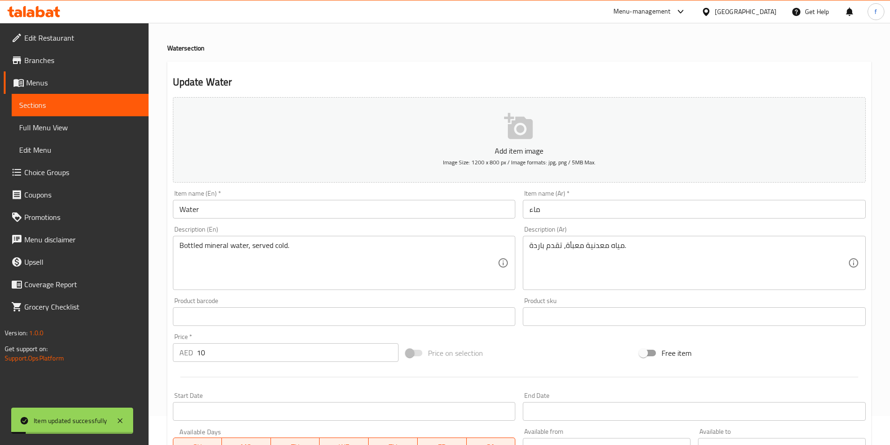
scroll to position [0, 0]
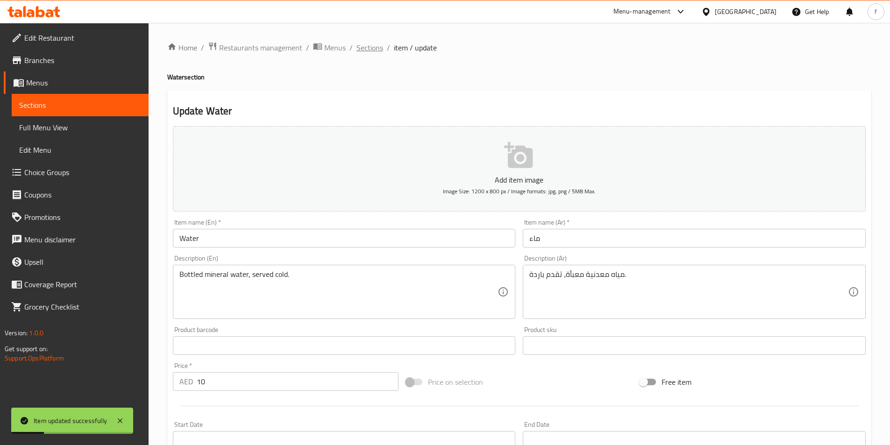
click at [369, 49] on span "Sections" at bounding box center [369, 47] width 27 height 11
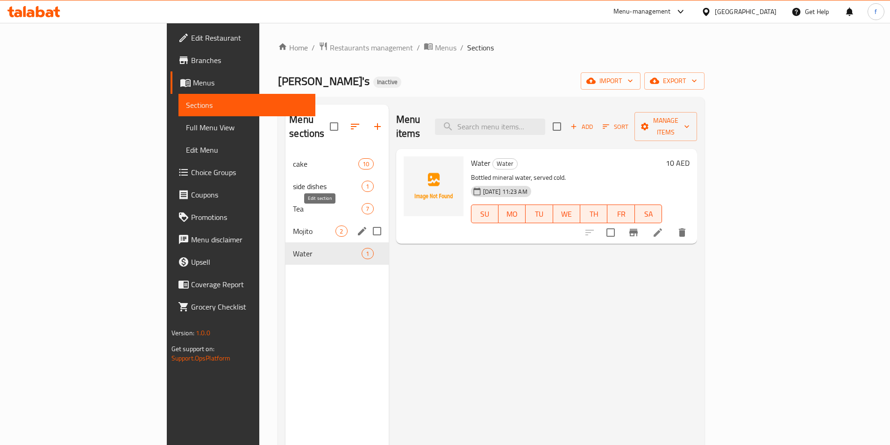
click at [356, 226] on icon "edit" at bounding box center [361, 231] width 11 height 11
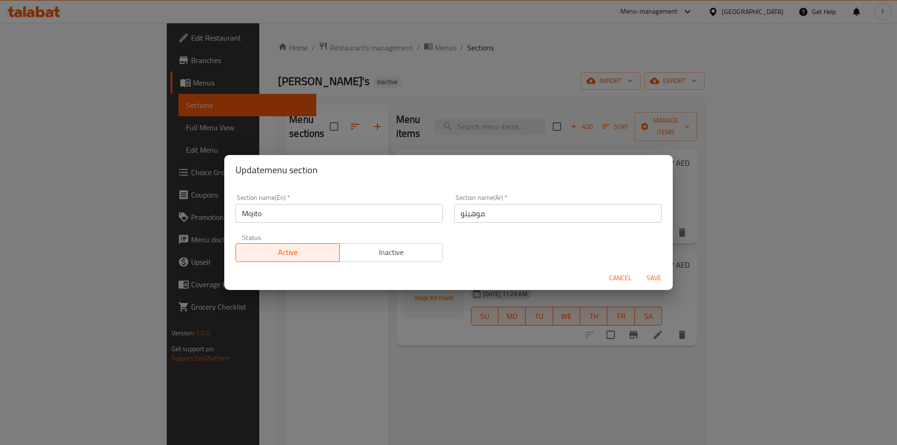
drag, startPoint x: 280, startPoint y: 366, endPoint x: 285, endPoint y: 343, distance: 23.5
click at [280, 367] on div "Update menu section Section name(En)   * Mojito Section name(En) * Section name…" at bounding box center [448, 222] width 897 height 445
click at [623, 280] on span "Cancel" at bounding box center [620, 278] width 22 height 12
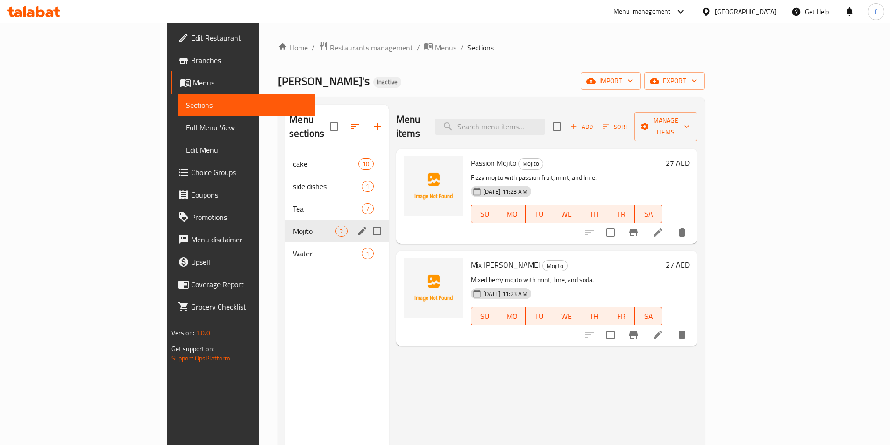
click at [293, 226] on span "Mojito" at bounding box center [314, 231] width 43 height 11
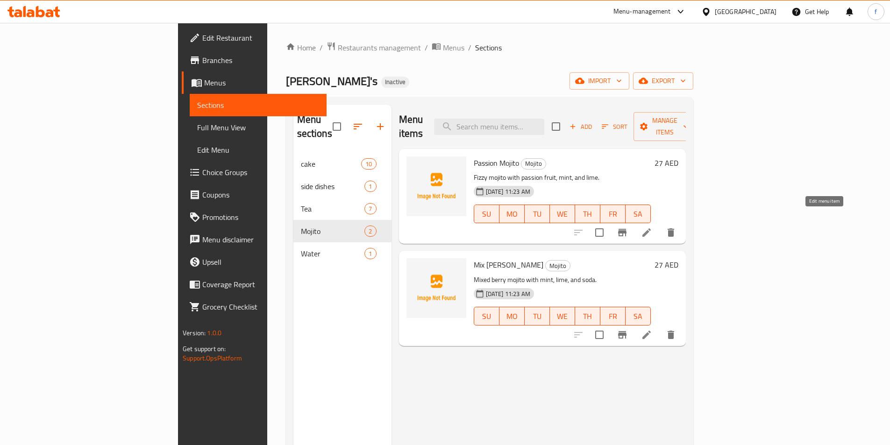
click at [652, 227] on icon at bounding box center [646, 232] width 11 height 11
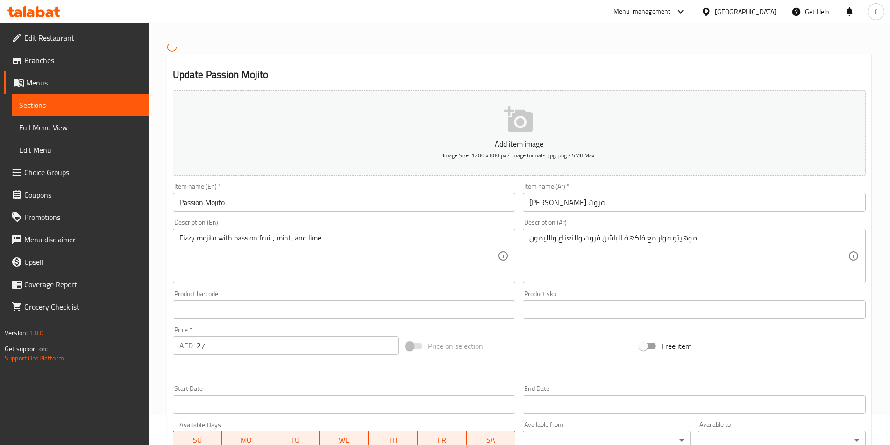
scroll to position [47, 0]
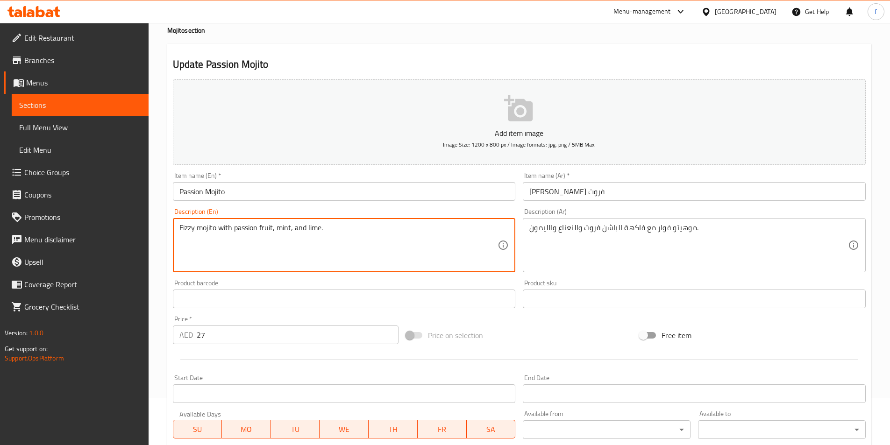
click at [185, 228] on textarea "Fizzy mojito with passion fruit, mint, and lime." at bounding box center [338, 245] width 319 height 44
click at [658, 229] on textarea "موهيتو فوار مع فاكهة الباشن فروت والنعناع والليمون." at bounding box center [688, 245] width 319 height 44
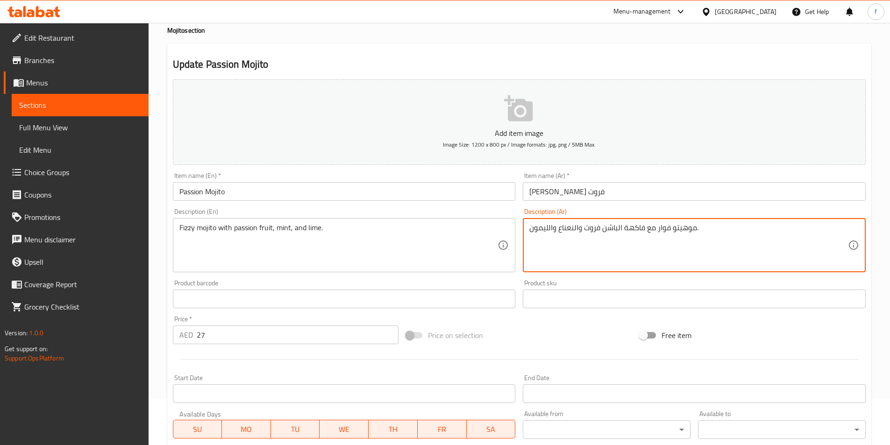
click at [663, 228] on textarea "موهيتو فوار مع فاكهة الباشن فروت والنعناع والليمون." at bounding box center [688, 245] width 319 height 44
type textarea "[PERSON_NAME] مع فاكهة الباشن فروت والنعناع والليمون."
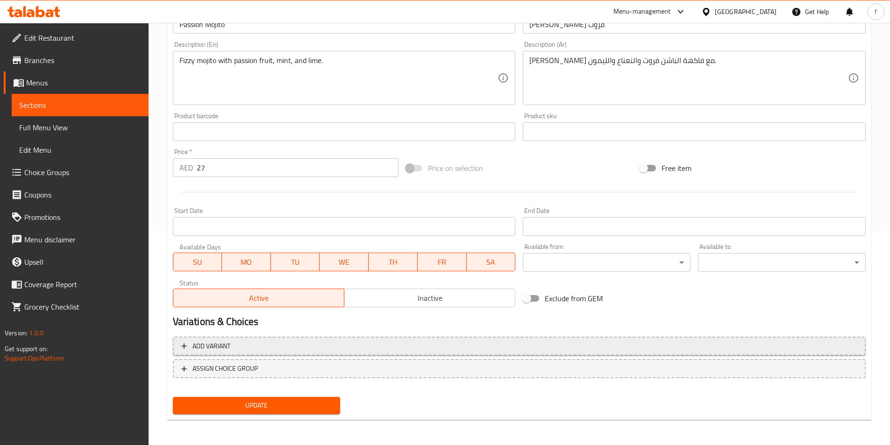
scroll to position [215, 0]
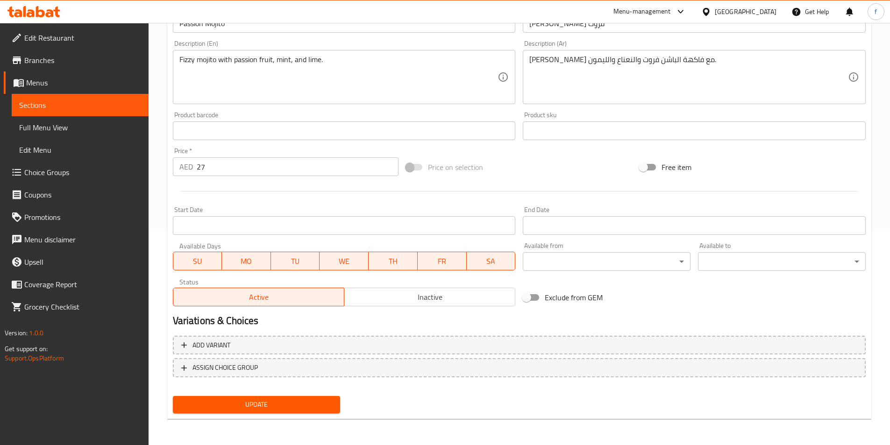
drag, startPoint x: 284, startPoint y: 410, endPoint x: 283, endPoint y: 405, distance: 4.9
click at [284, 410] on span "Update" at bounding box center [256, 405] width 153 height 12
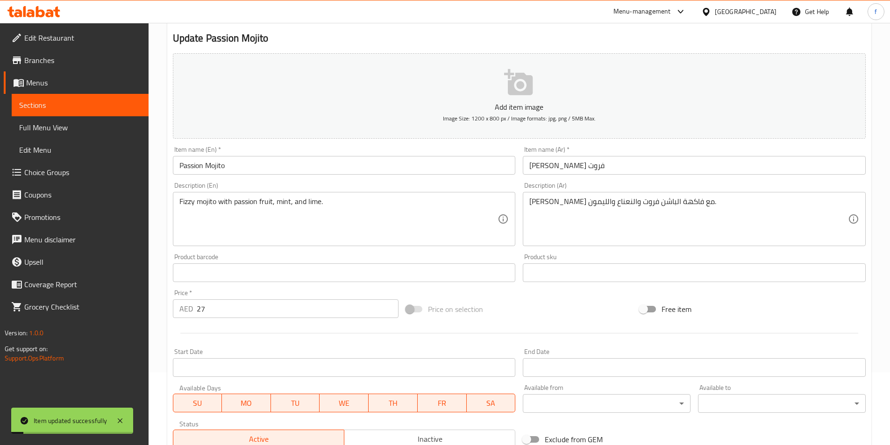
scroll to position [0, 0]
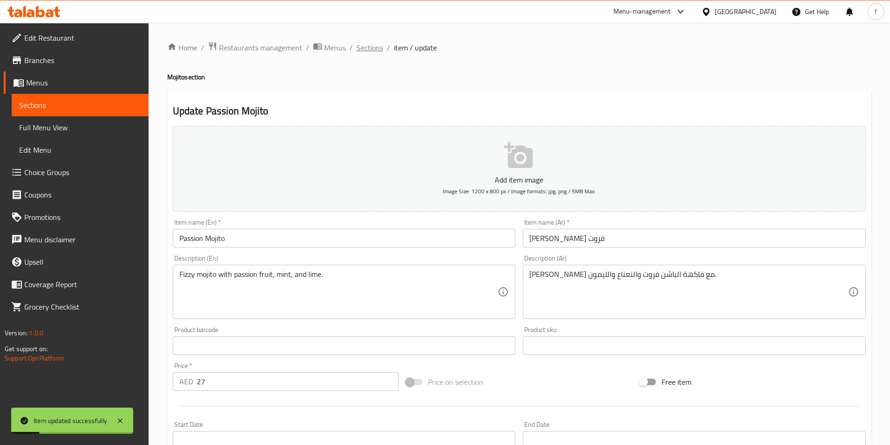
click at [366, 50] on span "Sections" at bounding box center [369, 47] width 27 height 11
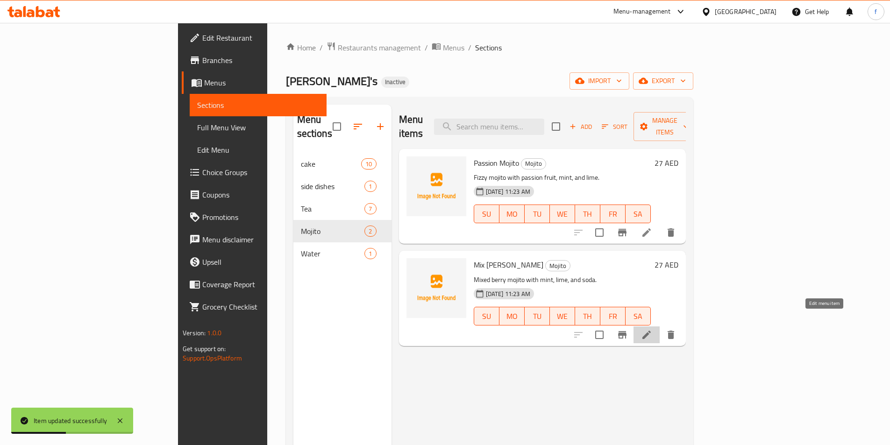
click at [651, 331] on icon at bounding box center [646, 335] width 8 height 8
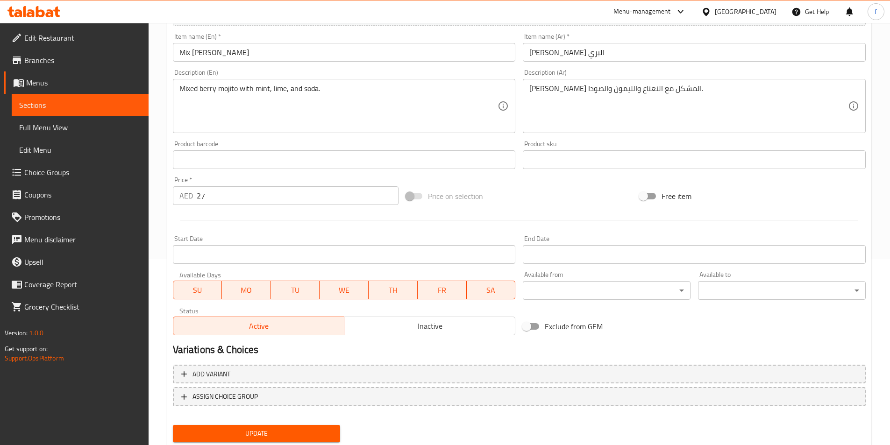
scroll to position [187, 0]
drag, startPoint x: 308, startPoint y: 432, endPoint x: 302, endPoint y: 427, distance: 7.4
click at [308, 432] on span "Update" at bounding box center [256, 433] width 153 height 12
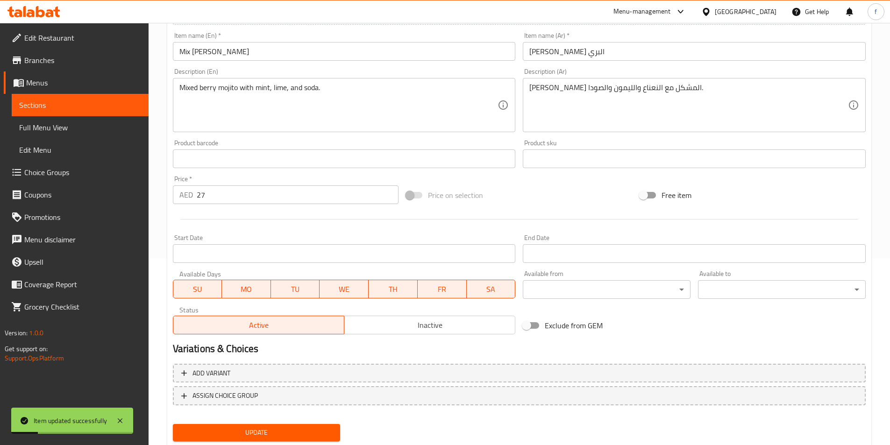
scroll to position [0, 0]
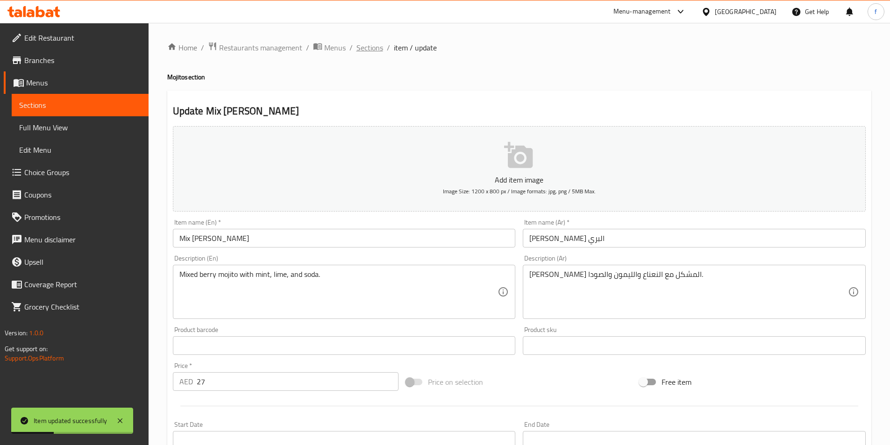
click at [366, 42] on span "Sections" at bounding box center [369, 47] width 27 height 11
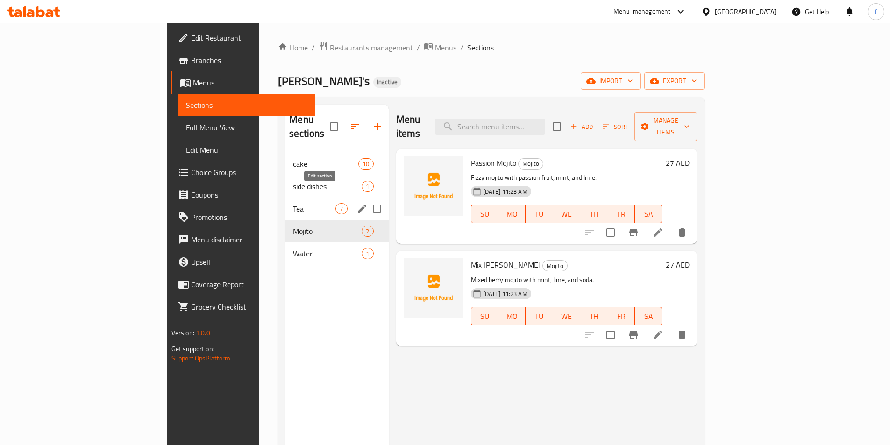
click at [356, 203] on icon "edit" at bounding box center [361, 208] width 11 height 11
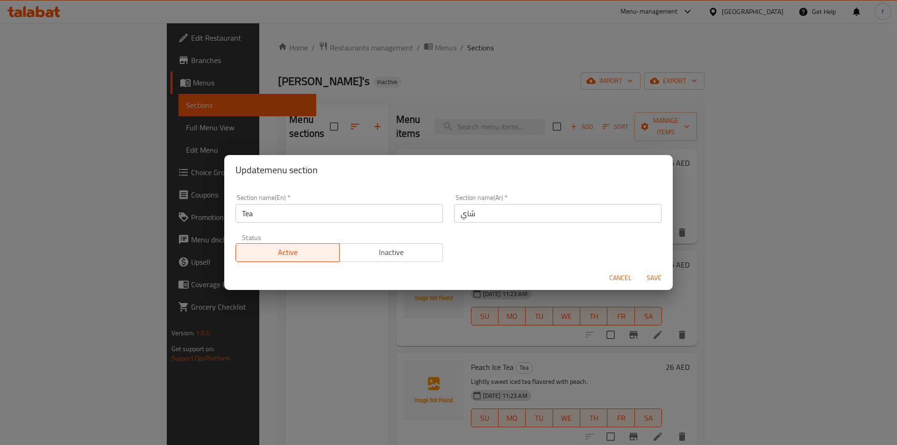
click at [614, 281] on span "Cancel" at bounding box center [620, 278] width 22 height 12
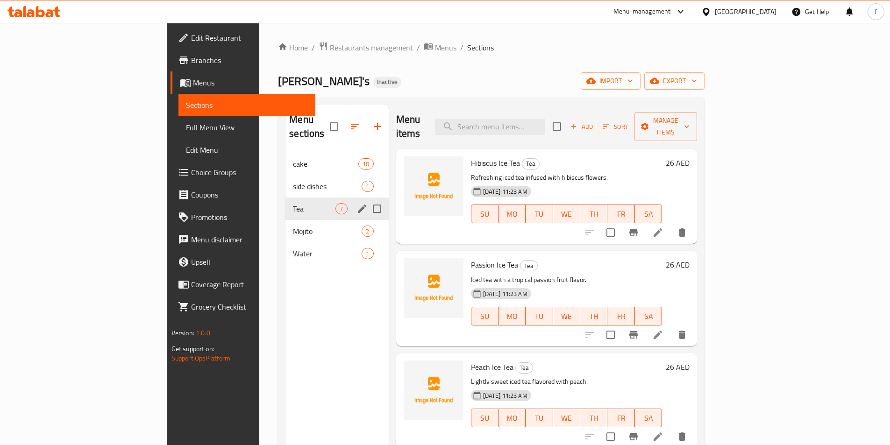
click at [293, 203] on span "Tea" at bounding box center [314, 208] width 43 height 11
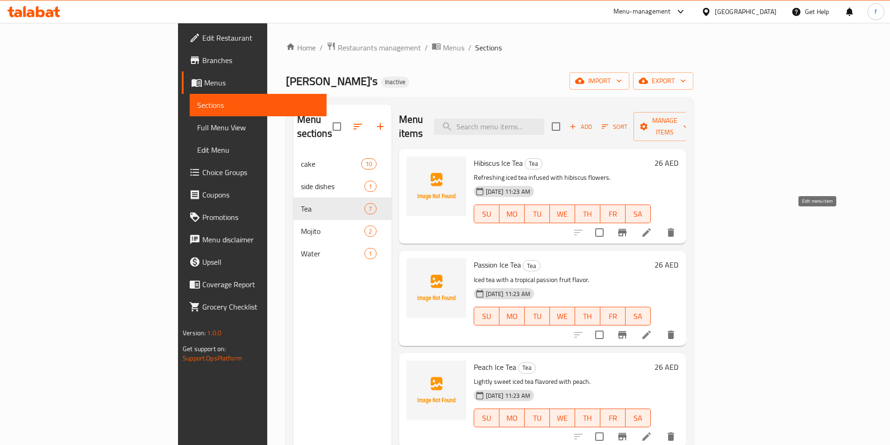
click at [651, 228] on icon at bounding box center [646, 232] width 8 height 8
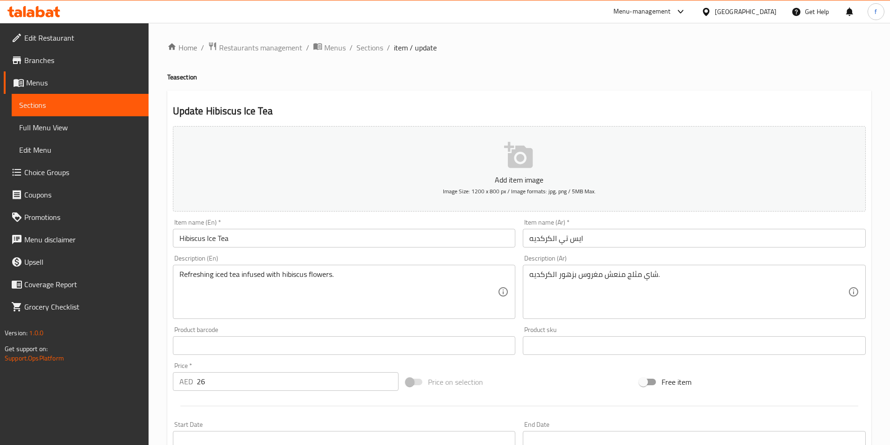
click at [199, 239] on input "Hibiscus Ice Tea" at bounding box center [344, 238] width 343 height 19
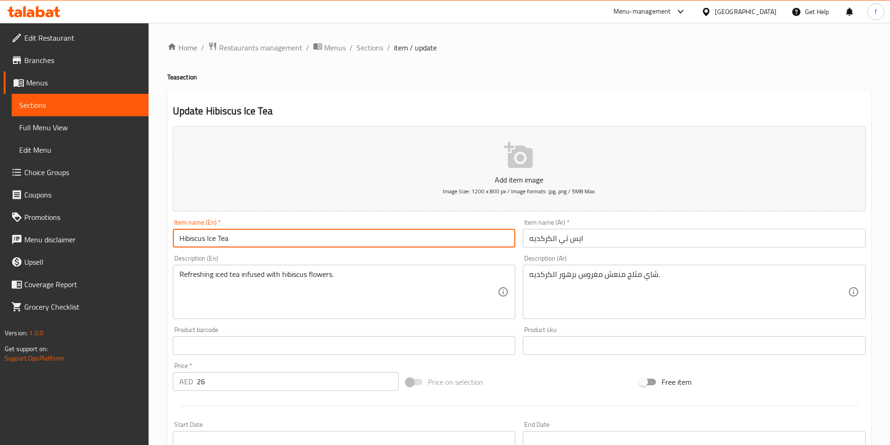
click at [199, 239] on input "Hibiscus Ice Tea" at bounding box center [344, 238] width 343 height 19
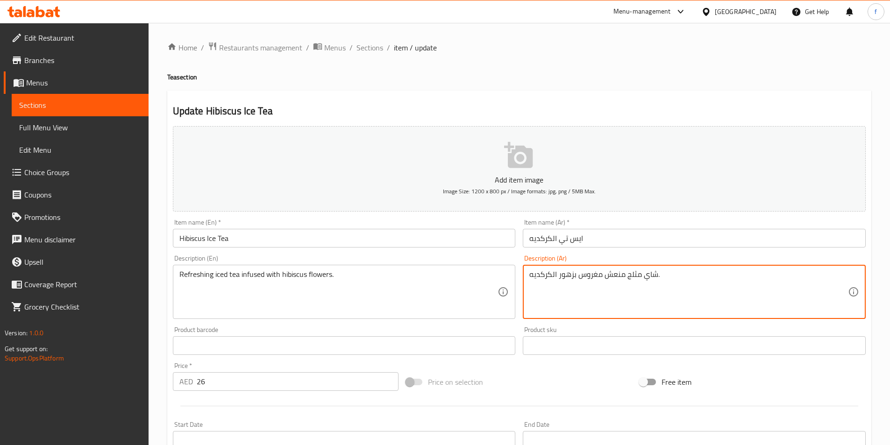
click at [616, 276] on textarea "شاي مثلج منعش مغروس بزهور الكركديه." at bounding box center [688, 292] width 319 height 44
click at [595, 293] on textarea "شاي مثلج منعش مغروس بزهور الكركديه." at bounding box center [688, 292] width 319 height 44
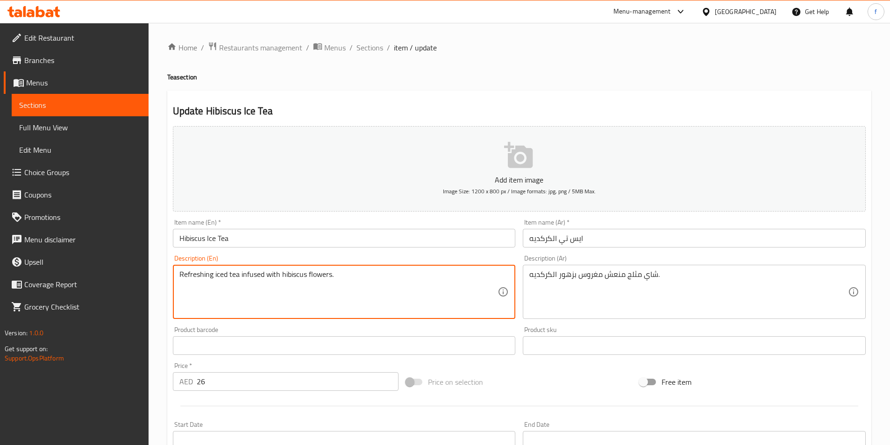
click at [259, 275] on textarea "Refreshing iced tea infused with hibiscus flowers." at bounding box center [338, 292] width 319 height 44
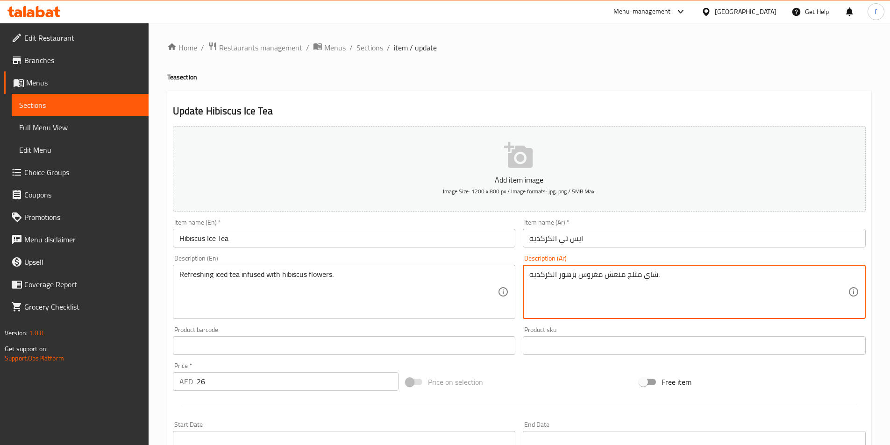
click at [589, 276] on textarea "شاي مثلج منعش مغروس بزهور الكركديه." at bounding box center [688, 292] width 319 height 44
type textarea "شاي مثلج منعش منقوع بزهور الكركديه."
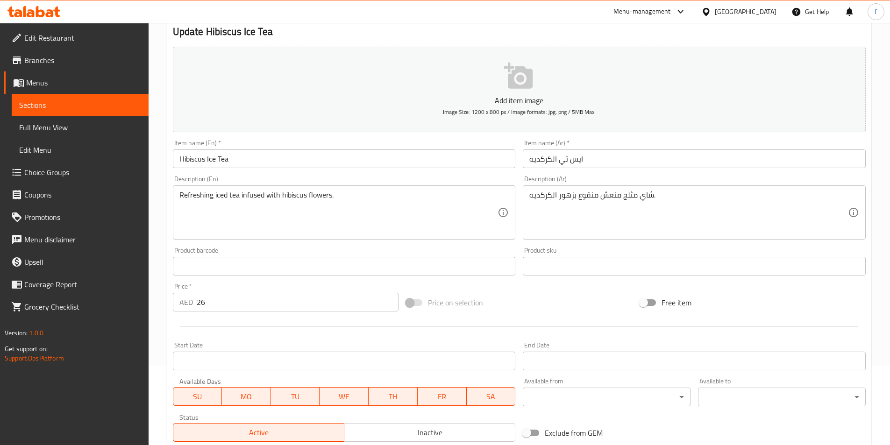
scroll to position [187, 0]
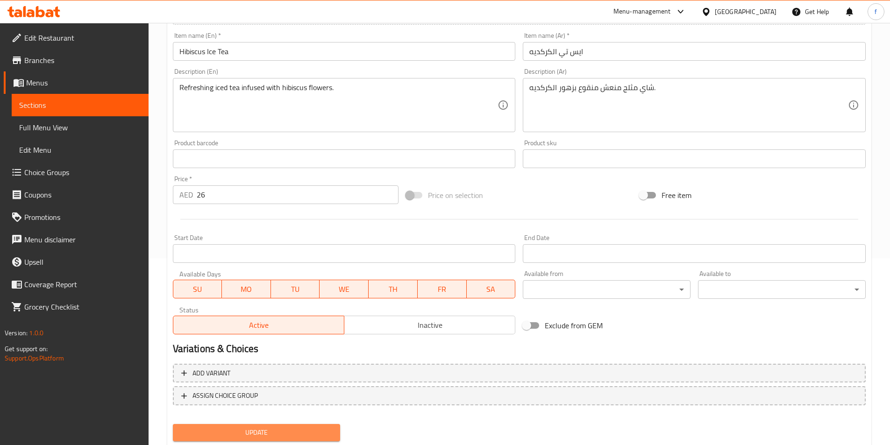
click at [269, 429] on span "Update" at bounding box center [256, 433] width 153 height 12
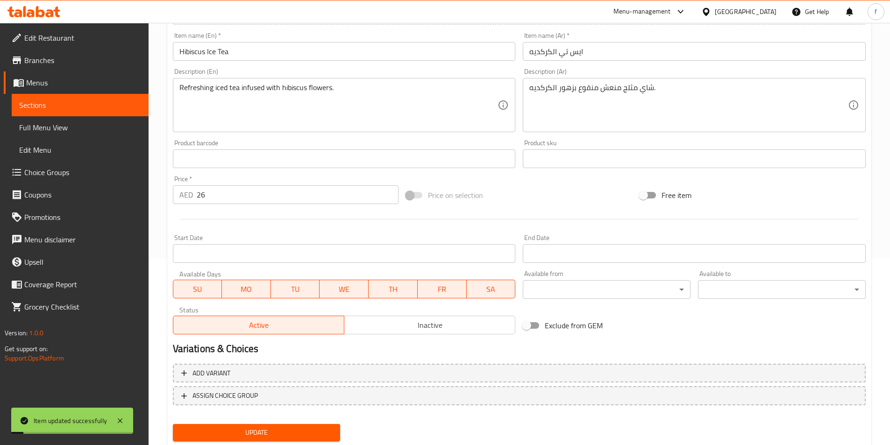
scroll to position [0, 0]
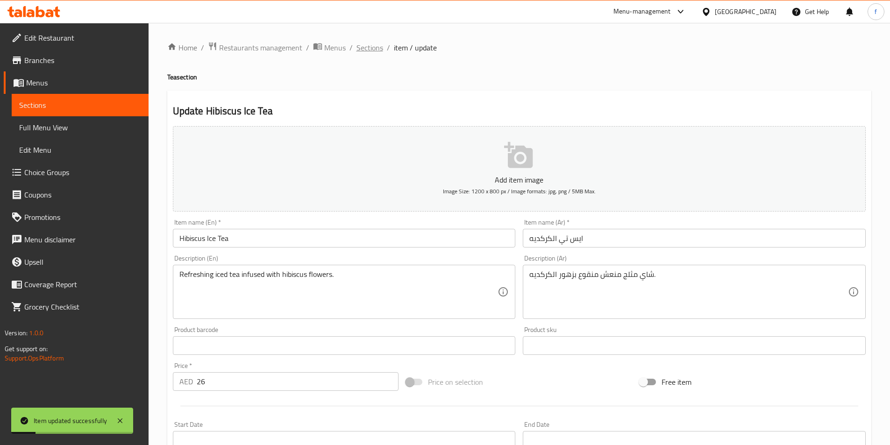
click at [368, 49] on span "Sections" at bounding box center [369, 47] width 27 height 11
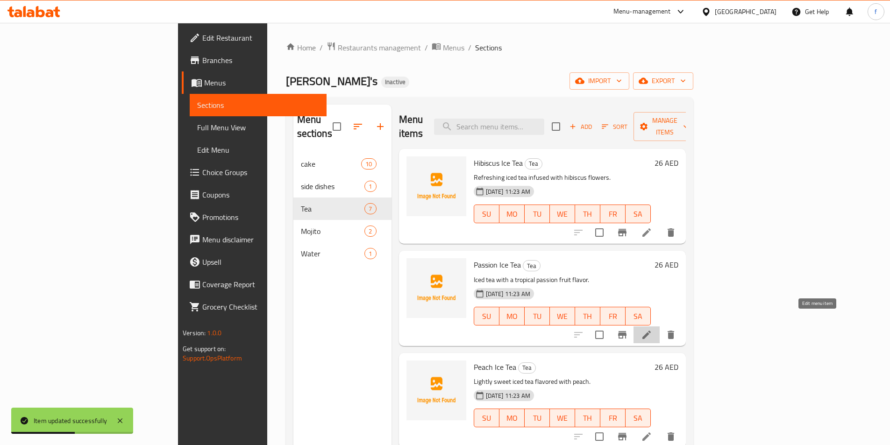
click at [651, 331] on icon at bounding box center [646, 335] width 8 height 8
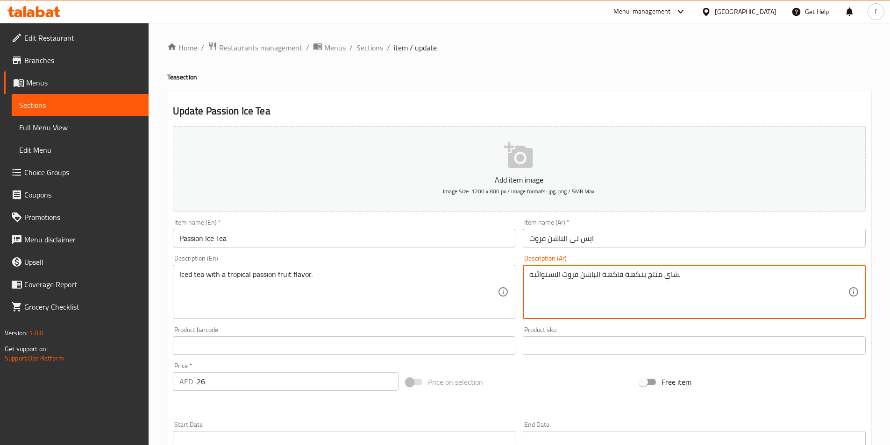
click at [546, 275] on textarea "شاي مثلج بنكهة فاكهة الباشن فروت الاستوائية." at bounding box center [688, 292] width 319 height 44
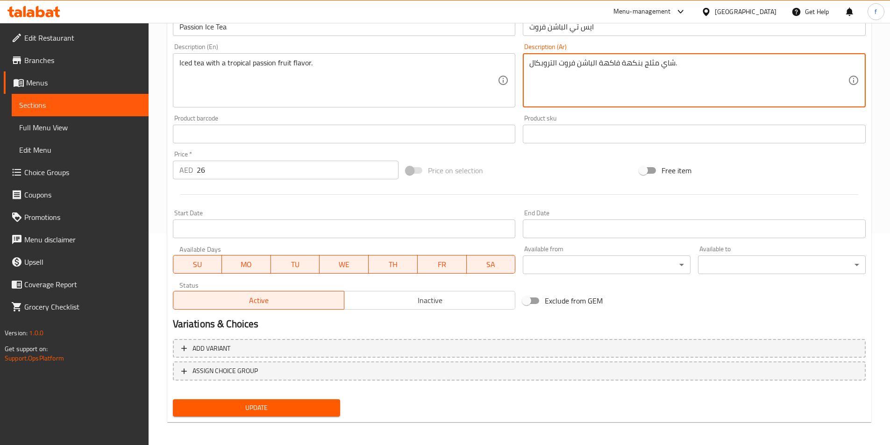
scroll to position [215, 0]
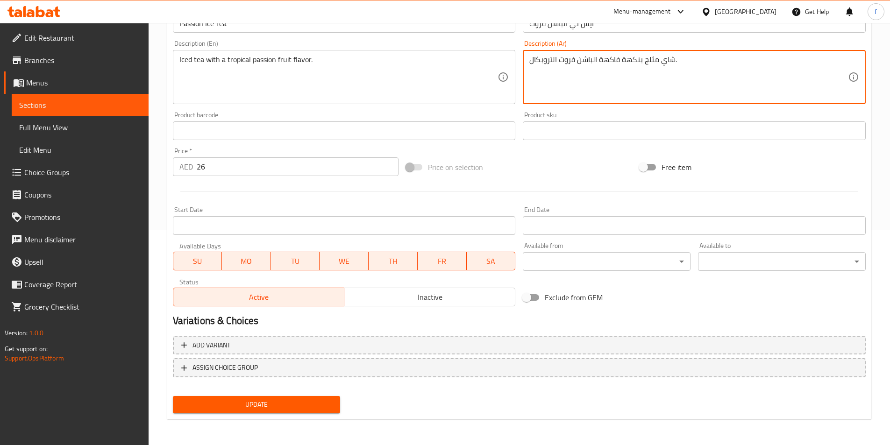
type textarea "شاي مثلج بنكهة فاكهة الباشن فروت التروبكال."
click at [287, 404] on span "Update" at bounding box center [256, 405] width 153 height 12
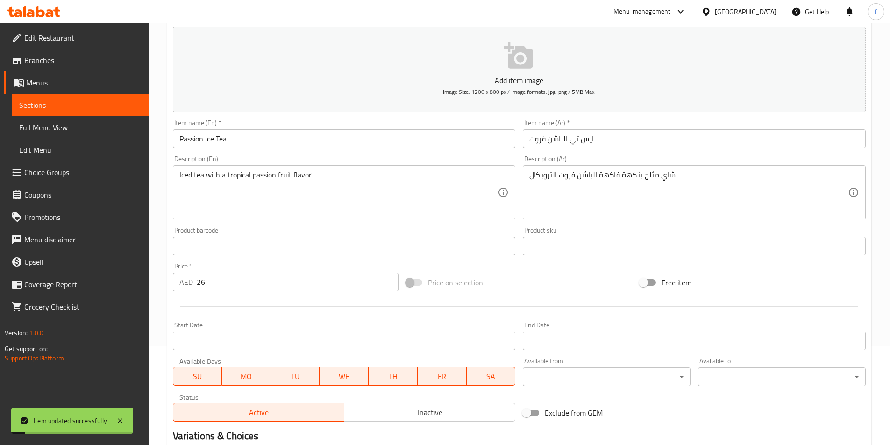
scroll to position [0, 0]
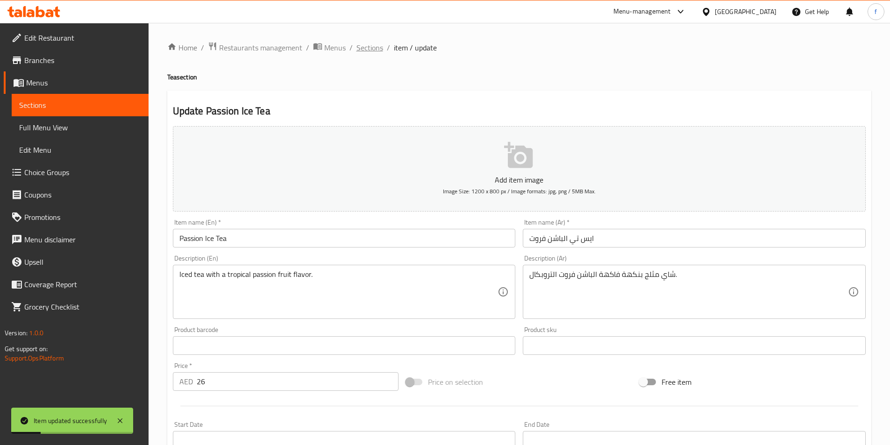
click at [376, 47] on span "Sections" at bounding box center [369, 47] width 27 height 11
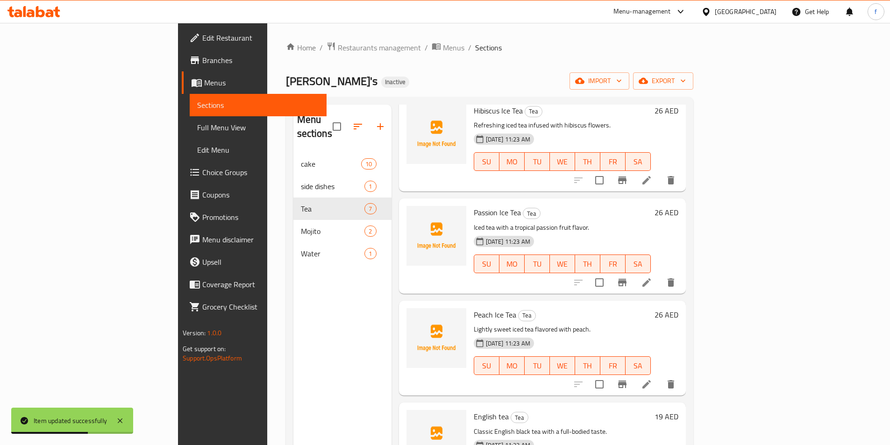
scroll to position [140, 0]
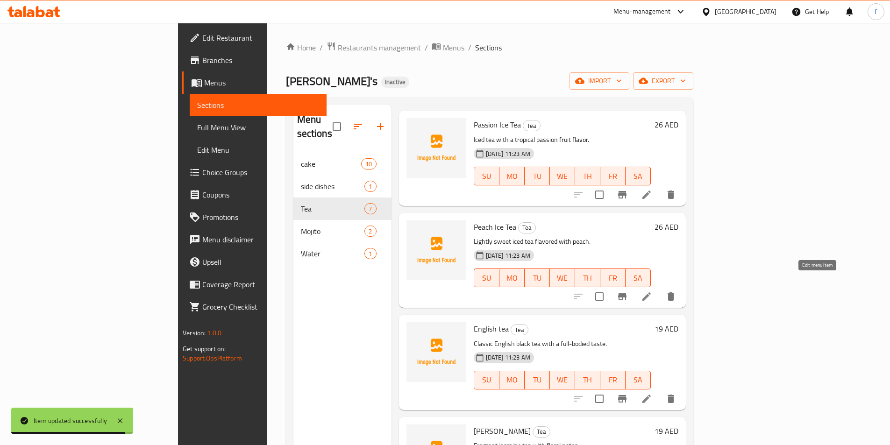
click at [652, 291] on icon at bounding box center [646, 296] width 11 height 11
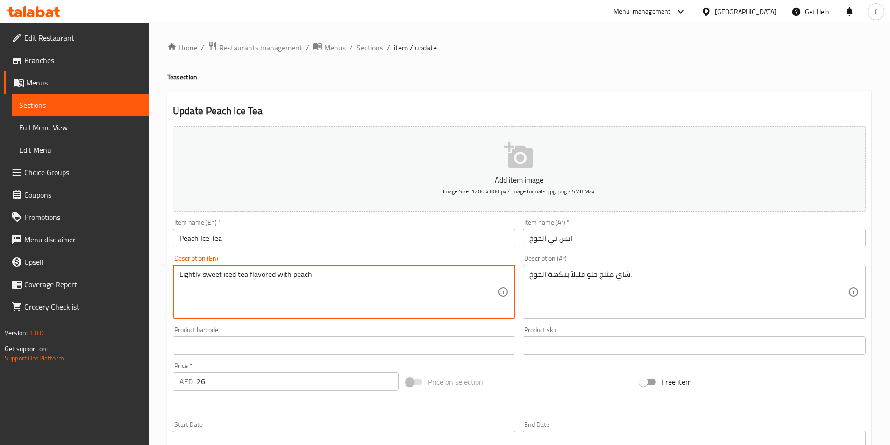
drag, startPoint x: 247, startPoint y: 273, endPoint x: 188, endPoint y: 274, distance: 58.4
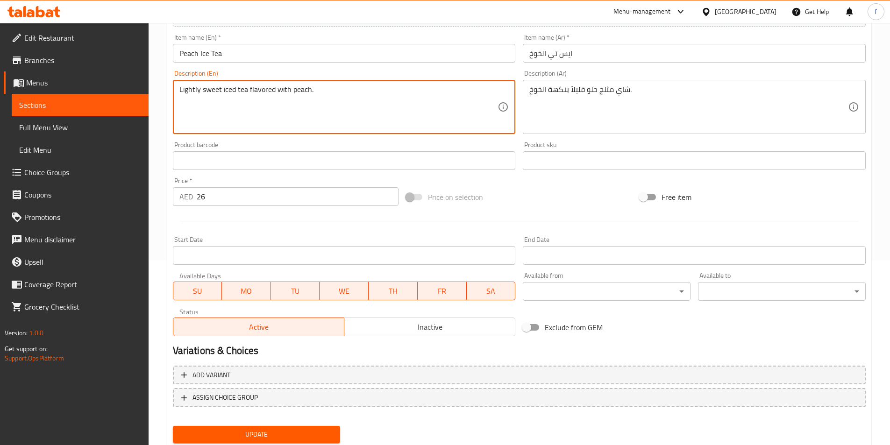
scroll to position [215, 0]
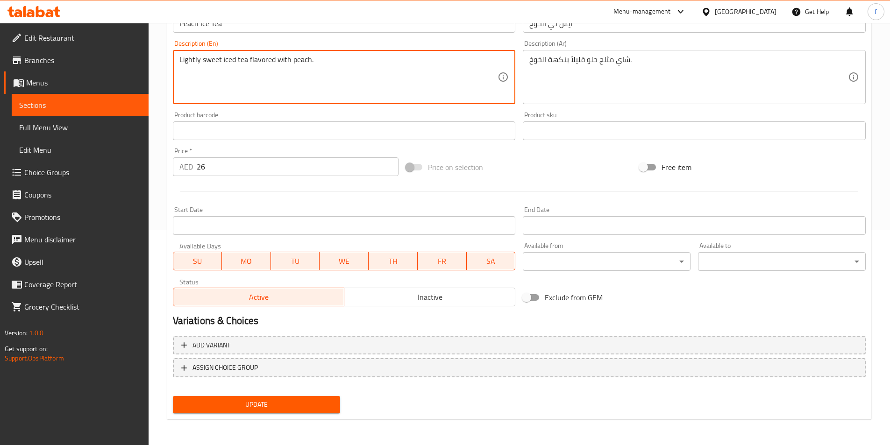
click at [312, 405] on span "Update" at bounding box center [256, 405] width 153 height 12
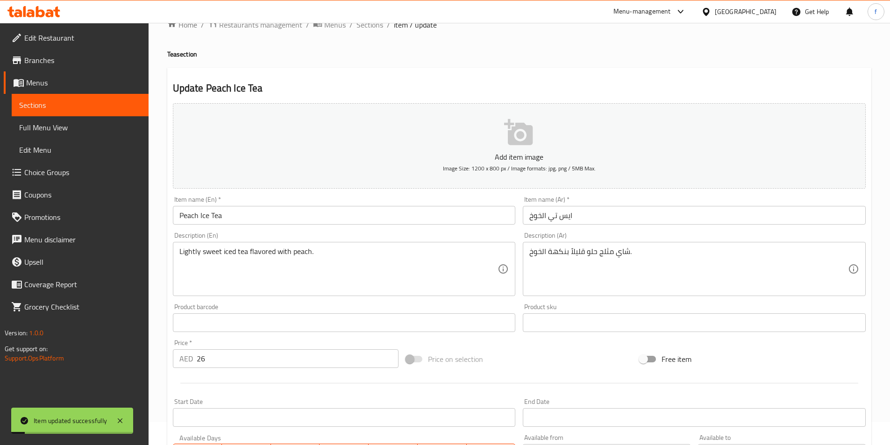
scroll to position [0, 0]
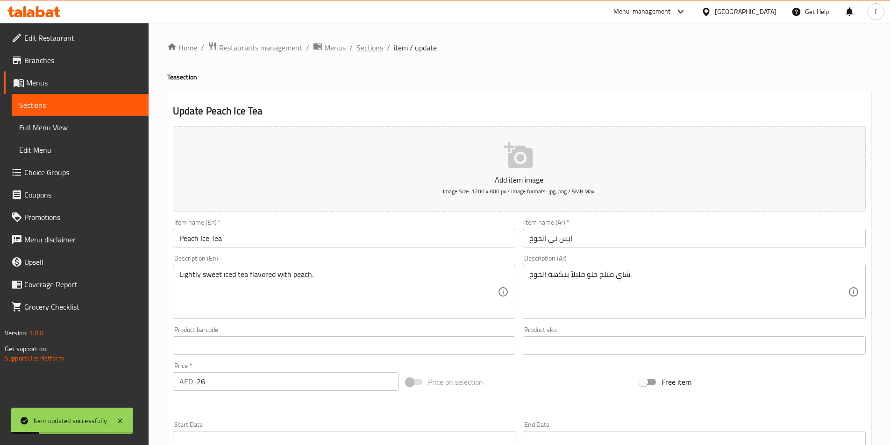
click at [375, 48] on span "Sections" at bounding box center [369, 47] width 27 height 11
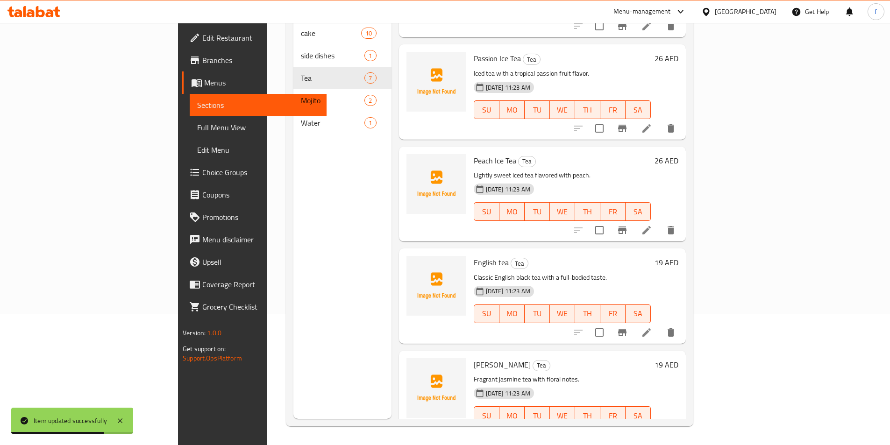
scroll to position [59, 0]
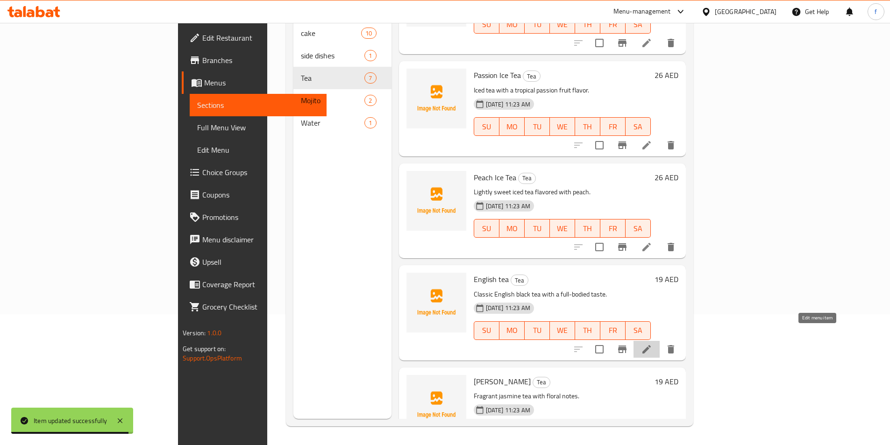
click at [652, 344] on icon at bounding box center [646, 349] width 11 height 11
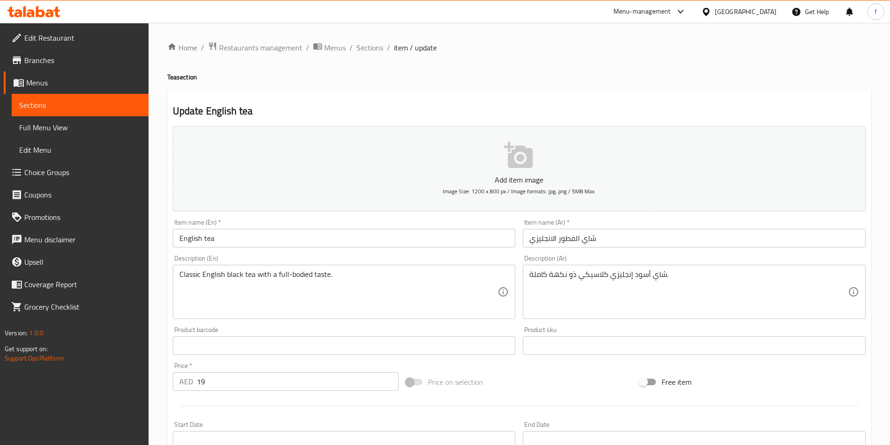
drag, startPoint x: 624, startPoint y: 266, endPoint x: 586, endPoint y: 257, distance: 38.9
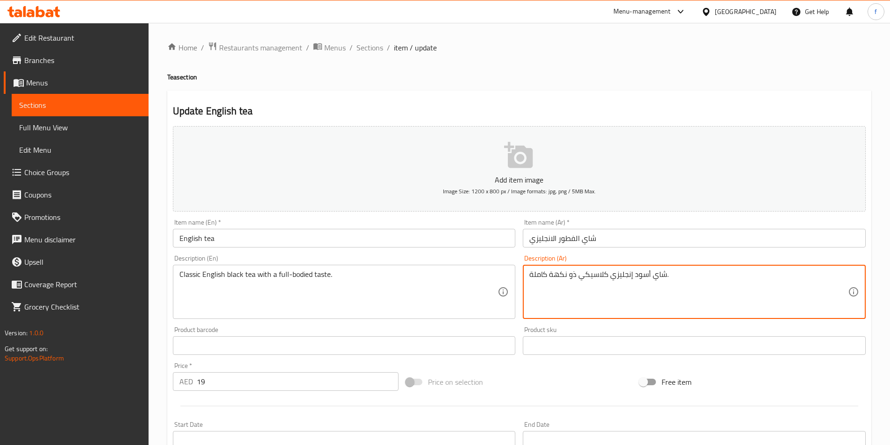
drag, startPoint x: 586, startPoint y: 257, endPoint x: 636, endPoint y: 332, distance: 89.8
click at [636, 332] on div "Product sku Product sku" at bounding box center [694, 340] width 343 height 28
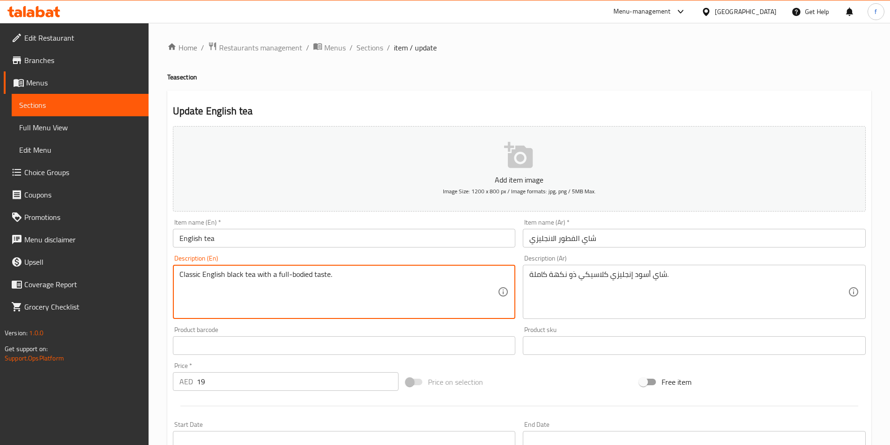
drag, startPoint x: 277, startPoint y: 273, endPoint x: 348, endPoint y: 284, distance: 70.8
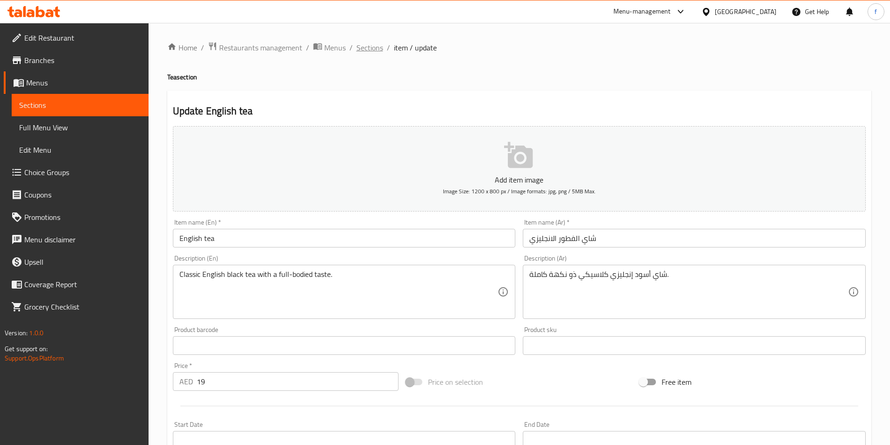
click at [364, 50] on span "Sections" at bounding box center [369, 47] width 27 height 11
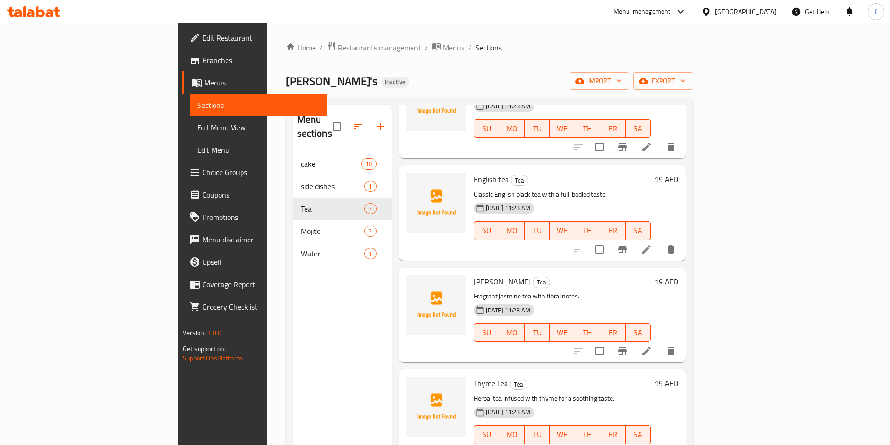
scroll to position [292, 0]
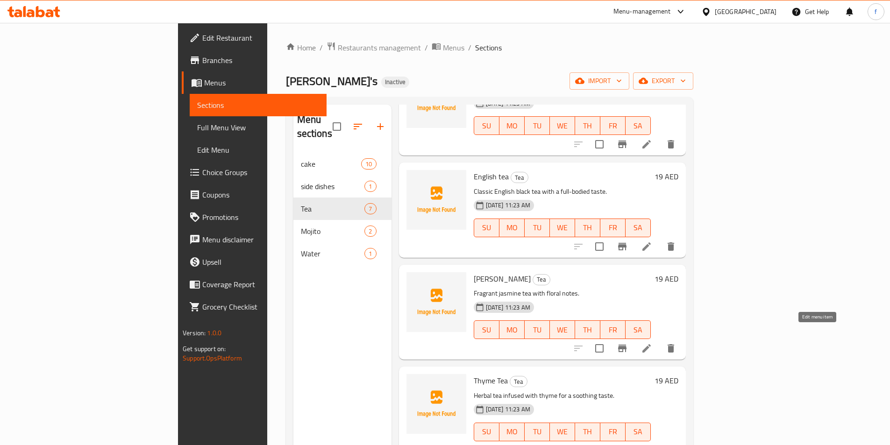
click at [652, 343] on icon at bounding box center [646, 348] width 11 height 11
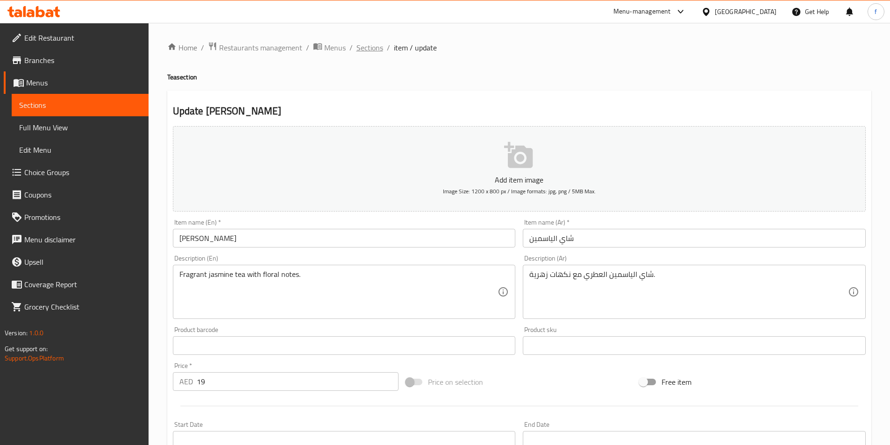
click at [368, 49] on span "Sections" at bounding box center [369, 47] width 27 height 11
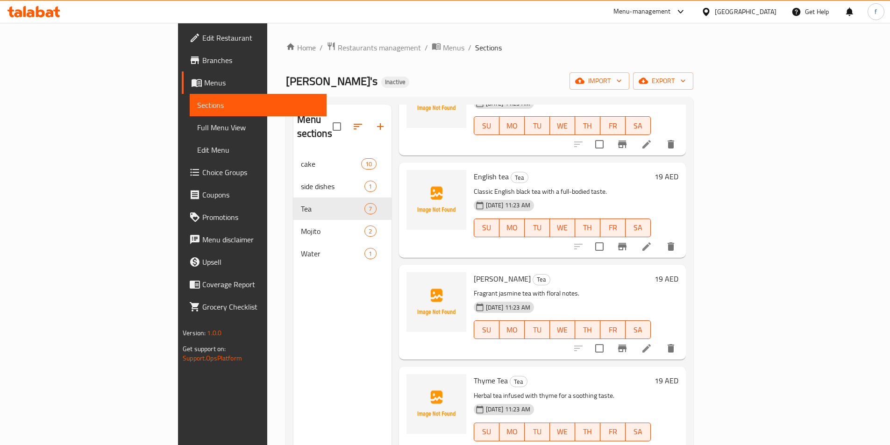
click at [651, 242] on icon at bounding box center [646, 246] width 8 height 8
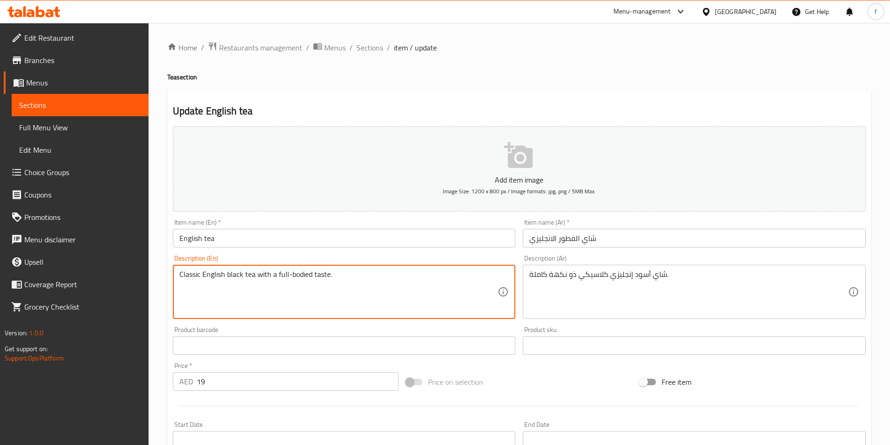
click at [306, 277] on textarea "Classic English black tea with a full-bodied taste." at bounding box center [338, 292] width 319 height 44
click at [308, 290] on textarea "Classic English black tea with a full-bodied taste." at bounding box center [338, 292] width 319 height 44
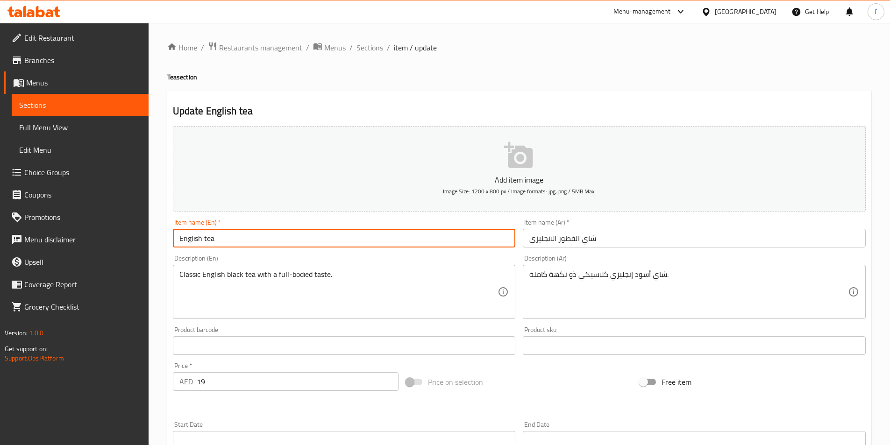
click at [201, 238] on input "English tea" at bounding box center [344, 238] width 343 height 19
click at [316, 242] on input "English tea" at bounding box center [344, 238] width 343 height 19
drag, startPoint x: 316, startPoint y: 242, endPoint x: 170, endPoint y: 238, distance: 146.3
click at [316, 241] on input "English tea" at bounding box center [344, 238] width 343 height 19
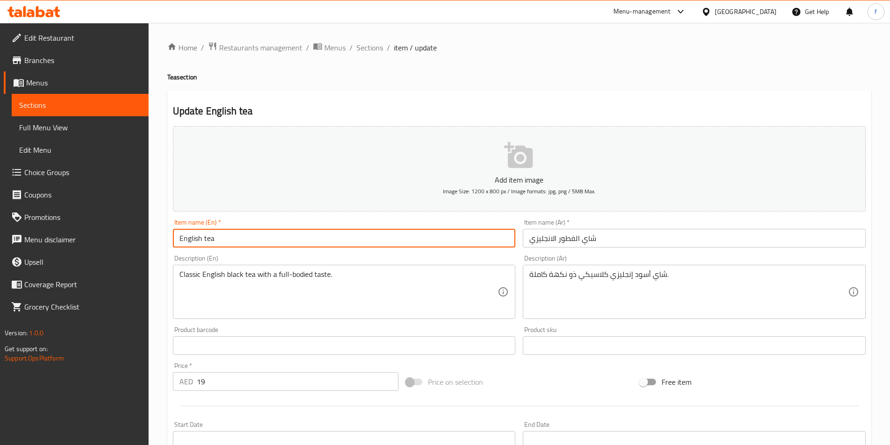
paste input "Breakfast T"
type input "English Breakfast Tea"
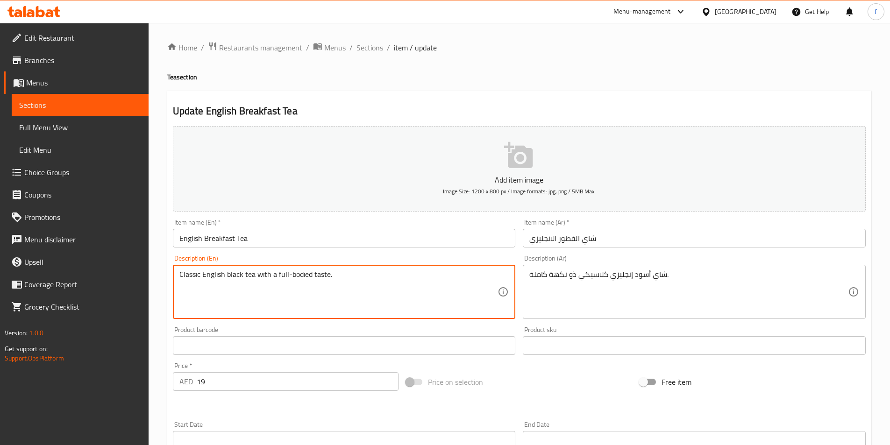
click at [259, 282] on textarea "Classic English black tea with a full-bodied taste." at bounding box center [338, 292] width 319 height 44
click at [236, 284] on textarea "Classic English black tea with a full-bodied taste." at bounding box center [338, 292] width 319 height 44
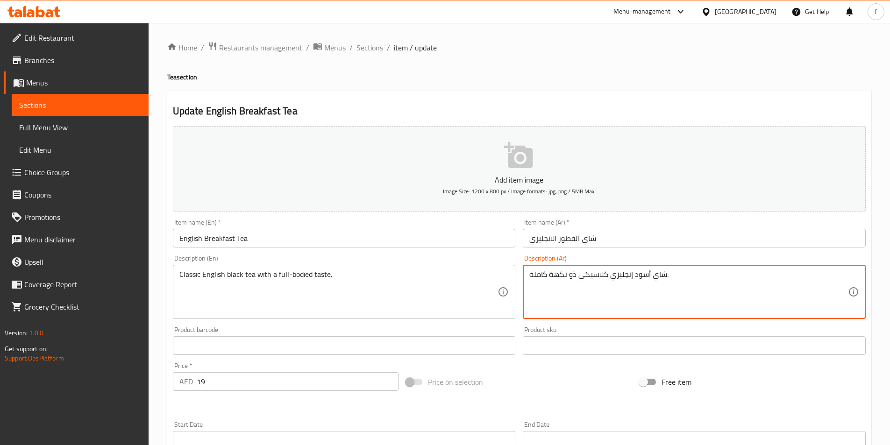
drag, startPoint x: 575, startPoint y: 275, endPoint x: 529, endPoint y: 288, distance: 48.4
click at [579, 277] on textarea "شاي أسود إنجليزي كلاسيكي ذو فل باديد تاست." at bounding box center [688, 292] width 319 height 44
click at [578, 276] on textarea "شاي أسود إنجليزي كلاسيكي بفل باديد تاست." at bounding box center [688, 292] width 319 height 44
click at [576, 277] on textarea "شاي أسود إنجليزي كلاسيكي بفل باديد تاست." at bounding box center [688, 292] width 319 height 44
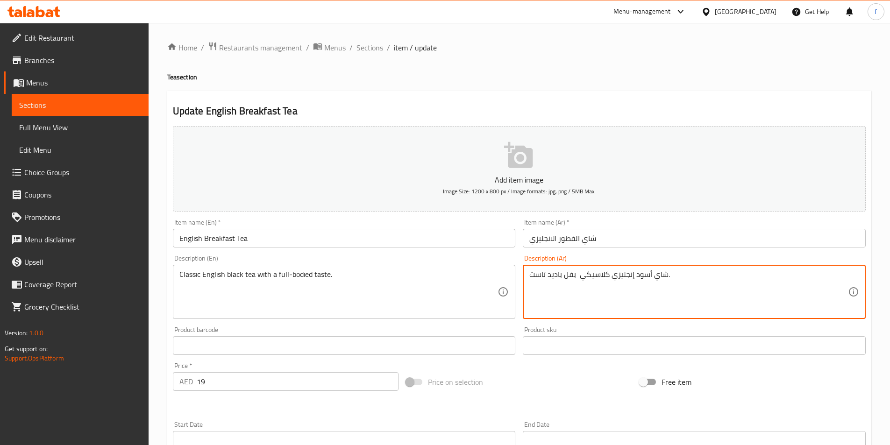
click at [576, 274] on textarea "شاي أسود إنجليزي كلاسيكي بفل باديد تاست." at bounding box center [688, 292] width 319 height 44
type textarea "شاي أسود إنجليزي كلاسيكي بفل باديد تاست."
click at [225, 238] on input "English Breakfast Tea" at bounding box center [344, 238] width 343 height 19
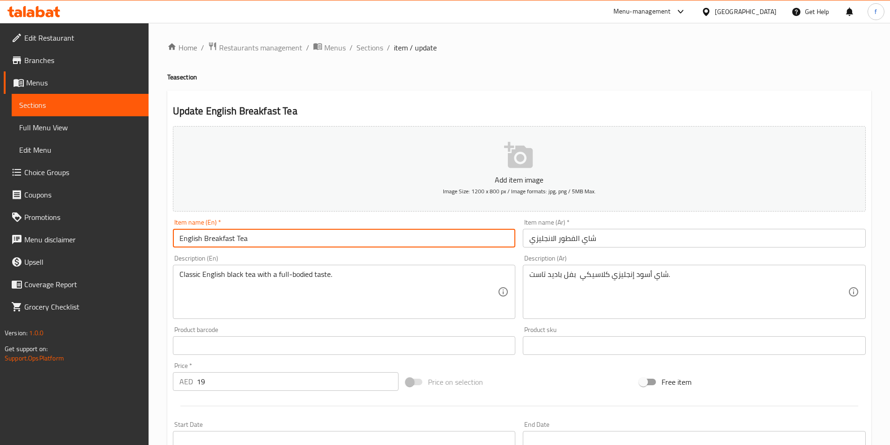
click at [225, 238] on input "English Breakfast Tea" at bounding box center [344, 238] width 343 height 19
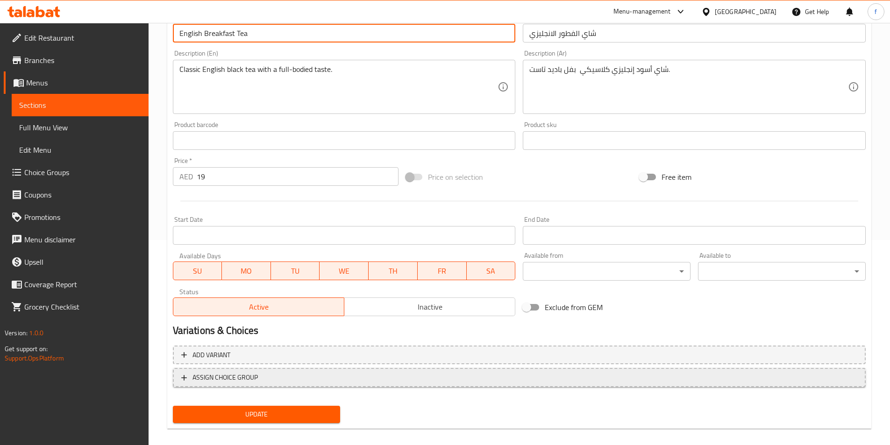
scroll to position [215, 0]
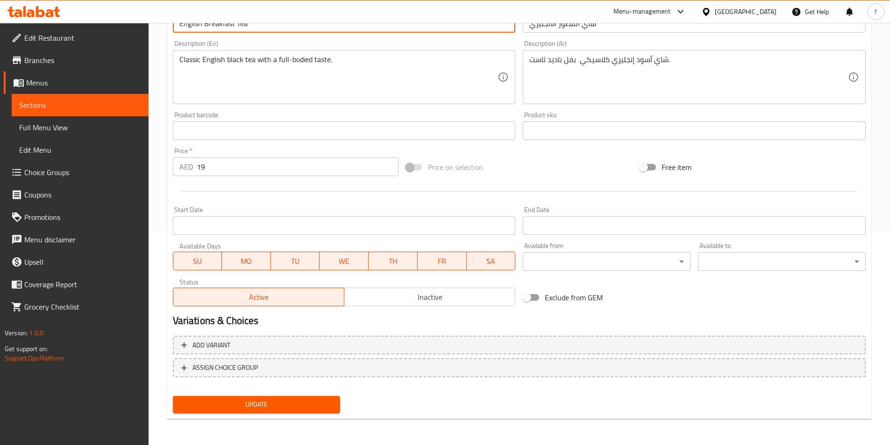
click at [319, 397] on button "Update" at bounding box center [257, 404] width 168 height 17
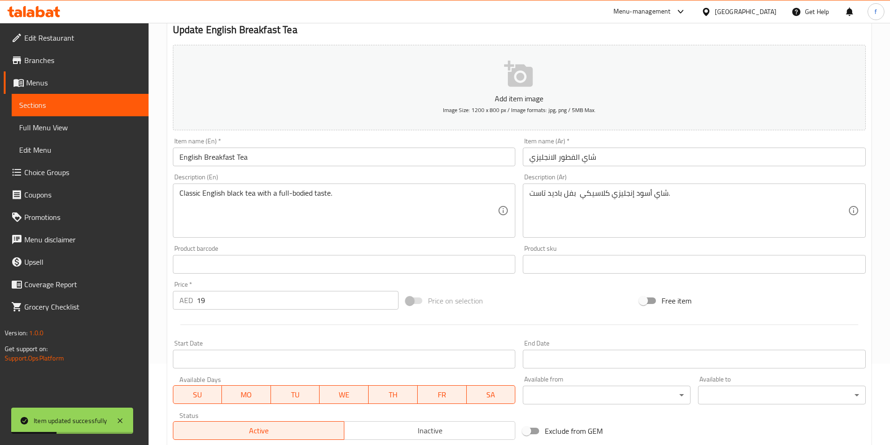
scroll to position [0, 0]
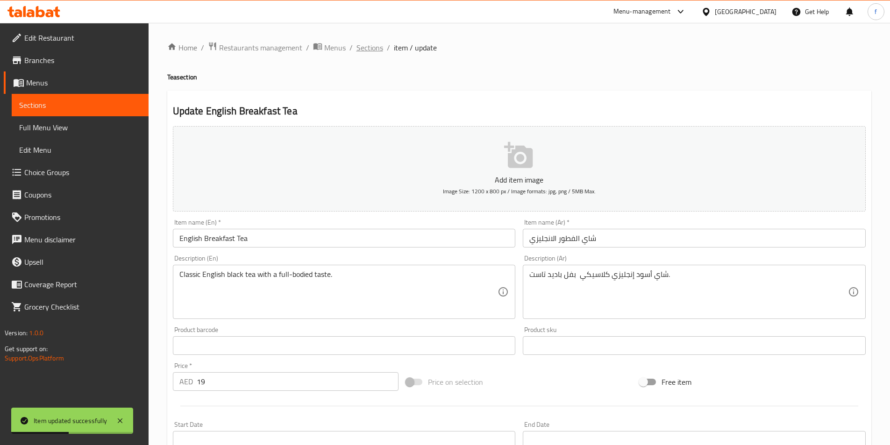
click at [373, 43] on span "Sections" at bounding box center [369, 47] width 27 height 11
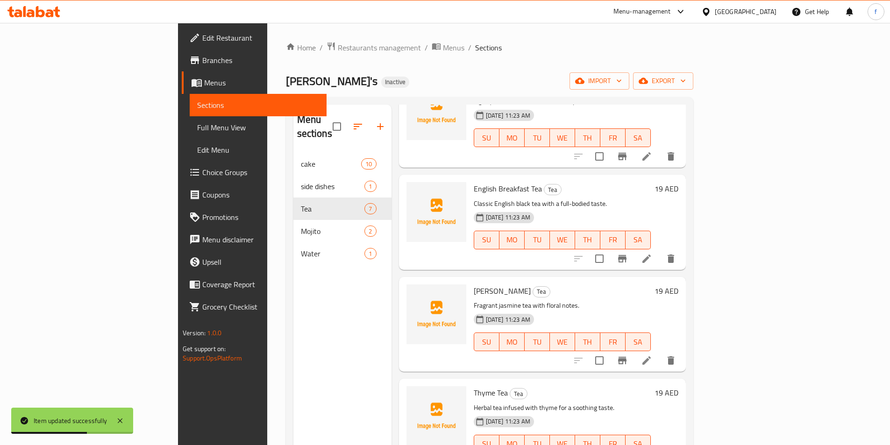
scroll to position [292, 0]
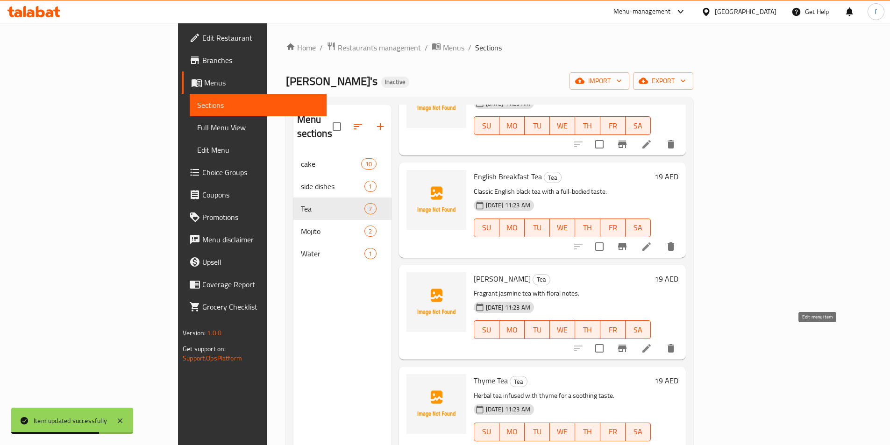
click at [652, 343] on icon at bounding box center [646, 348] width 11 height 11
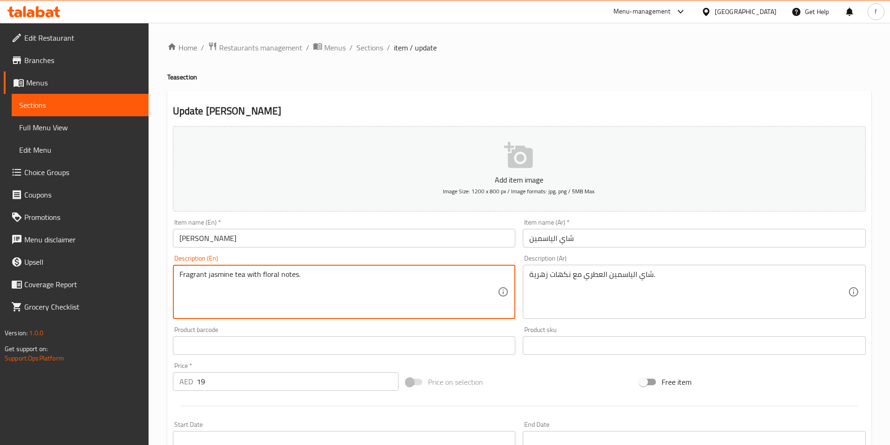
click at [199, 274] on textarea "Fragrant jasmine tea with floral notes." at bounding box center [338, 292] width 319 height 44
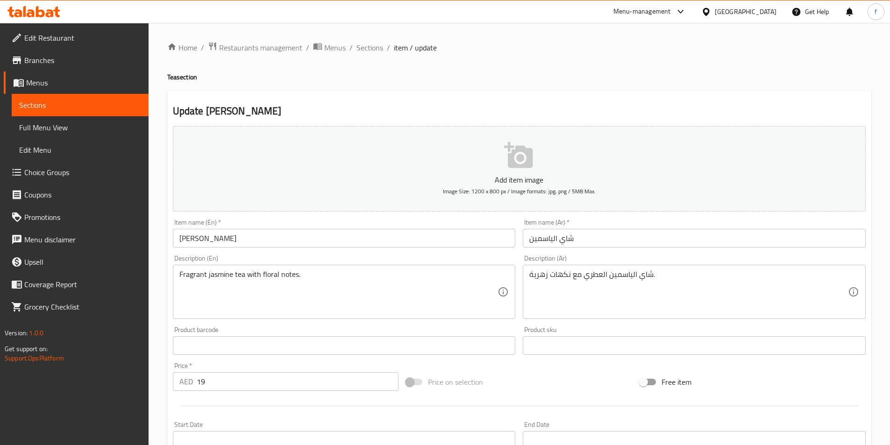
click at [284, 275] on textarea "Fragrant jasmine tea with floral notes." at bounding box center [338, 292] width 319 height 44
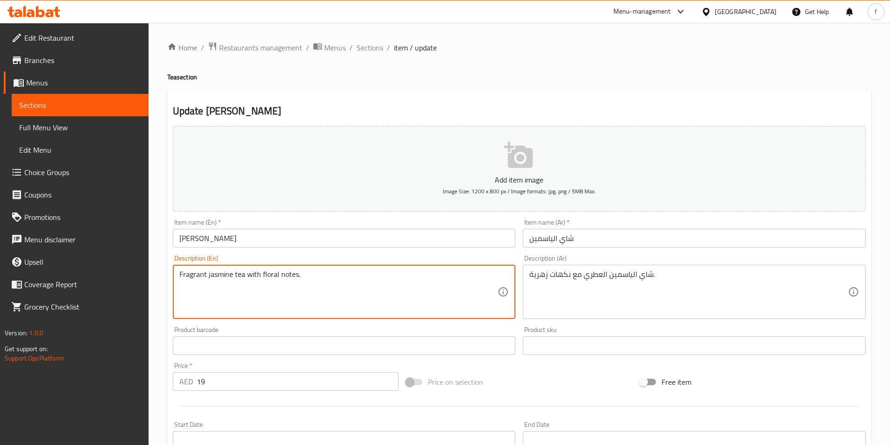
click at [284, 275] on textarea "Fragrant jasmine tea with floral notes." at bounding box center [338, 292] width 319 height 44
drag, startPoint x: 267, startPoint y: 276, endPoint x: 250, endPoint y: 275, distance: 16.4
click at [266, 276] on textarea "Fragrant jasmine tea with floral notes." at bounding box center [338, 292] width 319 height 44
click at [255, 273] on textarea "Fragrant jasmine tea with floral notes." at bounding box center [338, 292] width 319 height 44
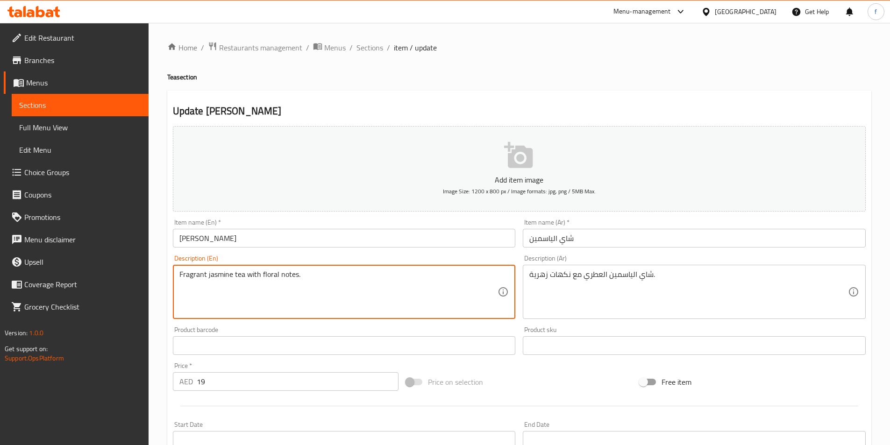
drag, startPoint x: 260, startPoint y: 275, endPoint x: 307, endPoint y: 279, distance: 47.8
click at [307, 279] on textarea "Fragrant jasmine tea with floral notes." at bounding box center [338, 292] width 319 height 44
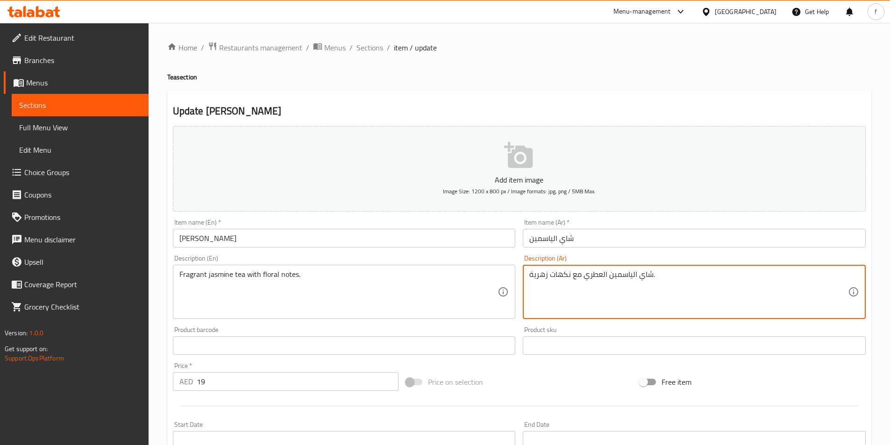
click at [566, 273] on textarea "شاي الياسمين العطري مع نكهات زهرية." at bounding box center [688, 292] width 319 height 44
type textarea "شاي الياسمين العطري مع نوتس زهرية."
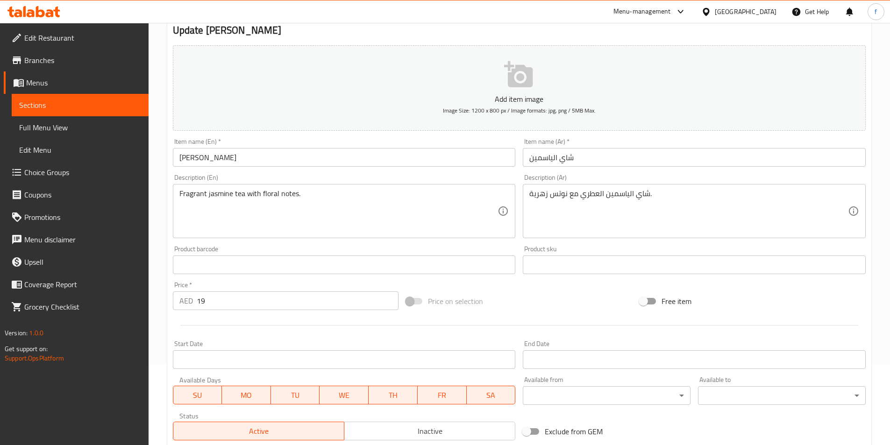
scroll to position [187, 0]
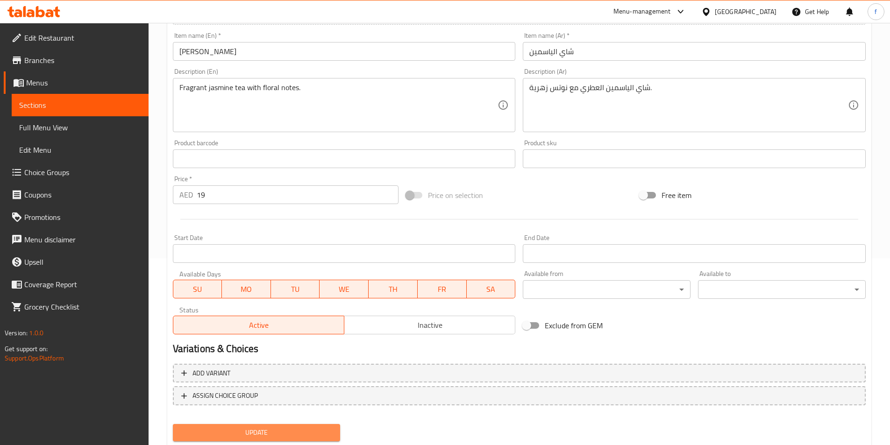
click at [275, 433] on span "Update" at bounding box center [256, 433] width 153 height 12
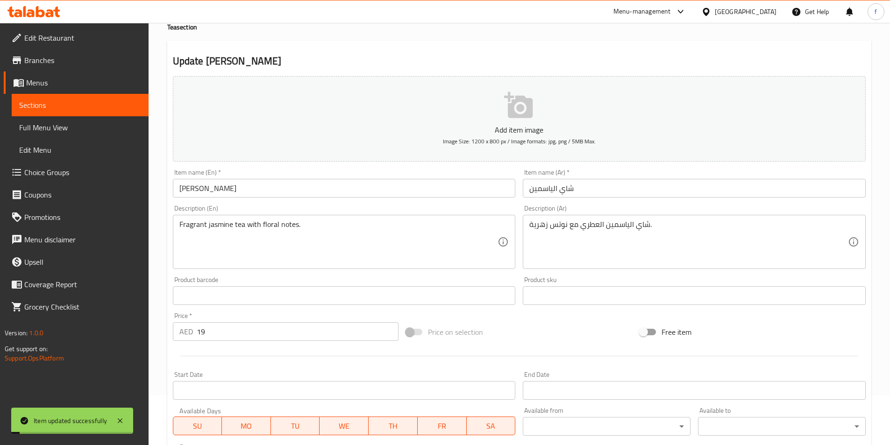
scroll to position [0, 0]
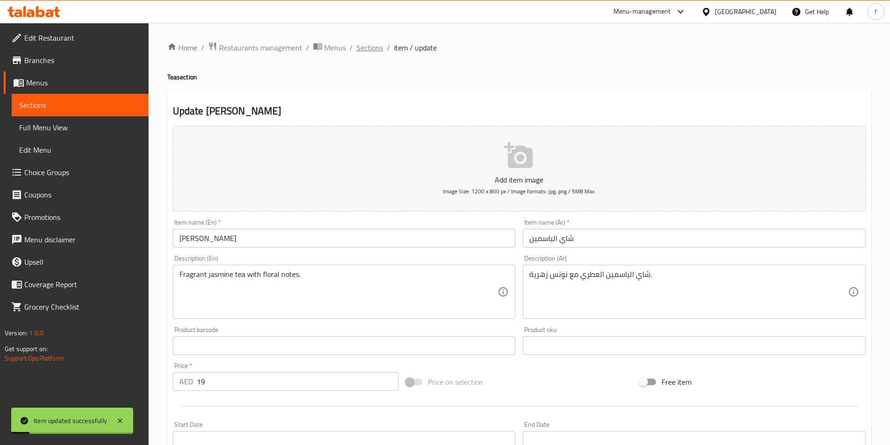
click at [366, 51] on span "Sections" at bounding box center [369, 47] width 27 height 11
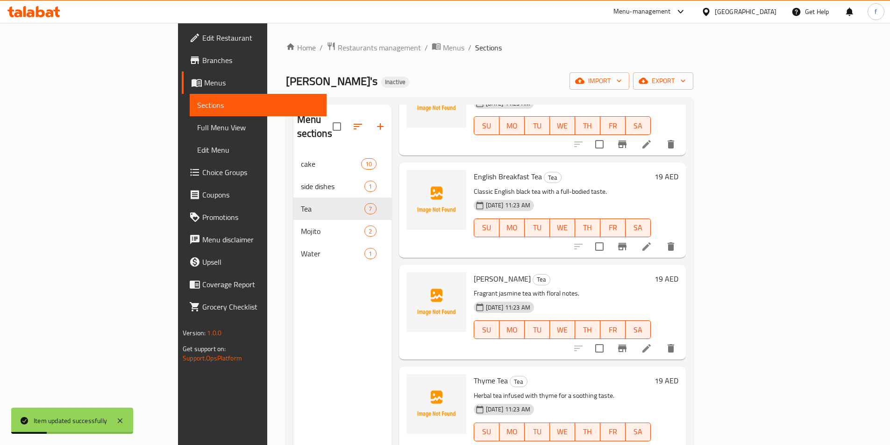
scroll to position [131, 0]
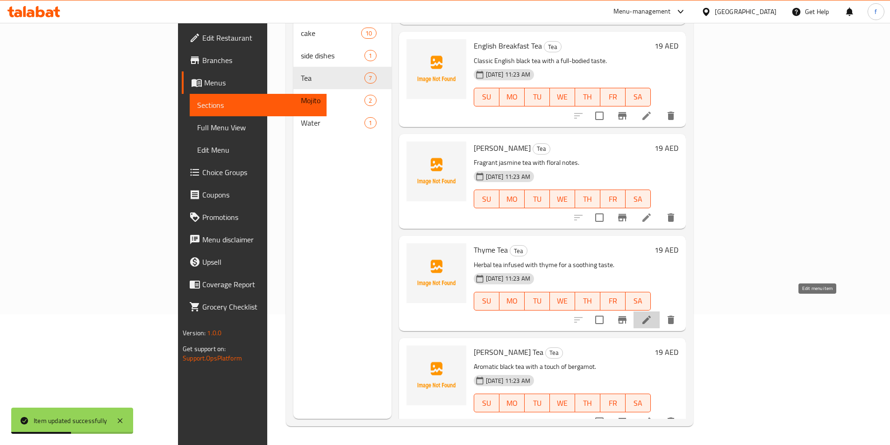
click at [651, 316] on icon at bounding box center [646, 320] width 8 height 8
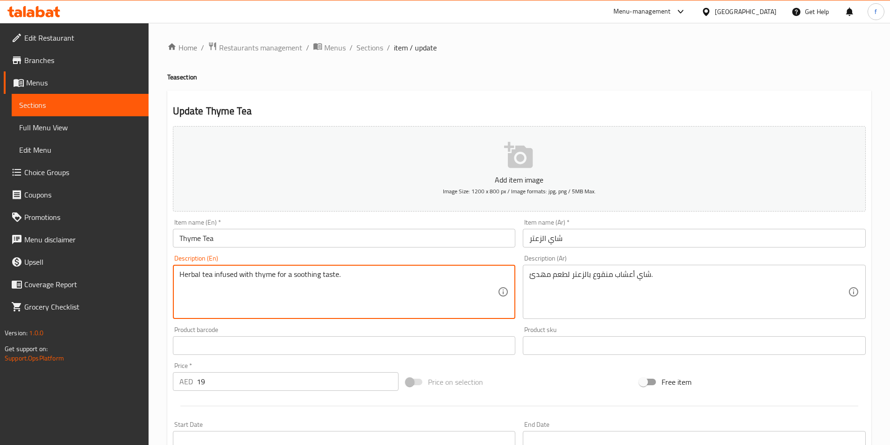
click at [301, 273] on textarea "Herbal tea infused with thyme for a soothing taste." at bounding box center [338, 292] width 319 height 44
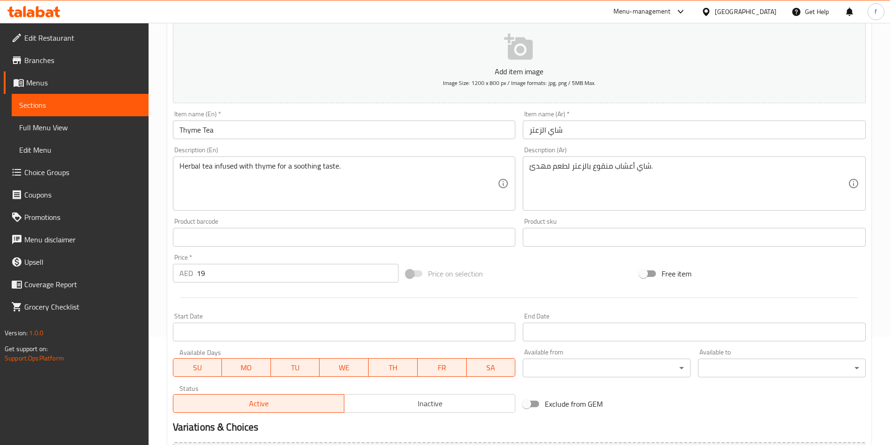
scroll to position [187, 0]
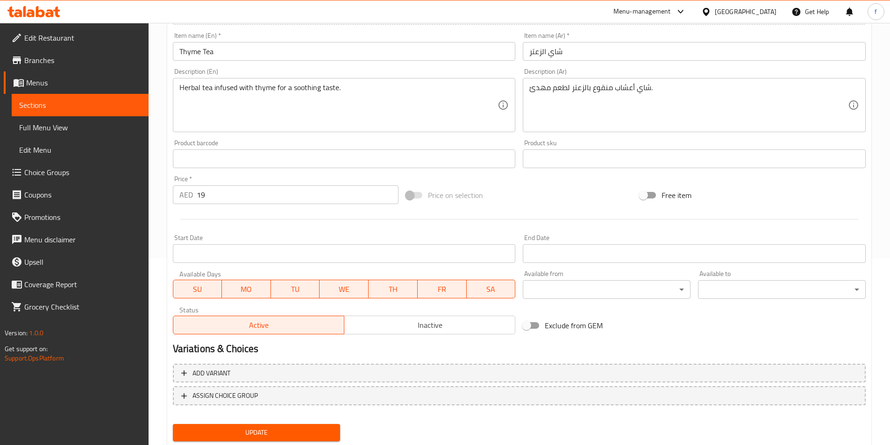
drag, startPoint x: 312, startPoint y: 433, endPoint x: 312, endPoint y: 412, distance: 21.5
click at [312, 433] on span "Update" at bounding box center [256, 433] width 153 height 12
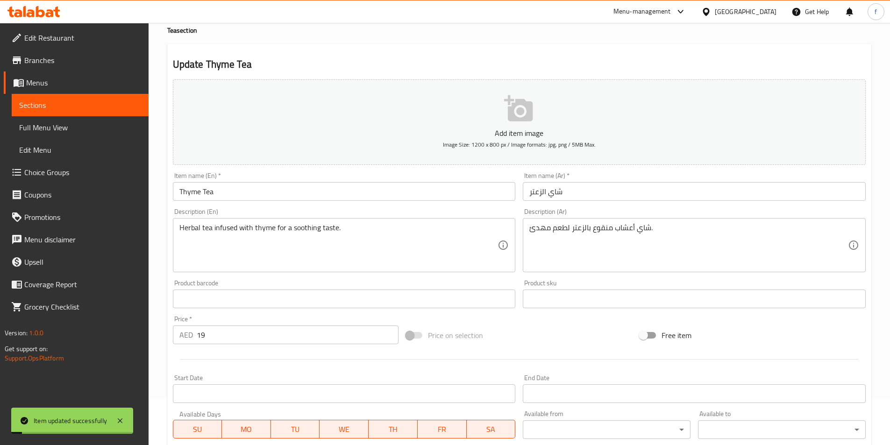
scroll to position [0, 0]
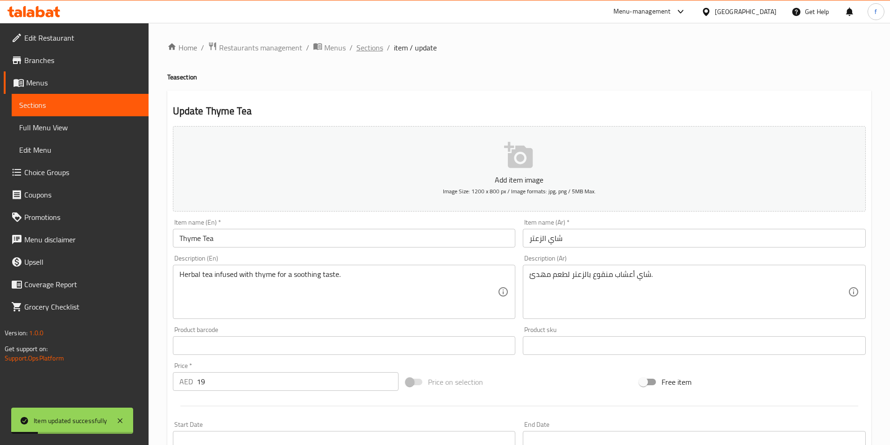
click at [373, 51] on span "Sections" at bounding box center [369, 47] width 27 height 11
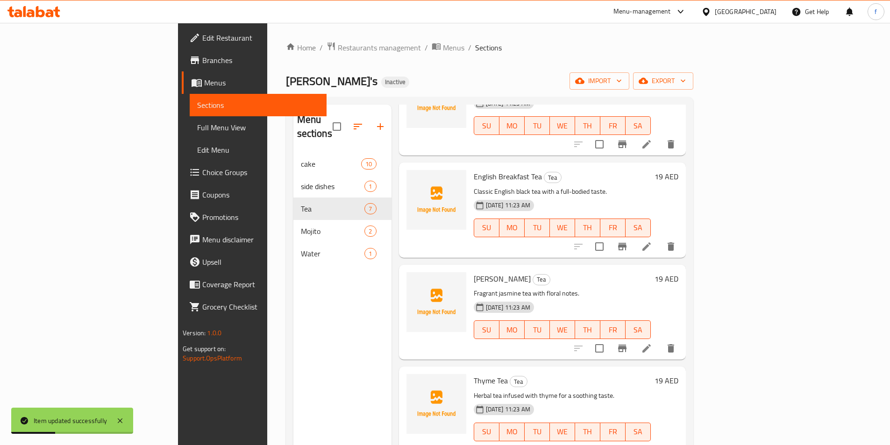
scroll to position [131, 0]
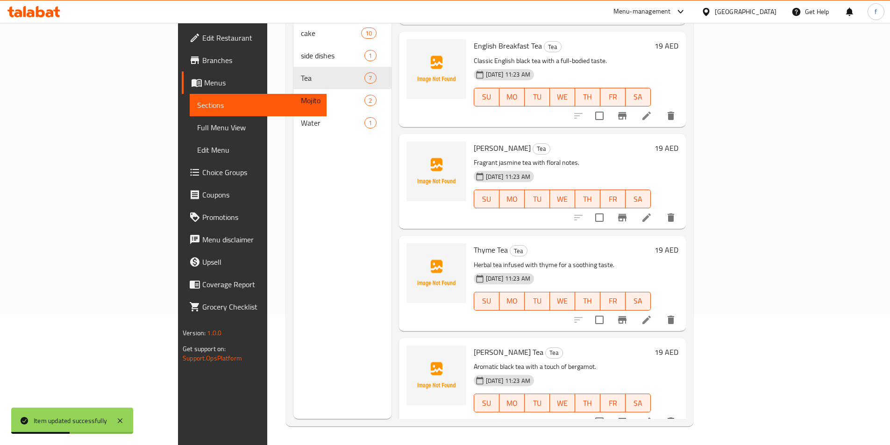
click at [652, 416] on icon at bounding box center [646, 421] width 11 height 11
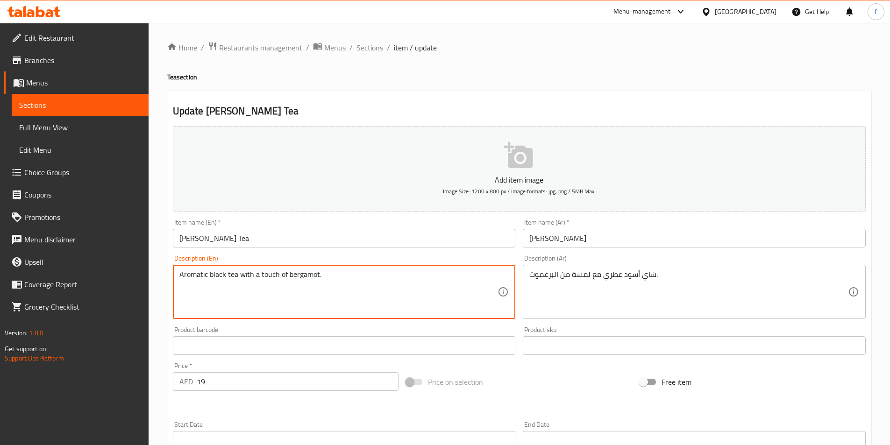
click at [293, 277] on textarea "Aromatic black tea with a touch of bergamot." at bounding box center [338, 292] width 319 height 44
click at [303, 277] on textarea "Aromatic black tea with a touch of bergamot." at bounding box center [338, 292] width 319 height 44
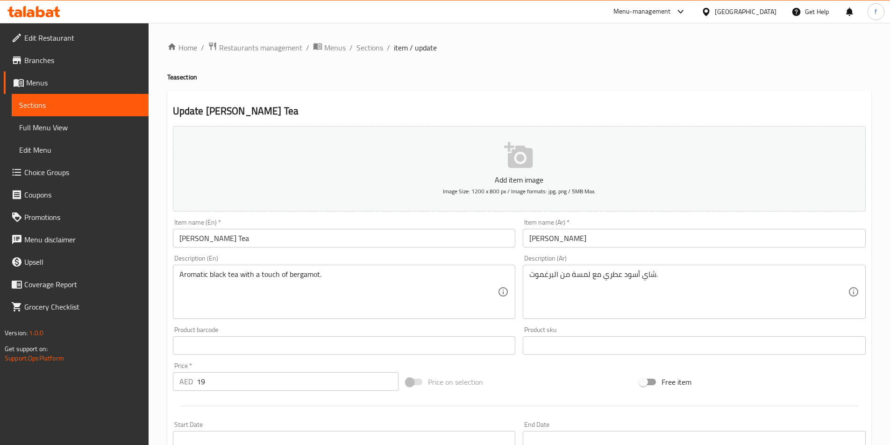
drag, startPoint x: 376, startPoint y: 48, endPoint x: 397, endPoint y: 72, distance: 31.5
click at [376, 48] on span "Sections" at bounding box center [369, 47] width 27 height 11
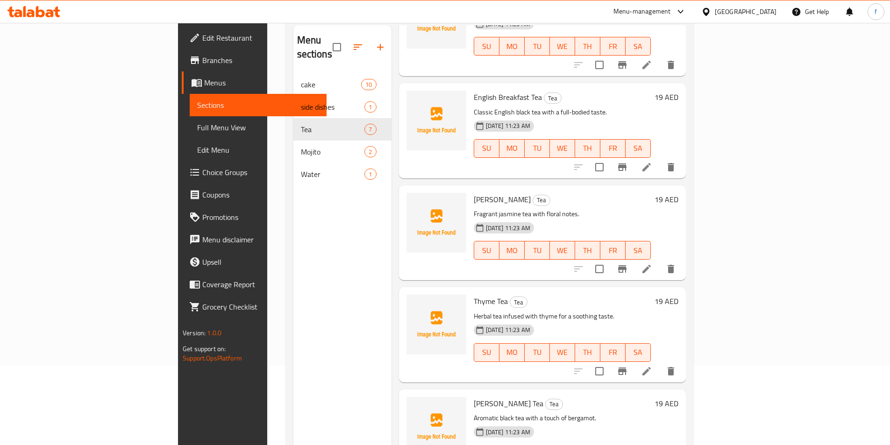
scroll to position [131, 0]
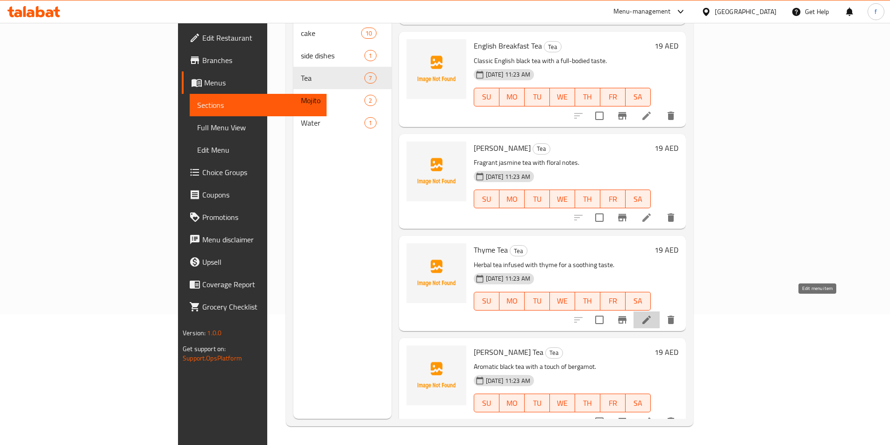
click at [651, 316] on icon at bounding box center [646, 320] width 8 height 8
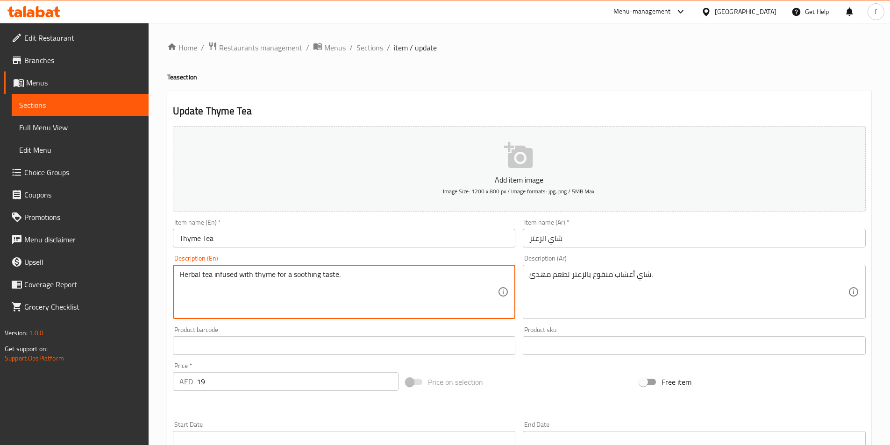
click at [307, 275] on textarea "Herbal tea infused with thyme for a soothing taste." at bounding box center [338, 292] width 319 height 44
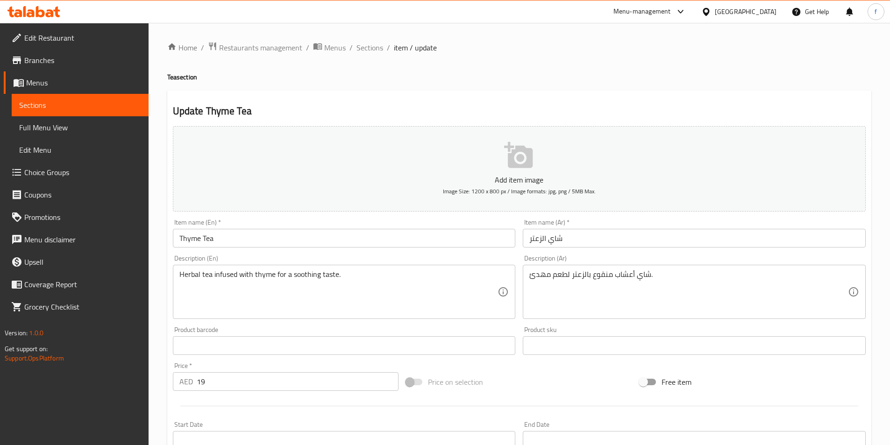
drag, startPoint x: 376, startPoint y: 46, endPoint x: 417, endPoint y: 71, distance: 47.7
click at [376, 46] on span "Sections" at bounding box center [369, 47] width 27 height 11
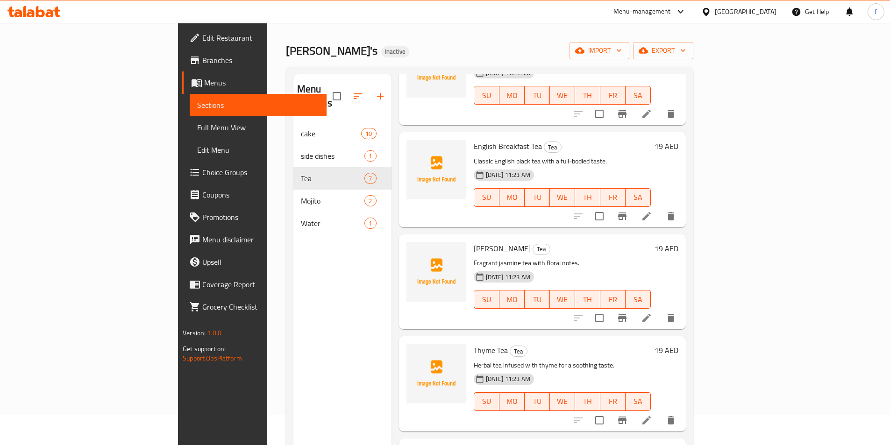
scroll to position [47, 0]
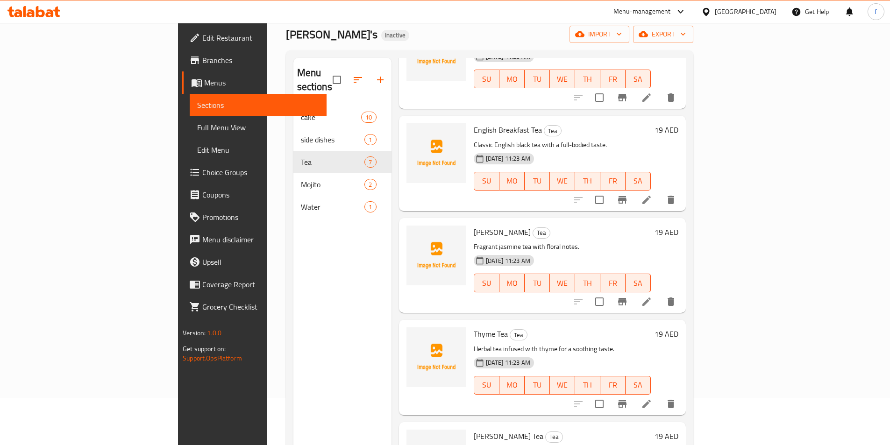
click at [652, 296] on icon at bounding box center [646, 301] width 11 height 11
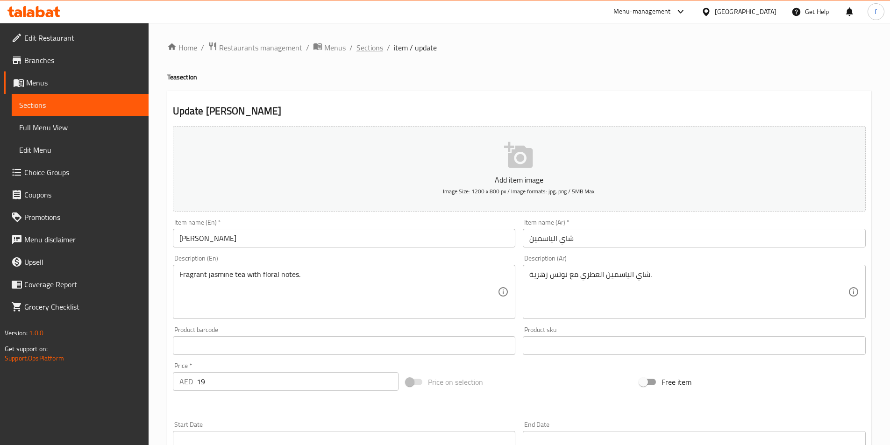
click at [367, 43] on span "Sections" at bounding box center [369, 47] width 27 height 11
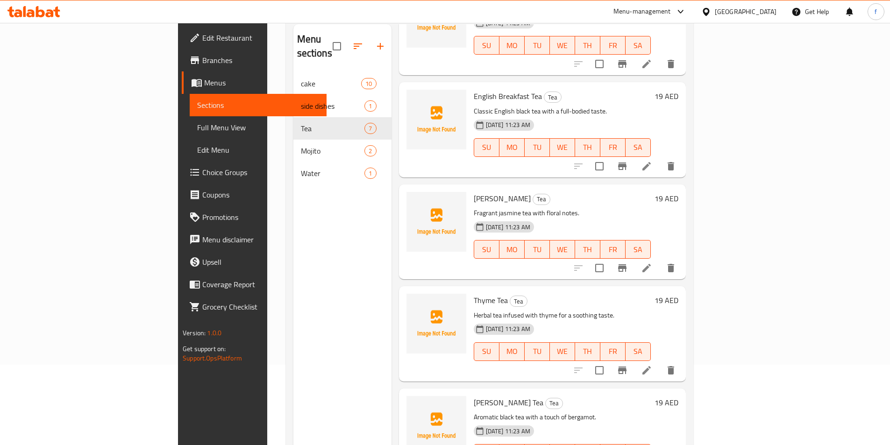
scroll to position [131, 0]
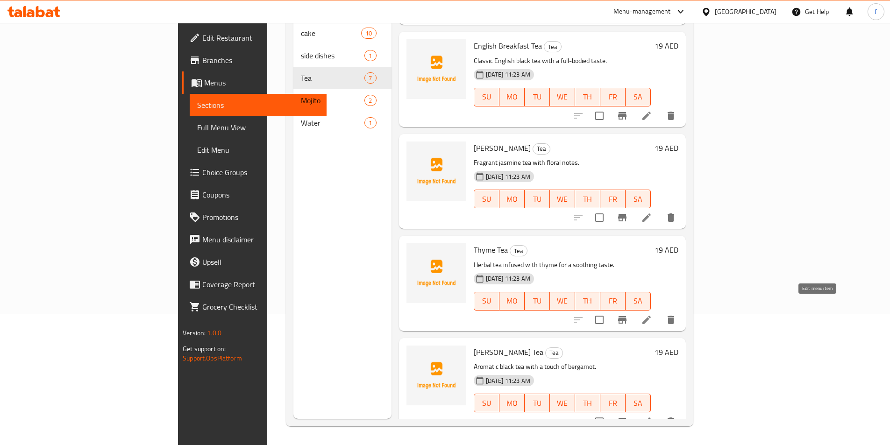
click at [652, 314] on icon at bounding box center [646, 319] width 11 height 11
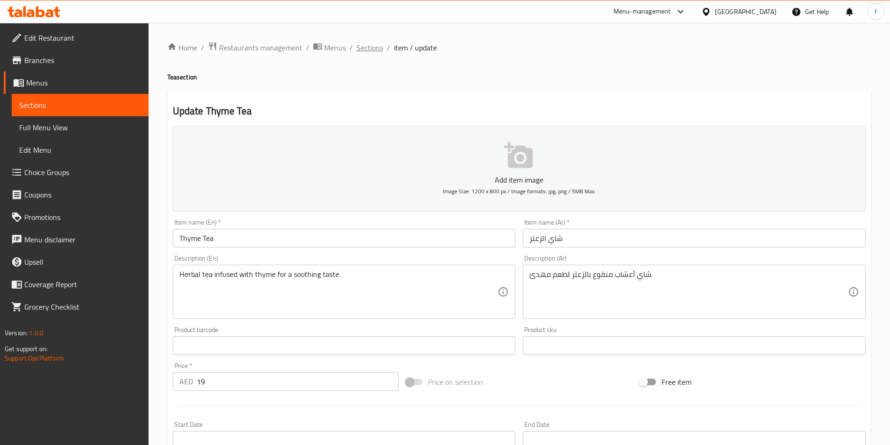
click at [374, 48] on span "Sections" at bounding box center [369, 47] width 27 height 11
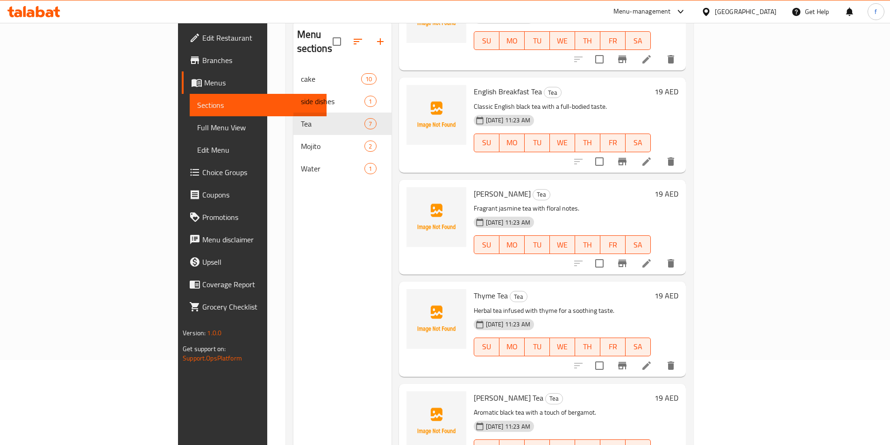
scroll to position [131, 0]
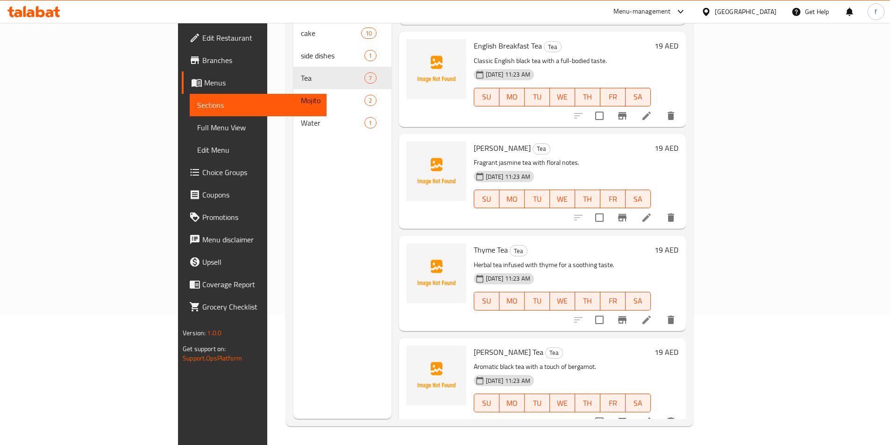
click at [682, 418] on div at bounding box center [624, 422] width 115 height 22
click at [652, 416] on icon at bounding box center [646, 421] width 11 height 11
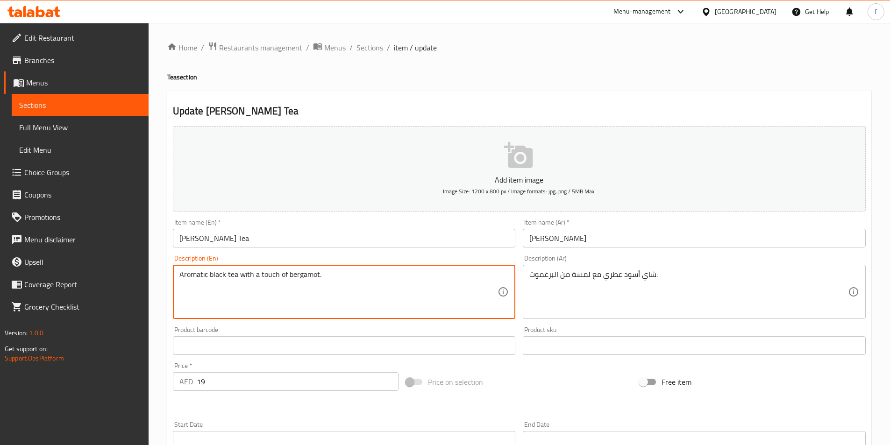
click at [305, 276] on textarea "Aromatic black tea with a touch of bergamot." at bounding box center [338, 292] width 319 height 44
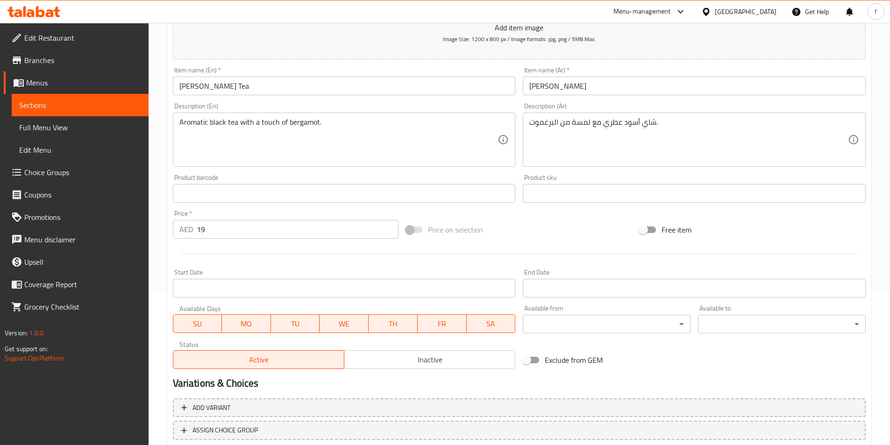
scroll to position [215, 0]
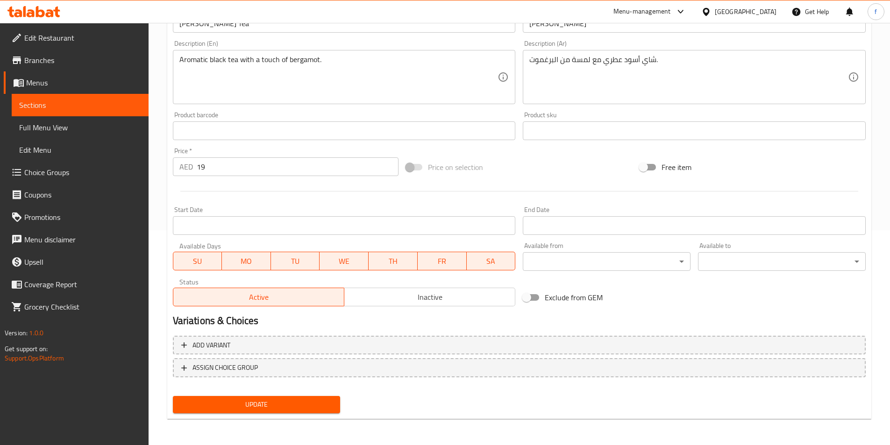
click at [312, 410] on span "Update" at bounding box center [256, 405] width 153 height 12
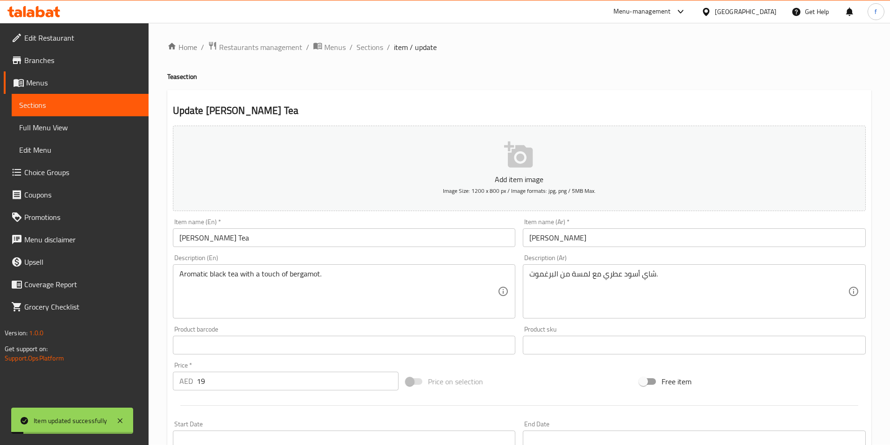
scroll to position [0, 0]
click at [362, 49] on span "Sections" at bounding box center [369, 47] width 27 height 11
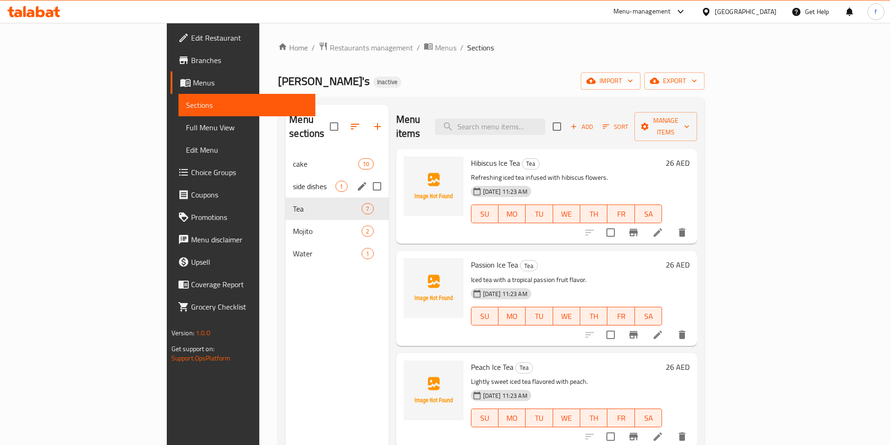
drag, startPoint x: 334, startPoint y: 173, endPoint x: 329, endPoint y: 178, distance: 6.9
click at [367, 177] on input "Menu sections" at bounding box center [377, 187] width 20 height 20
checkbox input "true"
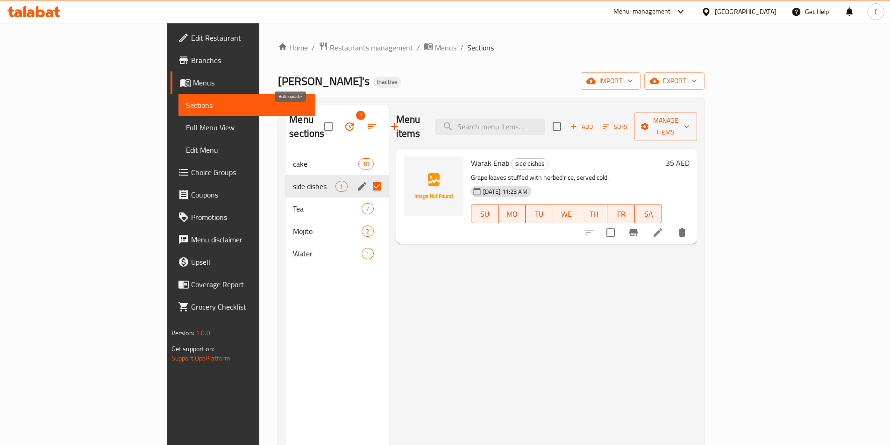
click at [345, 122] on icon "button" at bounding box center [349, 126] width 8 height 8
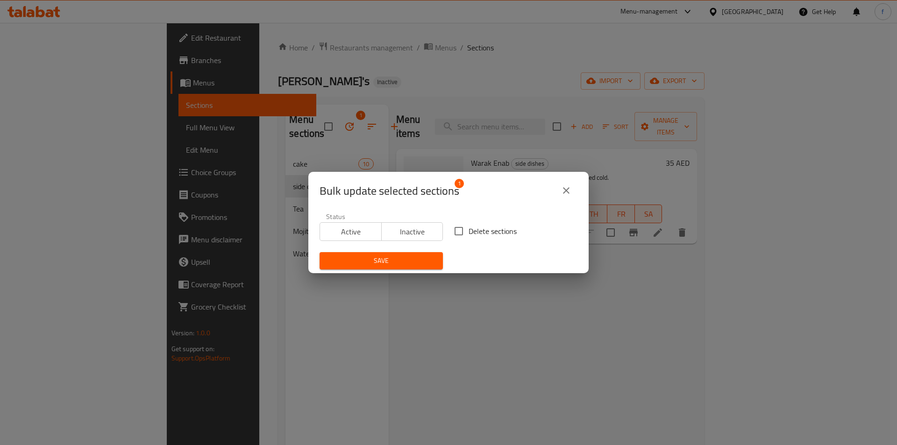
click at [455, 231] on input "Delete sections" at bounding box center [459, 231] width 20 height 20
checkbox input "true"
click at [395, 261] on span "Save" at bounding box center [381, 261] width 108 height 12
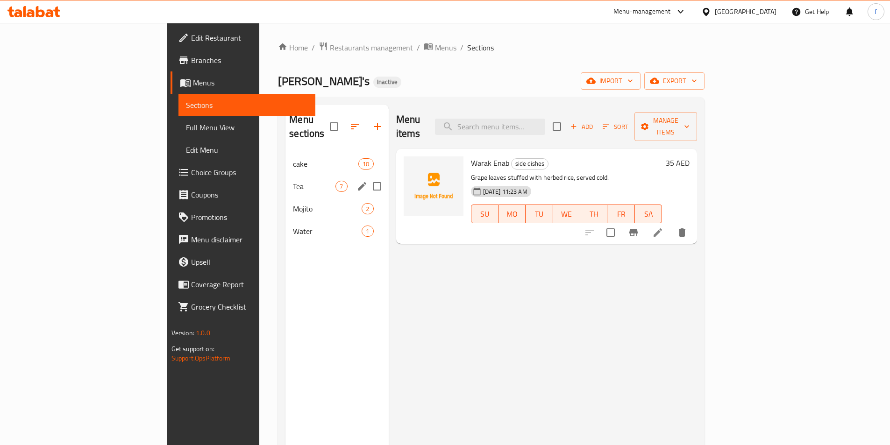
click at [293, 158] on span "cake" at bounding box center [325, 163] width 65 height 11
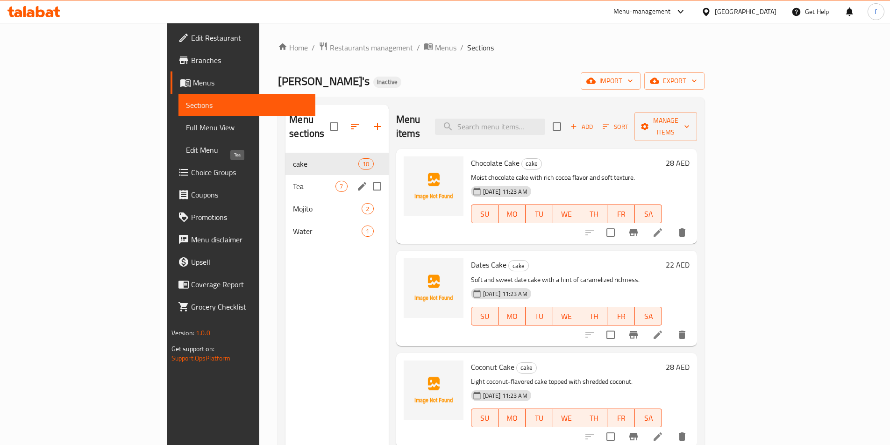
click at [293, 181] on span "Tea" at bounding box center [314, 186] width 43 height 11
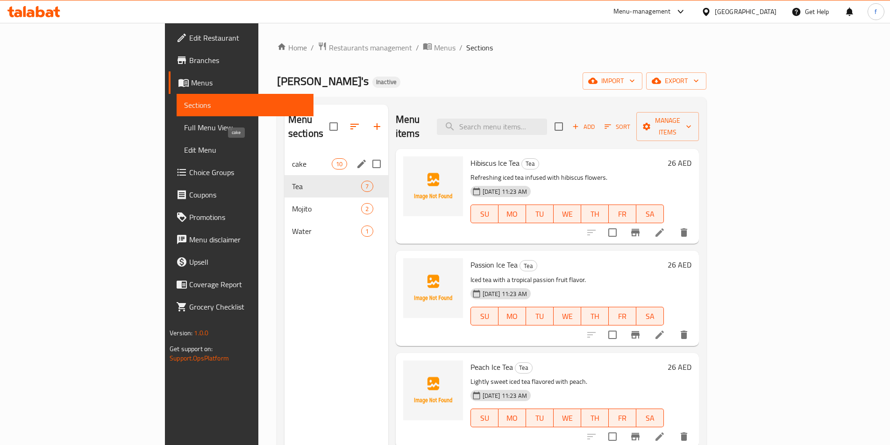
click at [292, 158] on span "cake" at bounding box center [312, 163] width 40 height 11
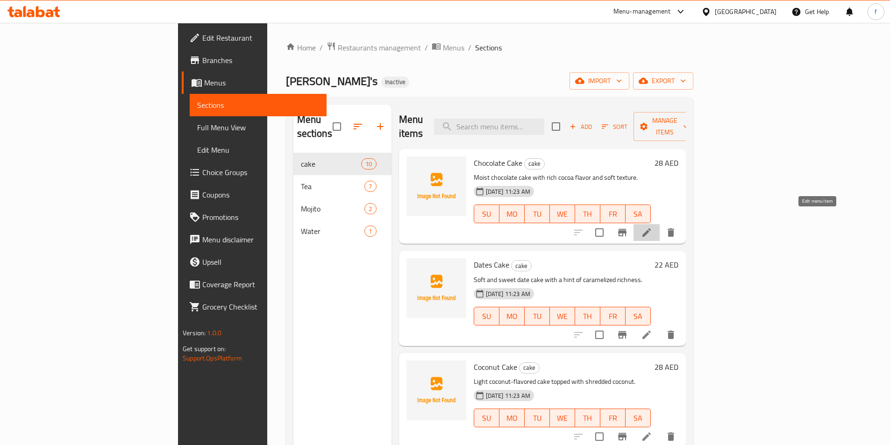
click at [652, 227] on icon at bounding box center [646, 232] width 11 height 11
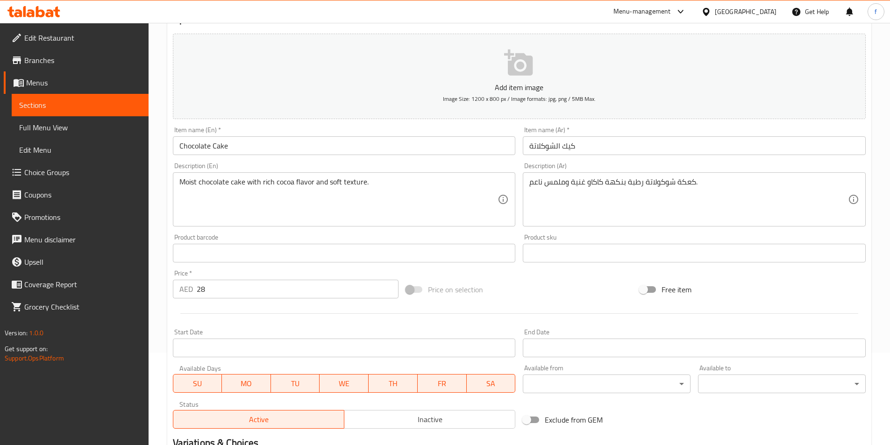
scroll to position [93, 0]
click at [192, 182] on textarea "Moist chocolate cake with rich cocoa flavor and soft texture." at bounding box center [338, 199] width 319 height 44
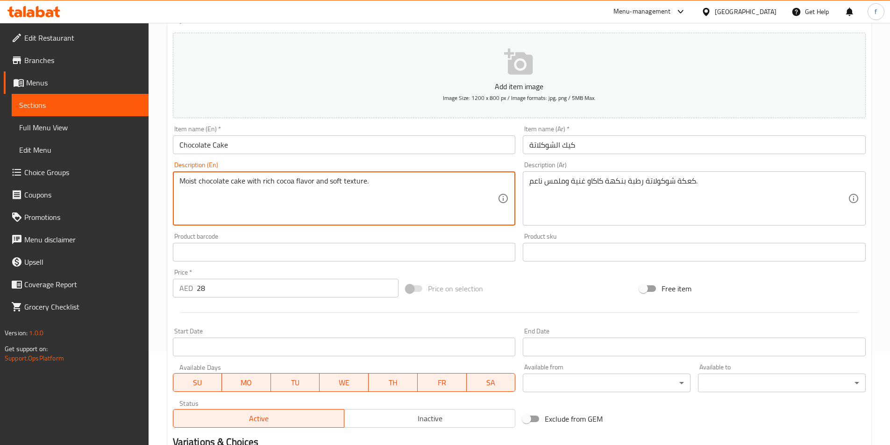
drag, startPoint x: 247, startPoint y: 182, endPoint x: 172, endPoint y: 187, distance: 75.4
click at [172, 187] on div "Description (En) Moist chocolate cake with rich cocoa flavor and soft texture. …" at bounding box center [344, 193] width 350 height 71
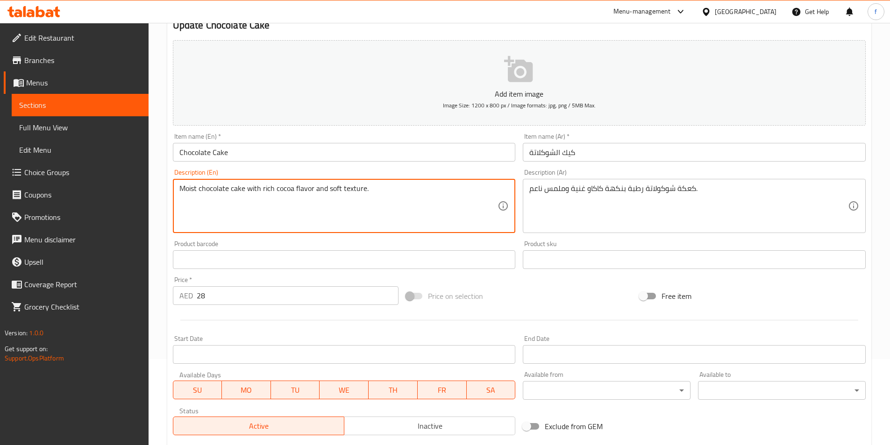
scroll to position [0, 0]
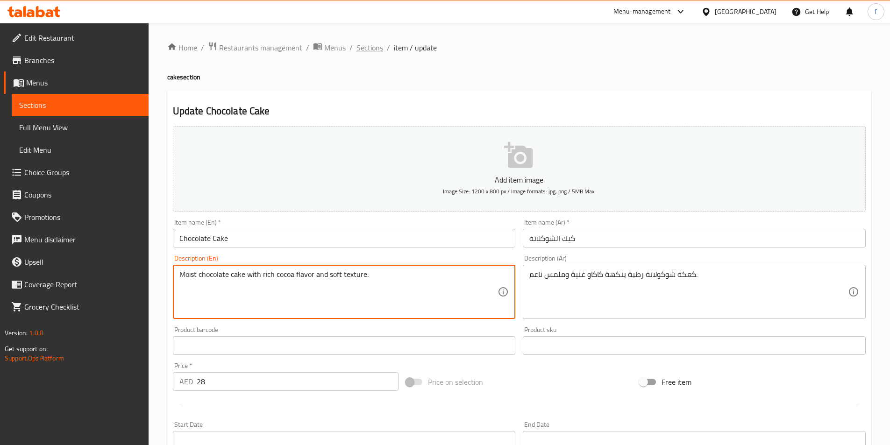
click at [366, 49] on span "Sections" at bounding box center [369, 47] width 27 height 11
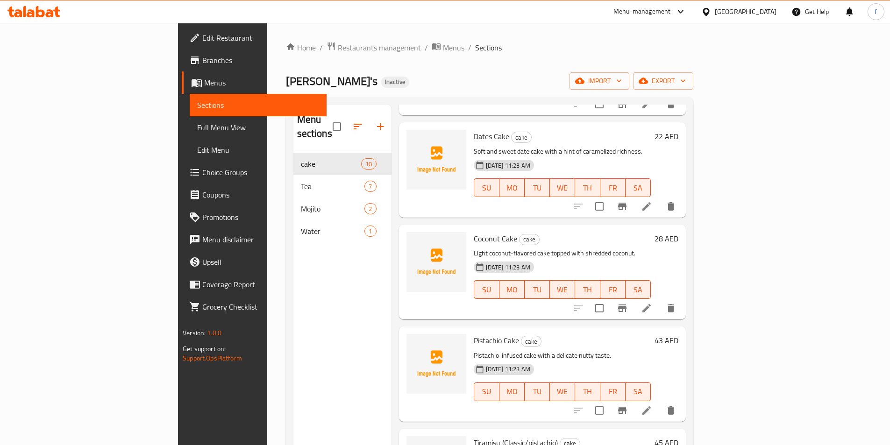
scroll to position [140, 0]
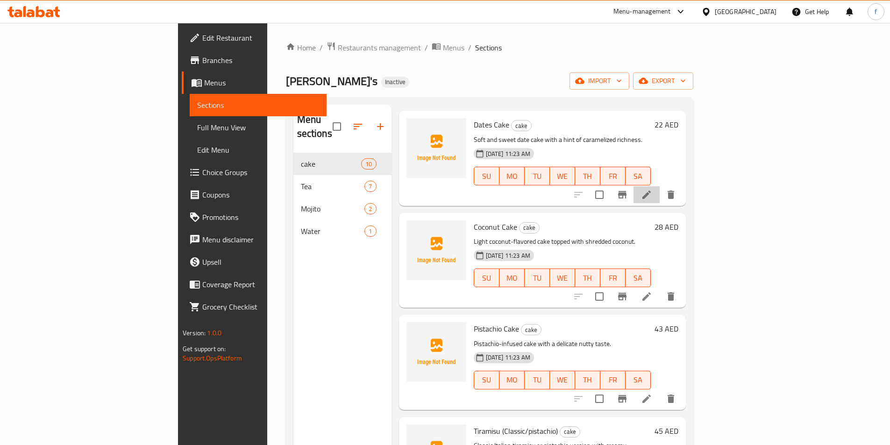
click at [660, 186] on li at bounding box center [646, 194] width 26 height 17
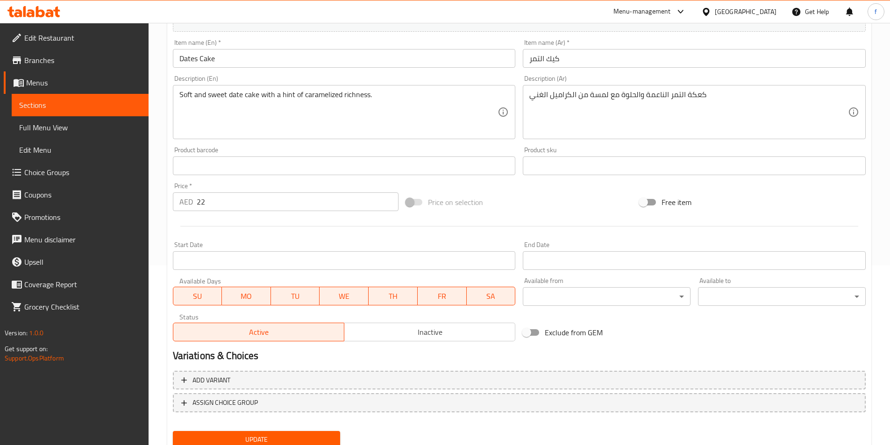
scroll to position [187, 0]
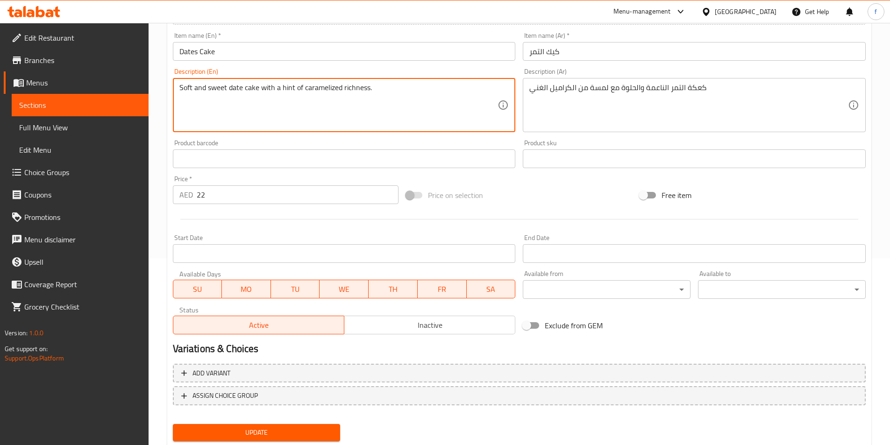
drag, startPoint x: 260, startPoint y: 86, endPoint x: 174, endPoint y: 90, distance: 85.5
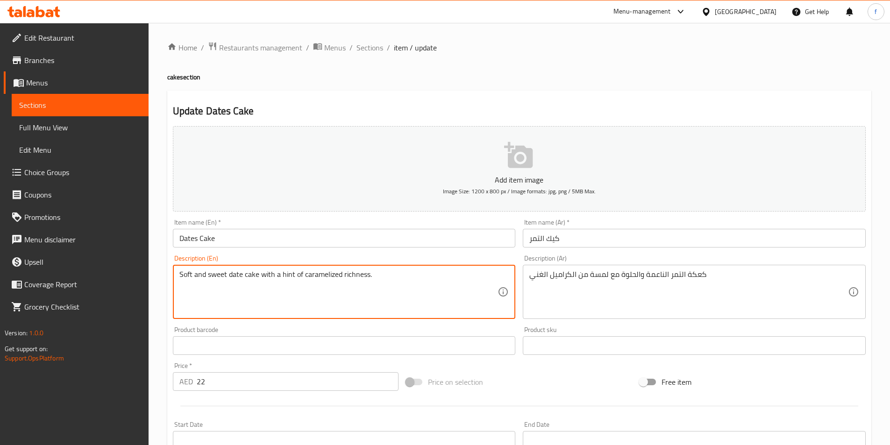
click at [369, 48] on span "Sections" at bounding box center [369, 47] width 27 height 11
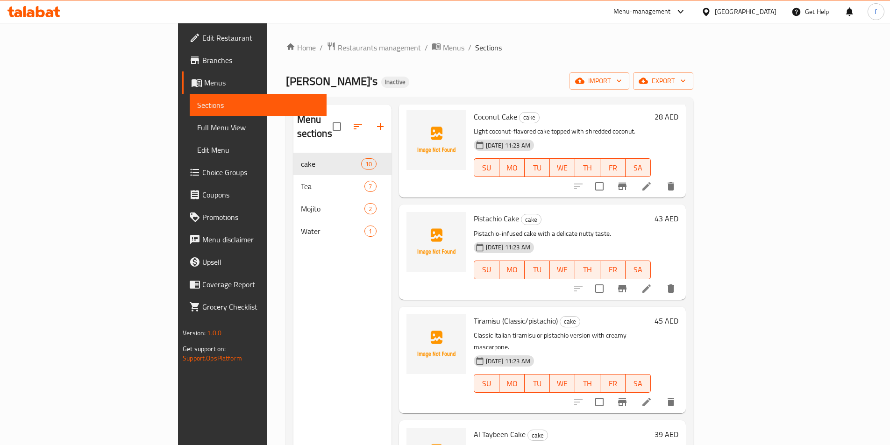
scroll to position [187, 0]
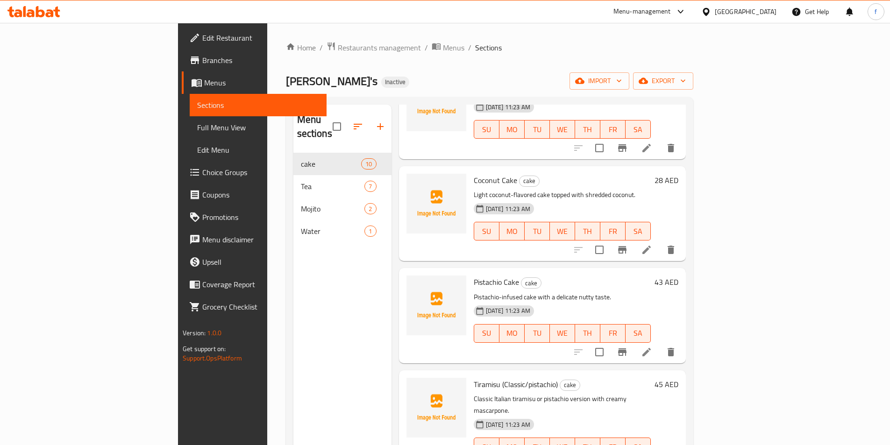
click at [652, 244] on icon at bounding box center [646, 249] width 11 height 11
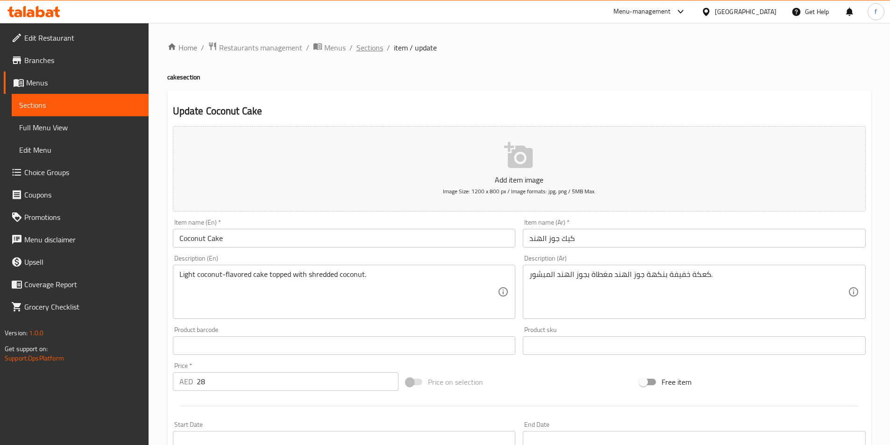
click at [364, 50] on span "Sections" at bounding box center [369, 47] width 27 height 11
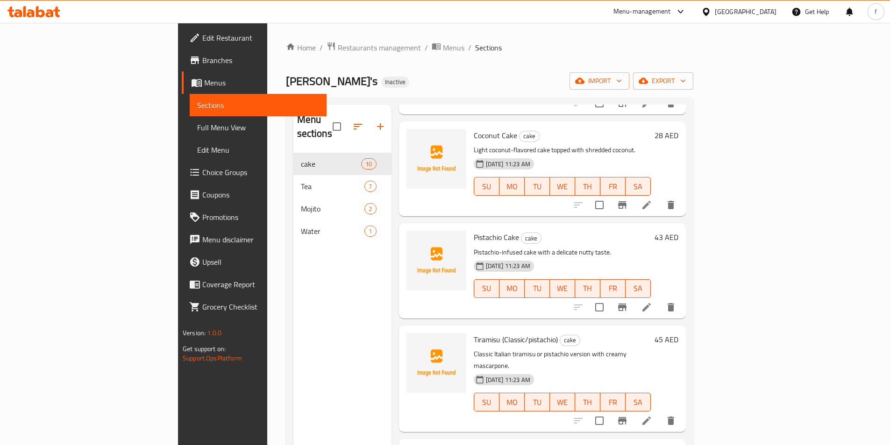
scroll to position [234, 0]
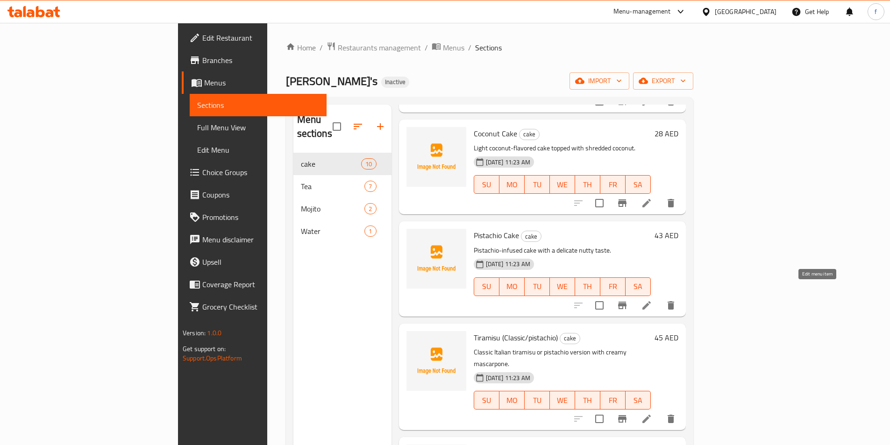
click at [651, 301] on icon at bounding box center [646, 305] width 8 height 8
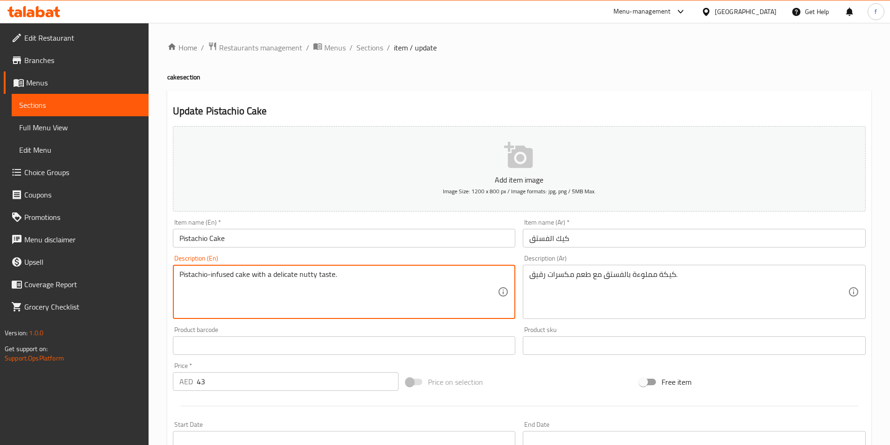
click at [283, 275] on textarea "Pistachio-infused cake with a delicate nutty taste." at bounding box center [338, 292] width 319 height 44
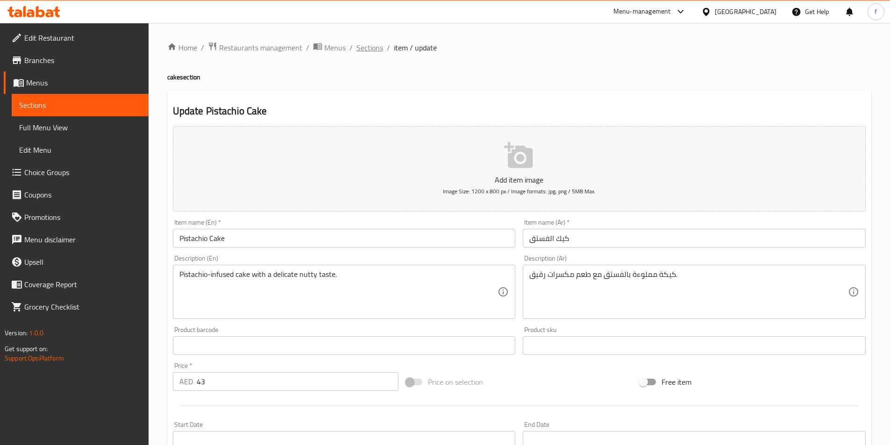
click at [371, 51] on span "Sections" at bounding box center [369, 47] width 27 height 11
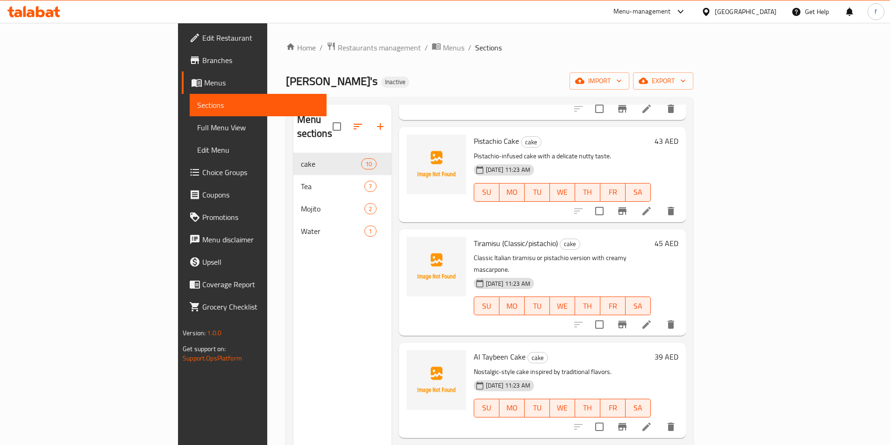
scroll to position [374, 0]
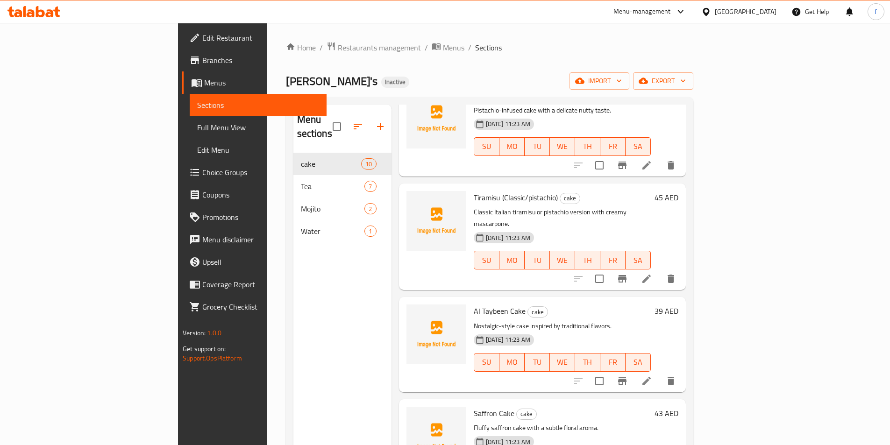
click at [660, 270] on li at bounding box center [646, 278] width 26 height 17
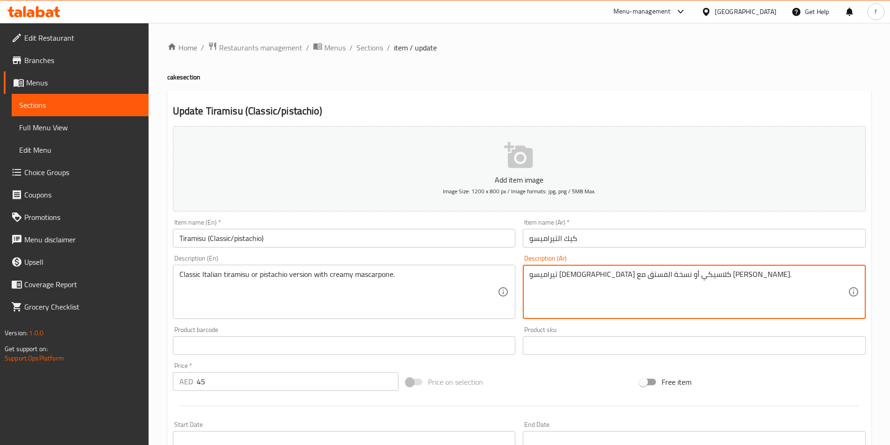
click at [640, 277] on textarea "تيراميسو [DEMOGRAPHIC_DATA] كلاسيكي أو نسخة الفستق مع [PERSON_NAME]." at bounding box center [688, 292] width 319 height 44
click at [642, 276] on textarea "تيراميسو [DEMOGRAPHIC_DATA] كلاسيكي أو نسخة الفستق مع [PERSON_NAME]." at bounding box center [688, 292] width 319 height 44
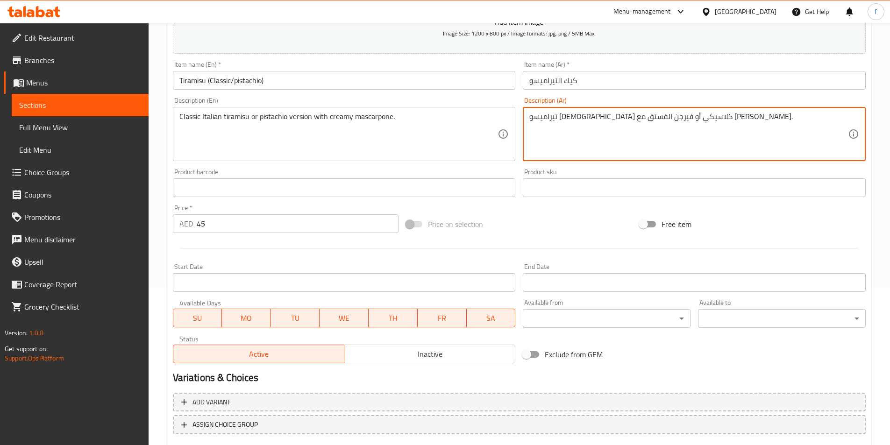
scroll to position [215, 0]
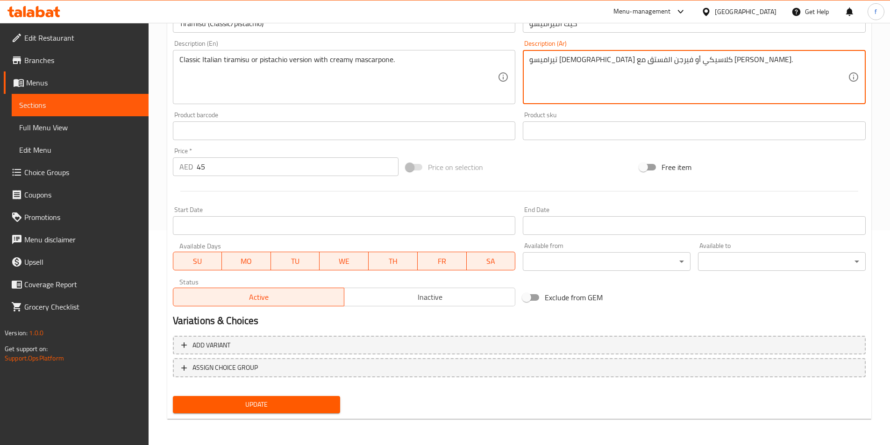
type textarea "تيراميسو [DEMOGRAPHIC_DATA] كلاسيكي أو فيرجن الفستق مع [PERSON_NAME]."
click at [277, 402] on span "Update" at bounding box center [256, 405] width 153 height 12
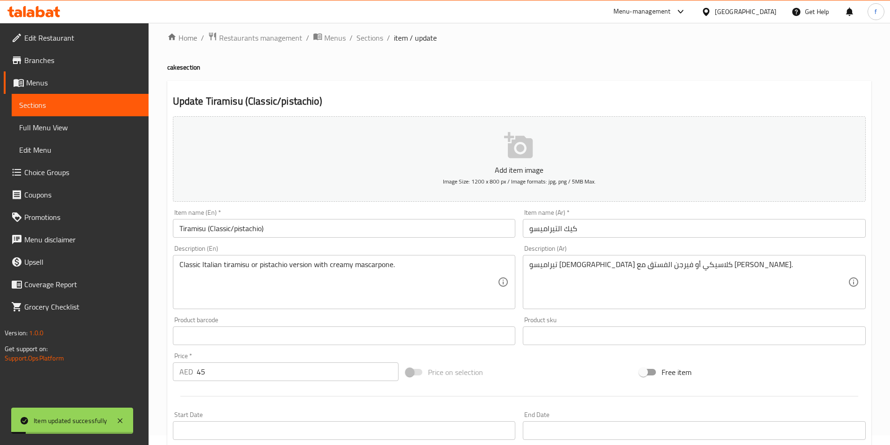
scroll to position [0, 0]
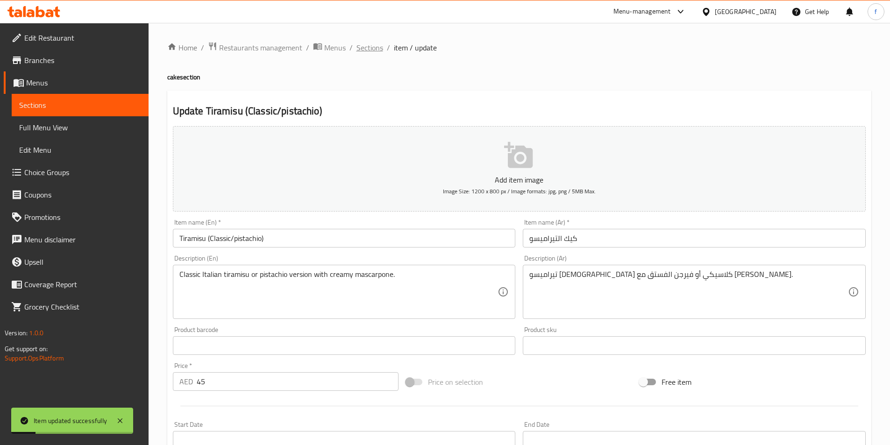
click at [367, 48] on span "Sections" at bounding box center [369, 47] width 27 height 11
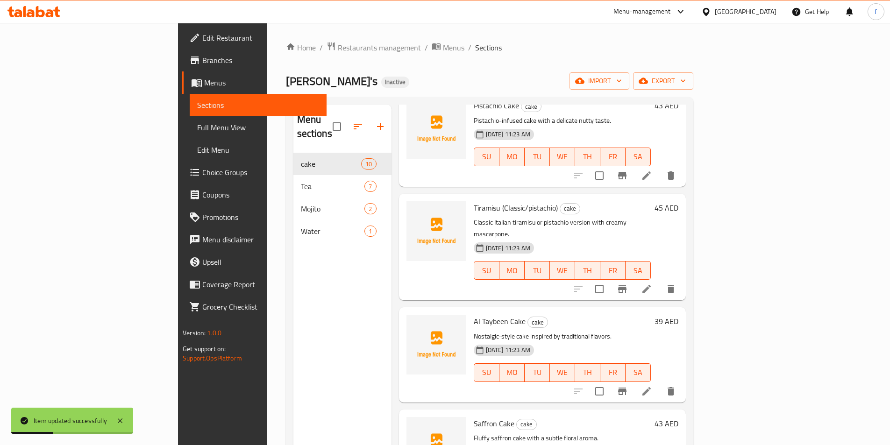
scroll to position [467, 0]
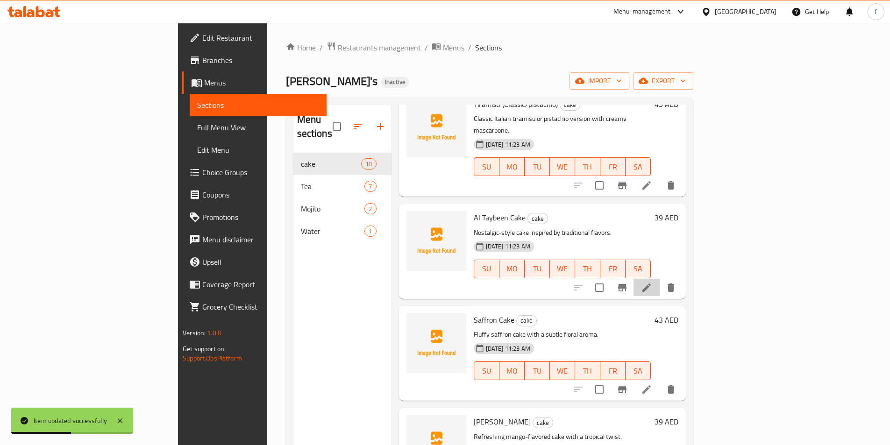
click at [660, 279] on li at bounding box center [646, 287] width 26 height 17
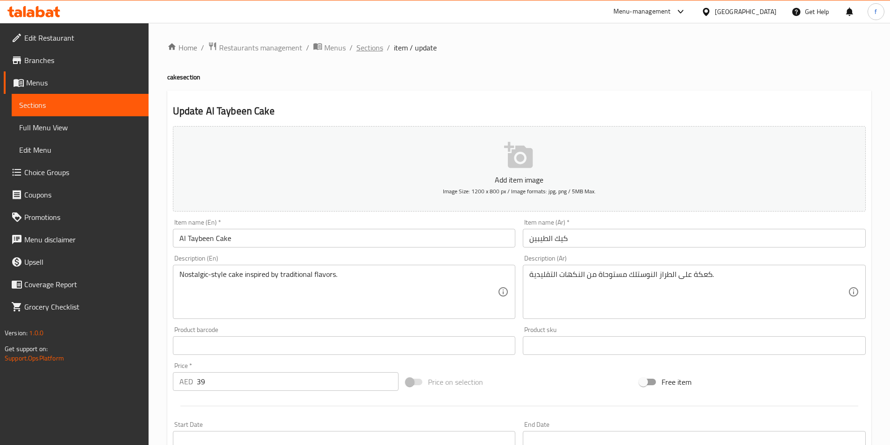
click at [372, 47] on span "Sections" at bounding box center [369, 47] width 27 height 11
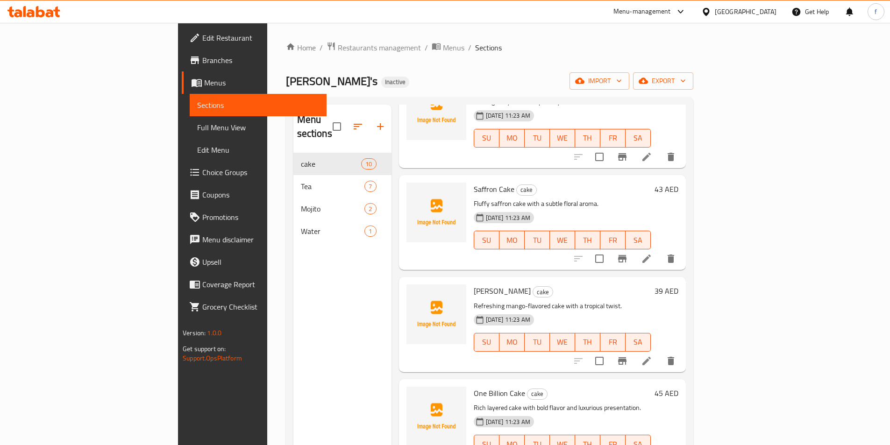
scroll to position [599, 0]
click at [652, 252] on icon at bounding box center [646, 257] width 11 height 11
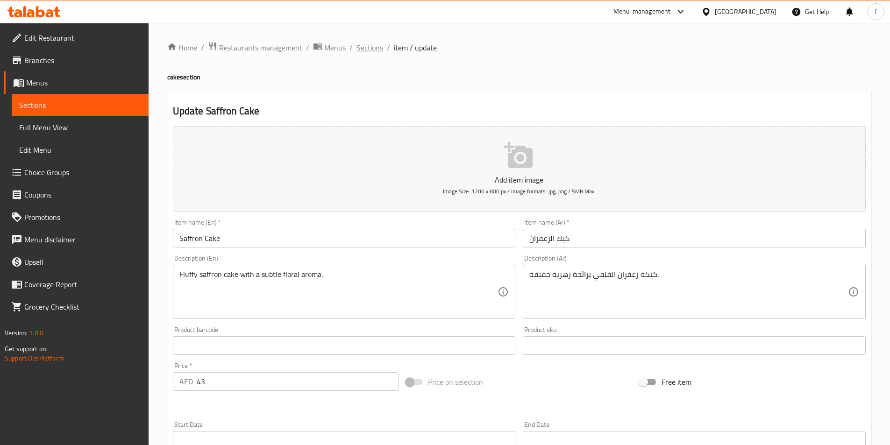
click at [364, 50] on span "Sections" at bounding box center [369, 47] width 27 height 11
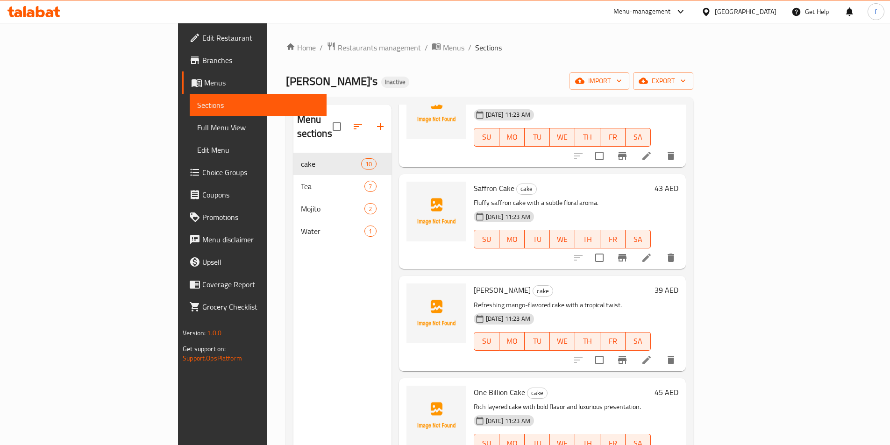
scroll to position [131, 0]
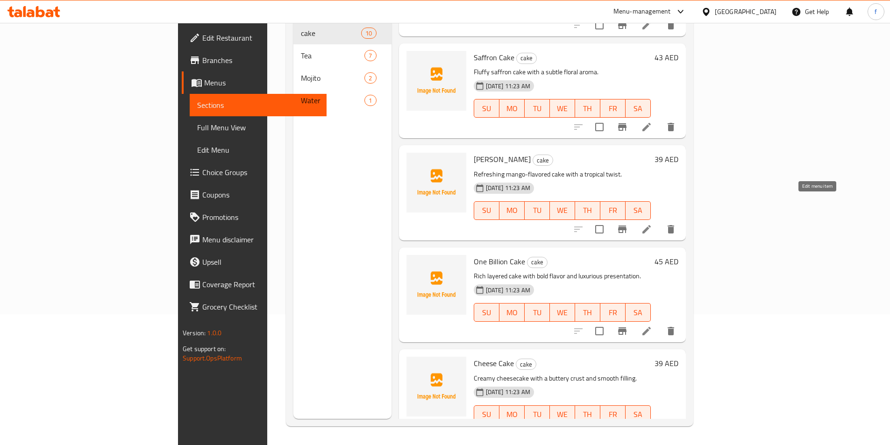
click at [652, 224] on icon at bounding box center [646, 229] width 11 height 11
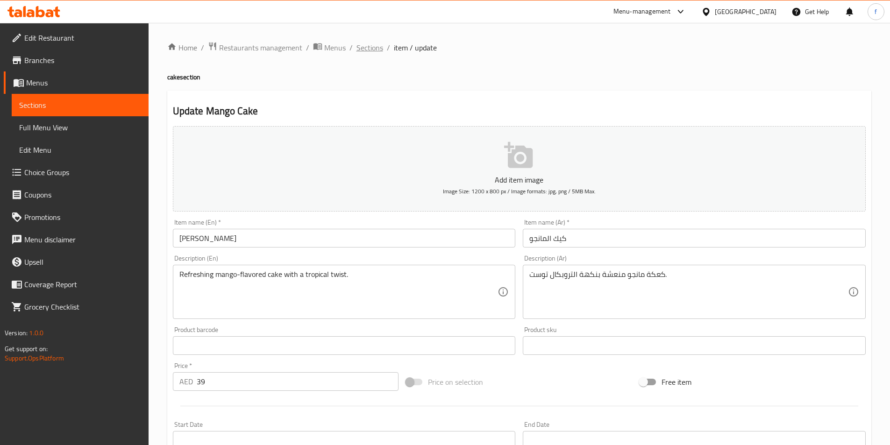
click at [365, 50] on span "Sections" at bounding box center [369, 47] width 27 height 11
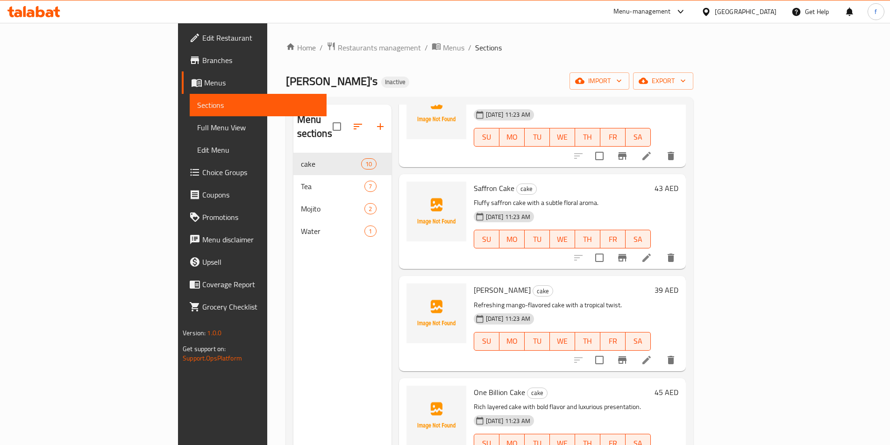
scroll to position [131, 0]
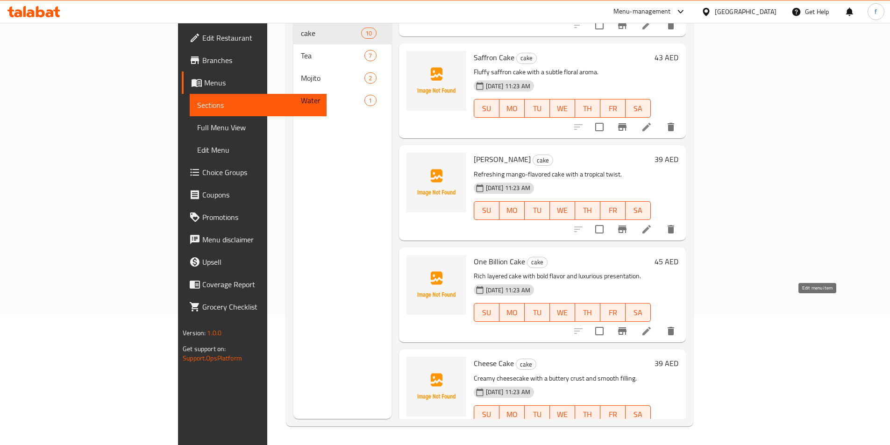
click at [652, 326] on icon at bounding box center [646, 331] width 11 height 11
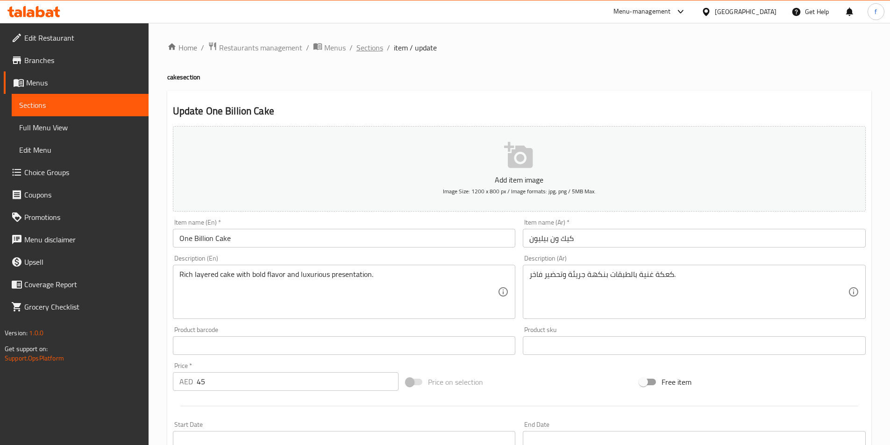
click at [365, 50] on span "Sections" at bounding box center [369, 47] width 27 height 11
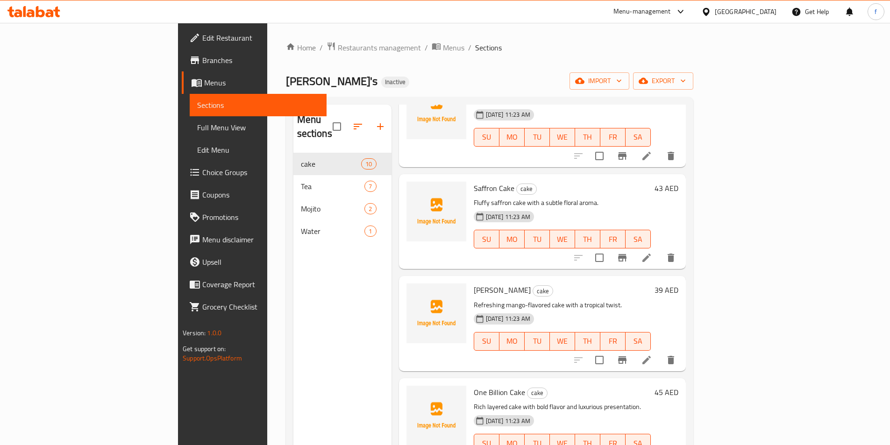
scroll to position [131, 0]
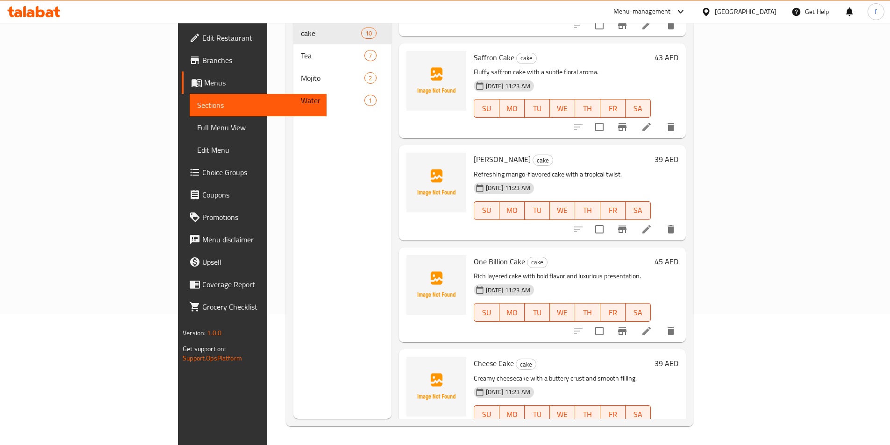
click at [660, 425] on li at bounding box center [646, 433] width 26 height 17
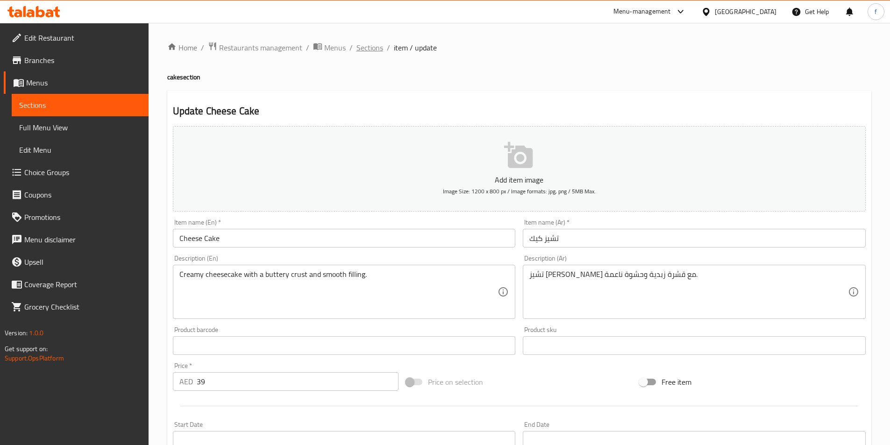
click at [361, 51] on span "Sections" at bounding box center [369, 47] width 27 height 11
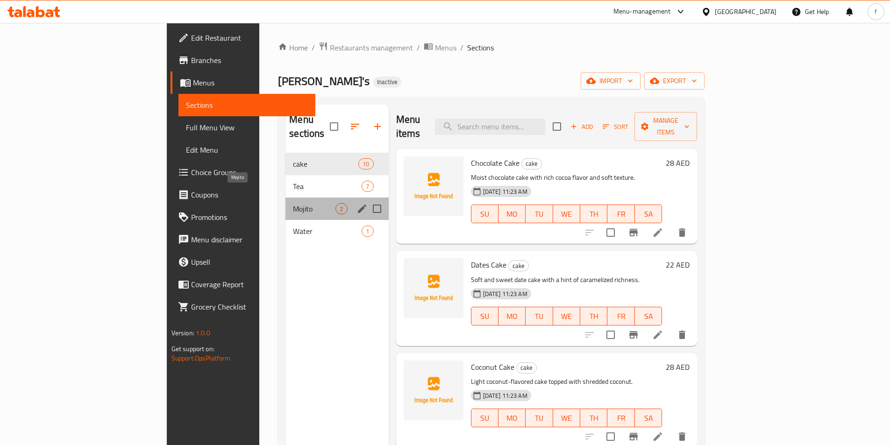
click at [293, 203] on span "Mojito" at bounding box center [314, 208] width 43 height 11
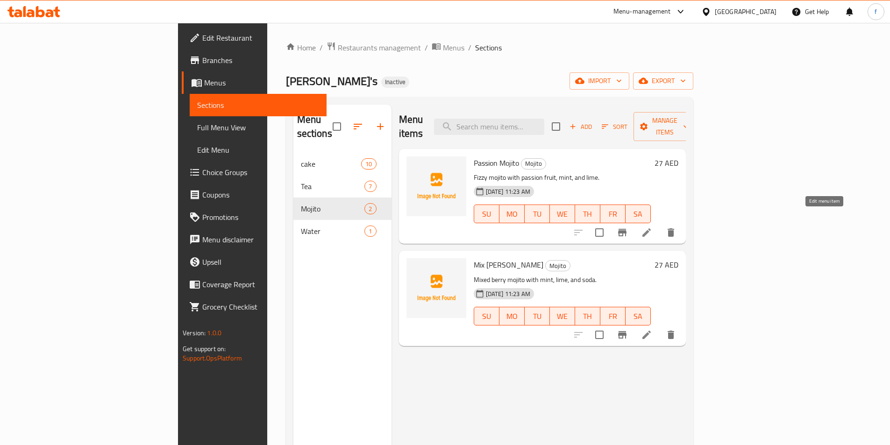
click at [651, 228] on icon at bounding box center [646, 232] width 8 height 8
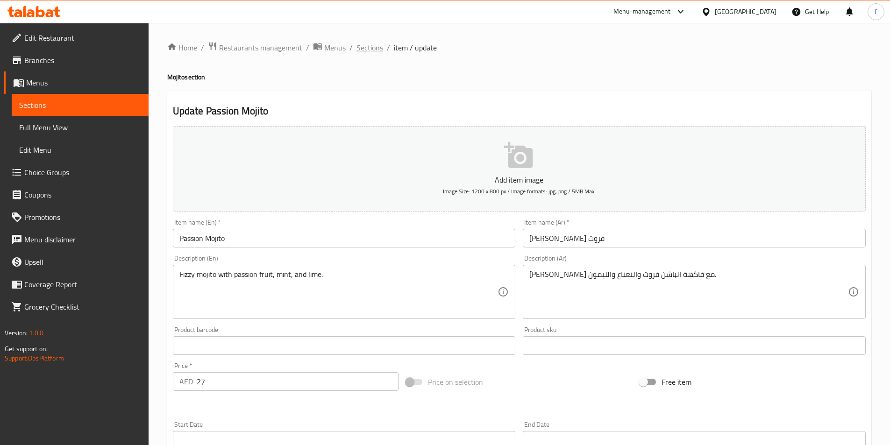
click at [373, 49] on span "Sections" at bounding box center [369, 47] width 27 height 11
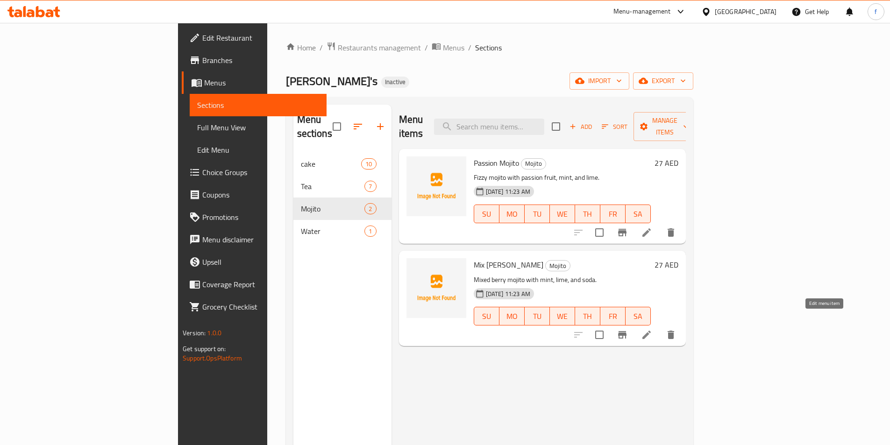
click at [652, 329] on icon at bounding box center [646, 334] width 11 height 11
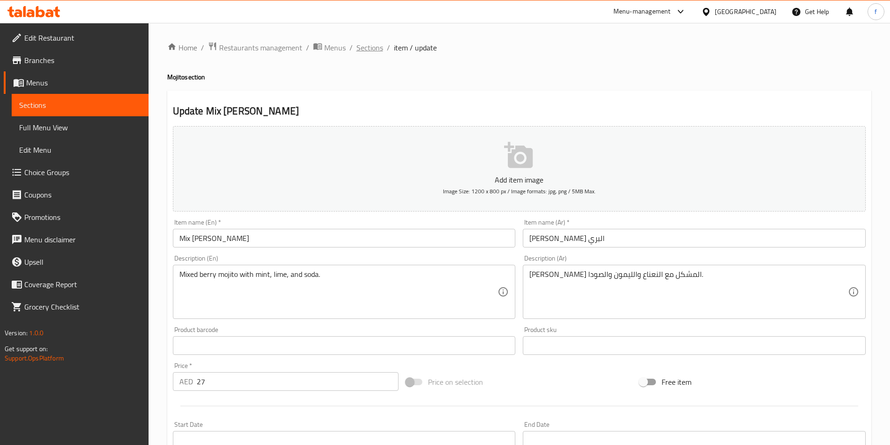
click at [372, 44] on span "Sections" at bounding box center [369, 47] width 27 height 11
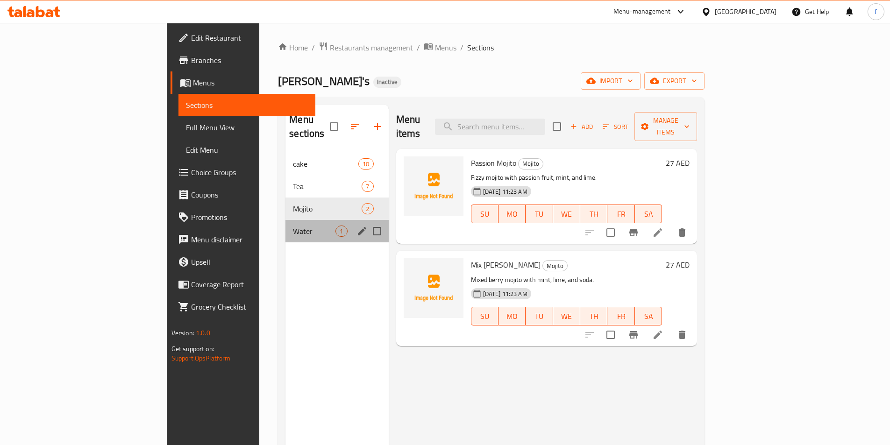
click at [285, 220] on div "Water 1" at bounding box center [336, 231] width 103 height 22
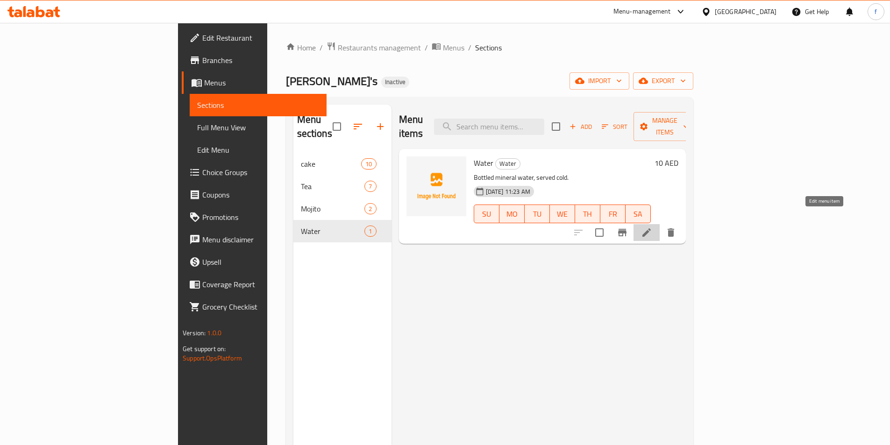
click at [652, 227] on icon at bounding box center [646, 232] width 11 height 11
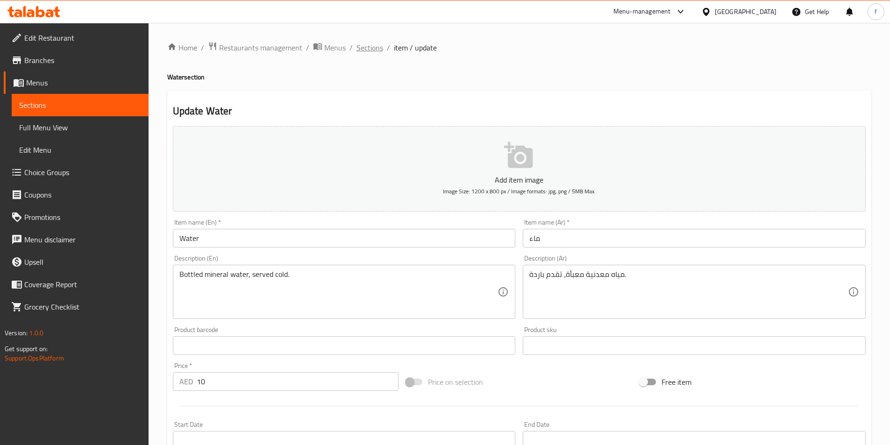
click at [377, 48] on span "Sections" at bounding box center [369, 47] width 27 height 11
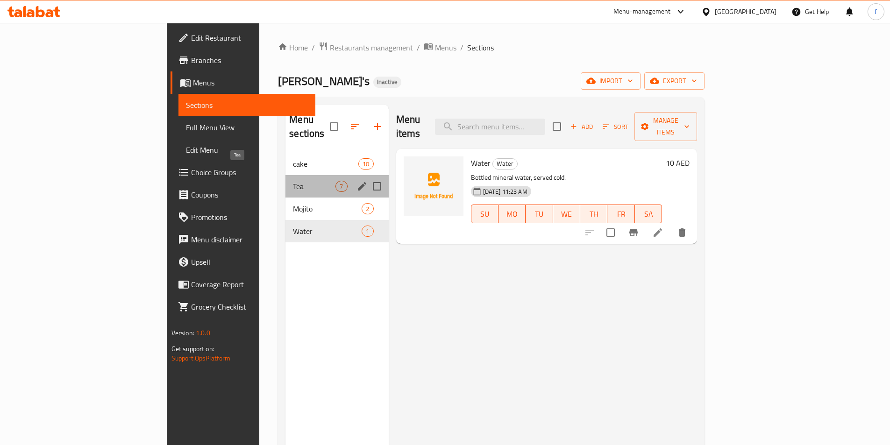
click at [293, 181] on span "Tea" at bounding box center [314, 186] width 43 height 11
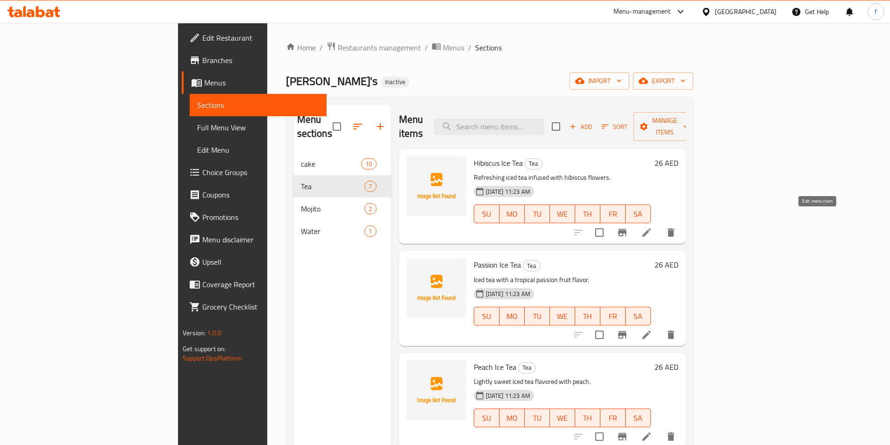
click at [652, 227] on icon at bounding box center [646, 232] width 11 height 11
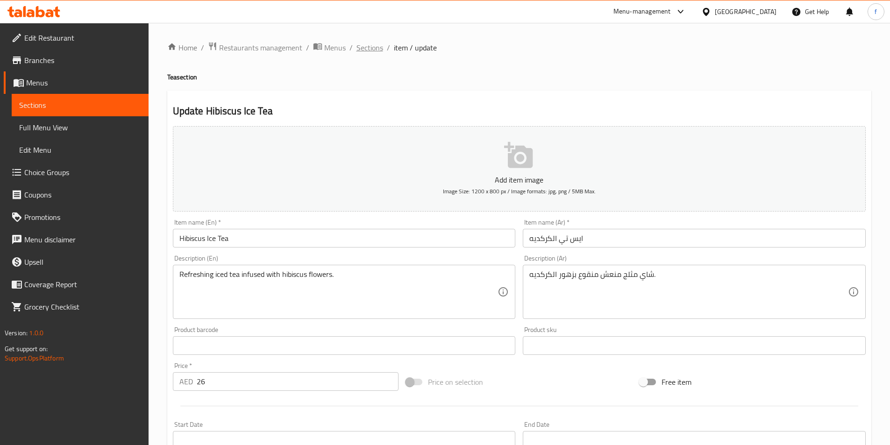
click at [368, 49] on span "Sections" at bounding box center [369, 47] width 27 height 11
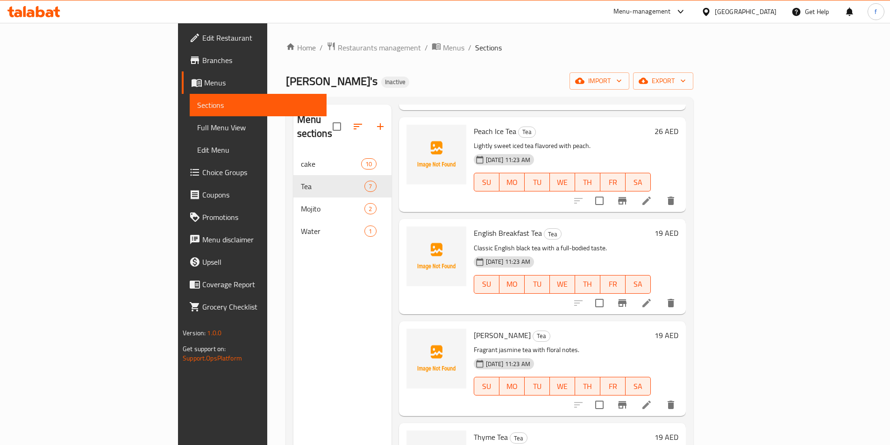
scroll to position [292, 0]
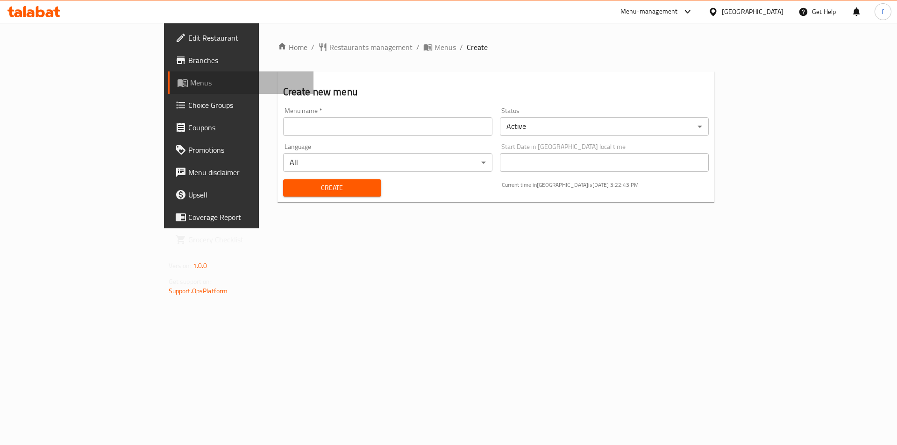
click at [190, 84] on span "Menus" at bounding box center [248, 82] width 116 height 11
